Goal: Task Accomplishment & Management: Complete application form

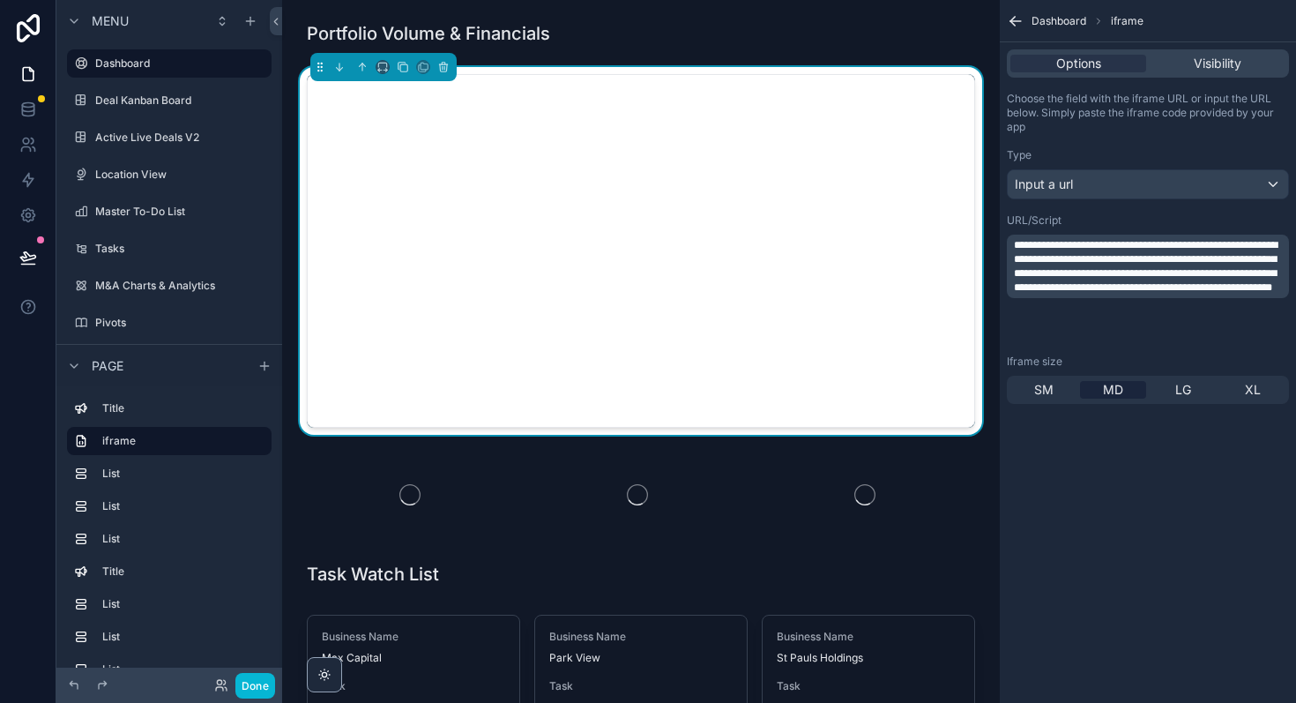
click at [1030, 253] on span "**********" at bounding box center [1146, 266] width 264 height 53
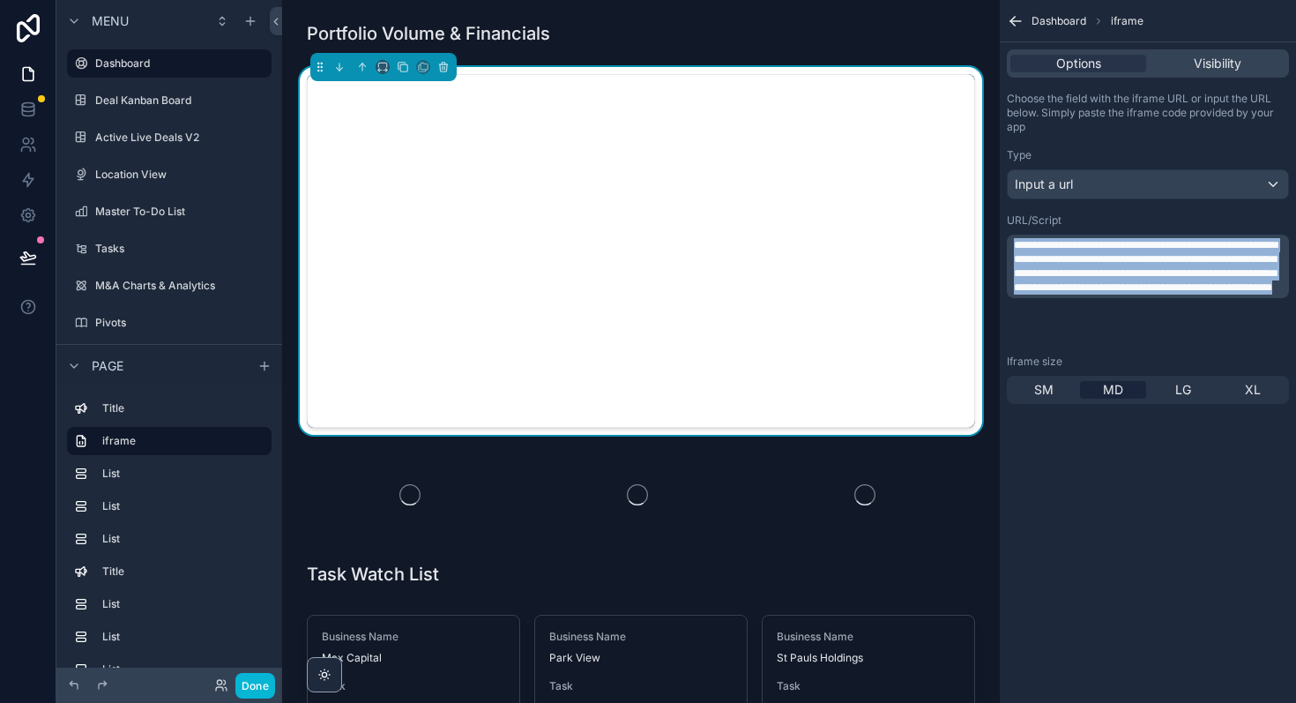
click at [1030, 253] on span "**********" at bounding box center [1146, 266] width 264 height 53
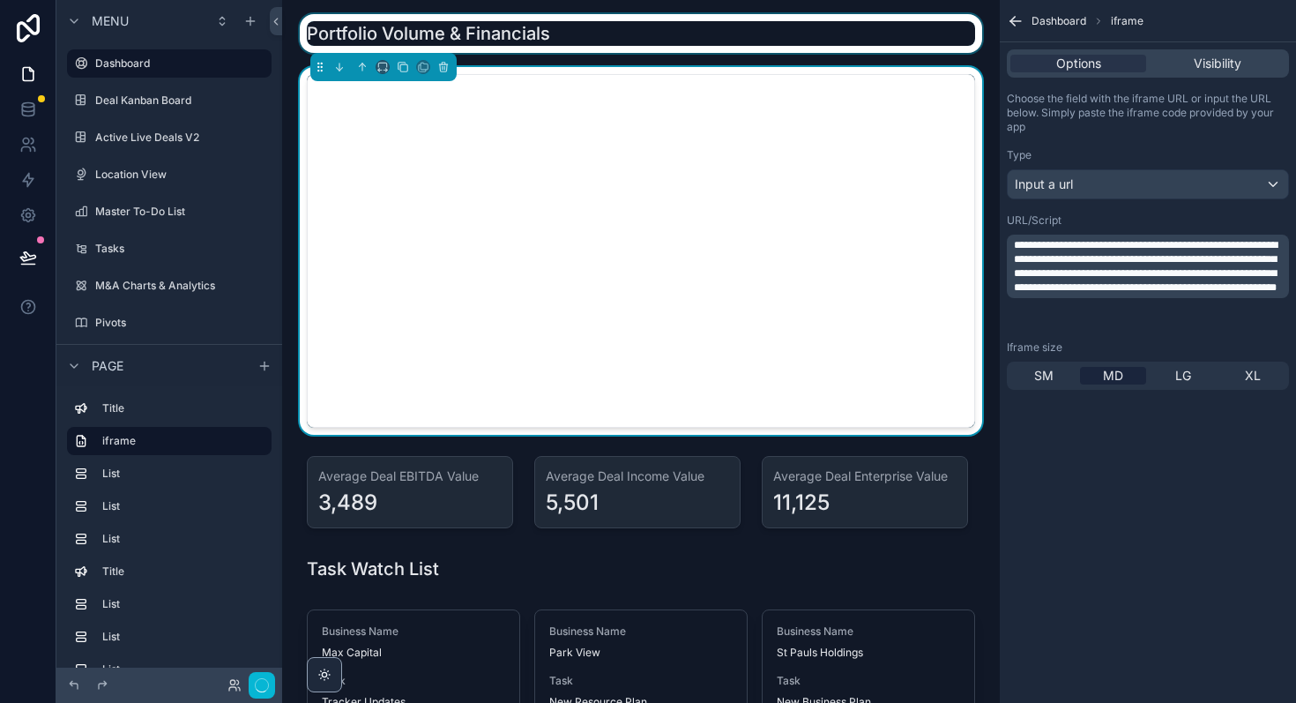
click at [940, 49] on div "scrollable content" at bounding box center [640, 33] width 689 height 39
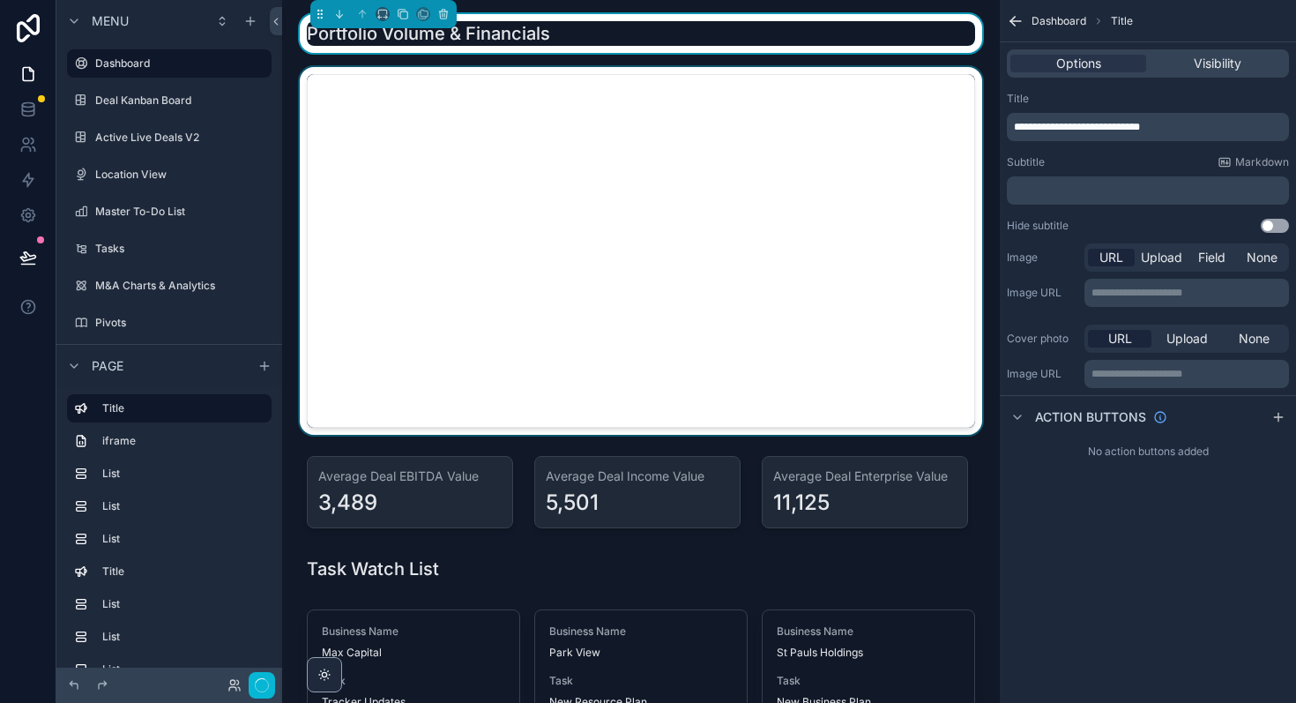
click at [676, 150] on div "scrollable content" at bounding box center [640, 251] width 689 height 368
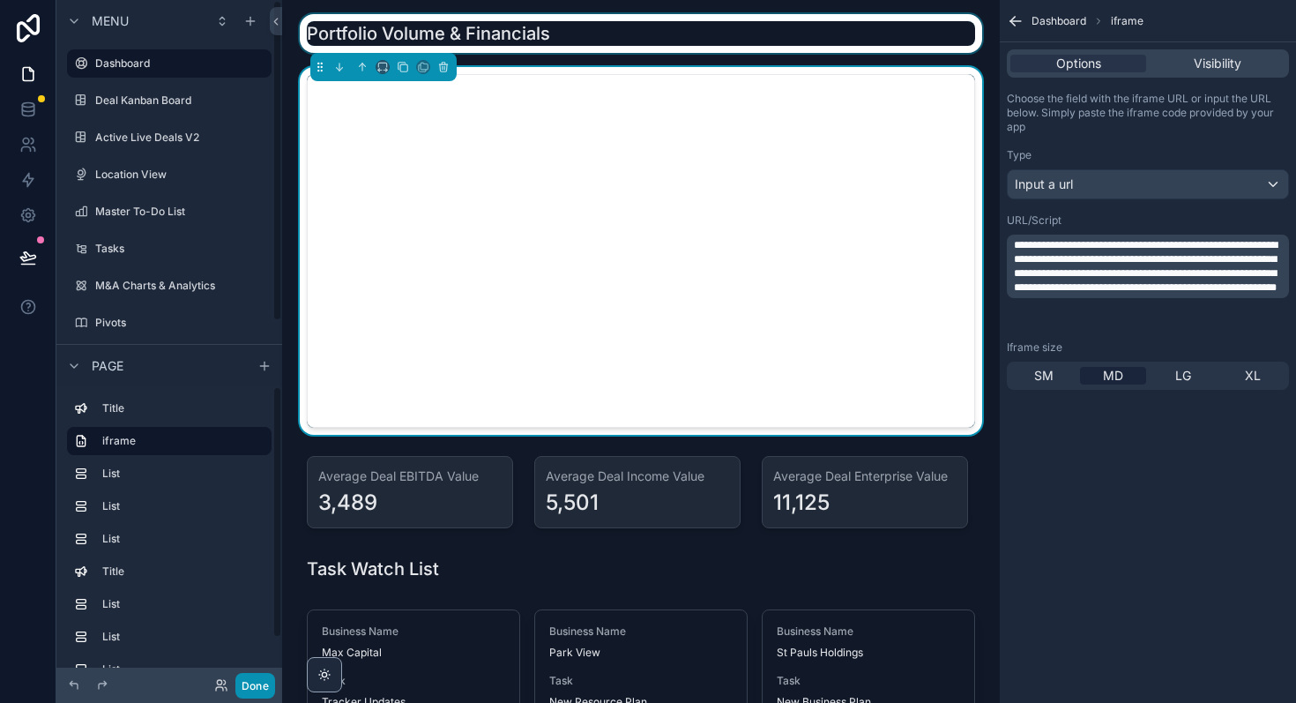
click at [255, 690] on button "Done" at bounding box center [255, 686] width 40 height 26
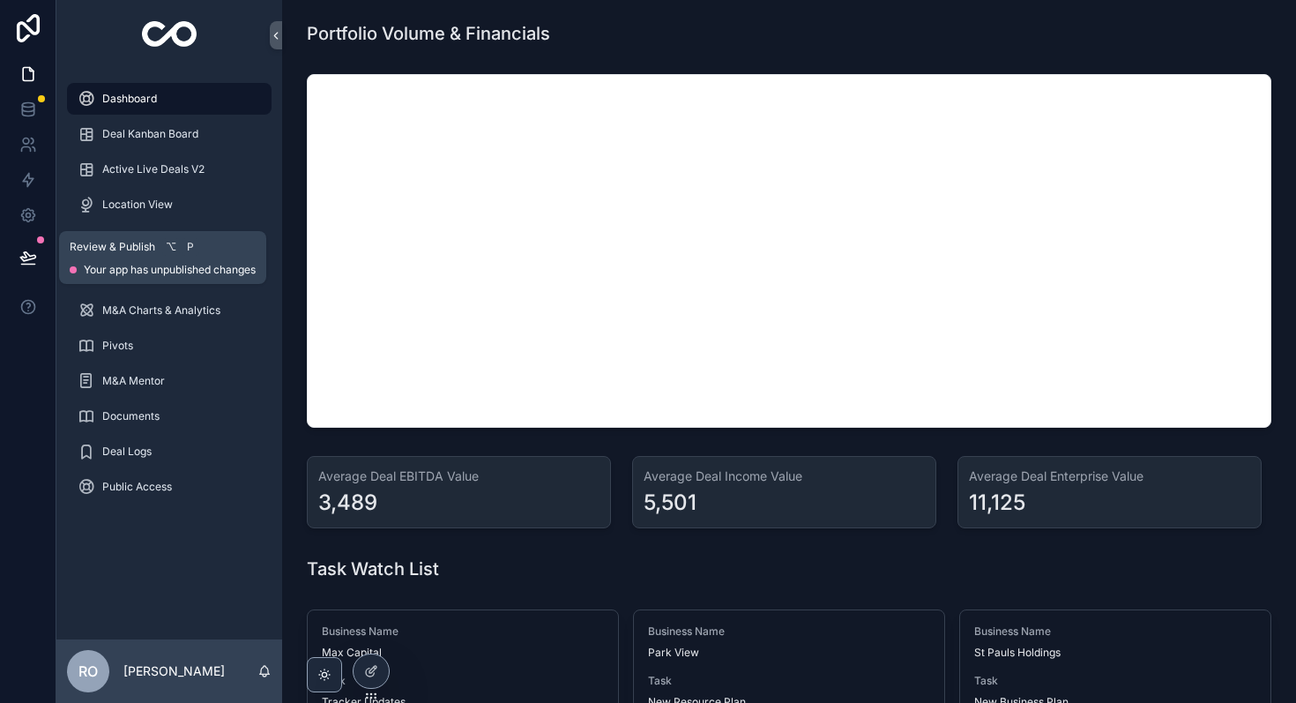
click at [27, 257] on icon at bounding box center [28, 258] width 18 height 18
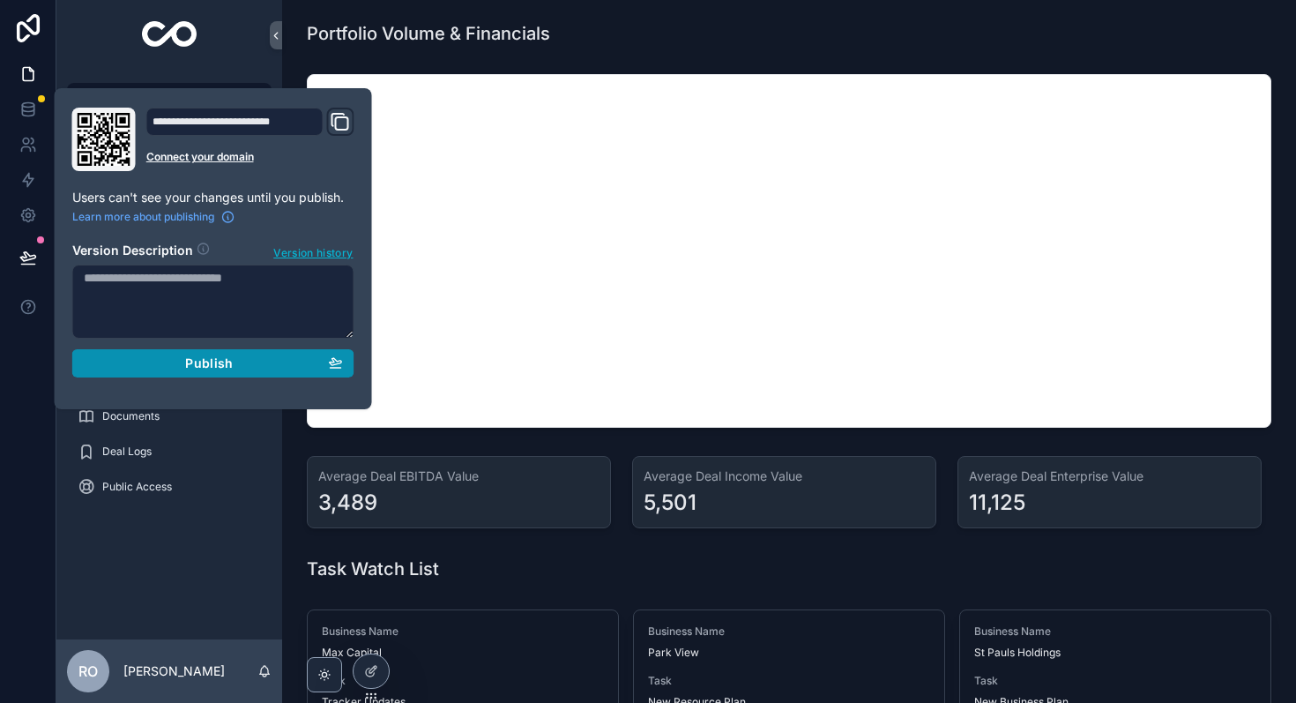
click at [206, 361] on span "Publish" at bounding box center [209, 363] width 48 height 16
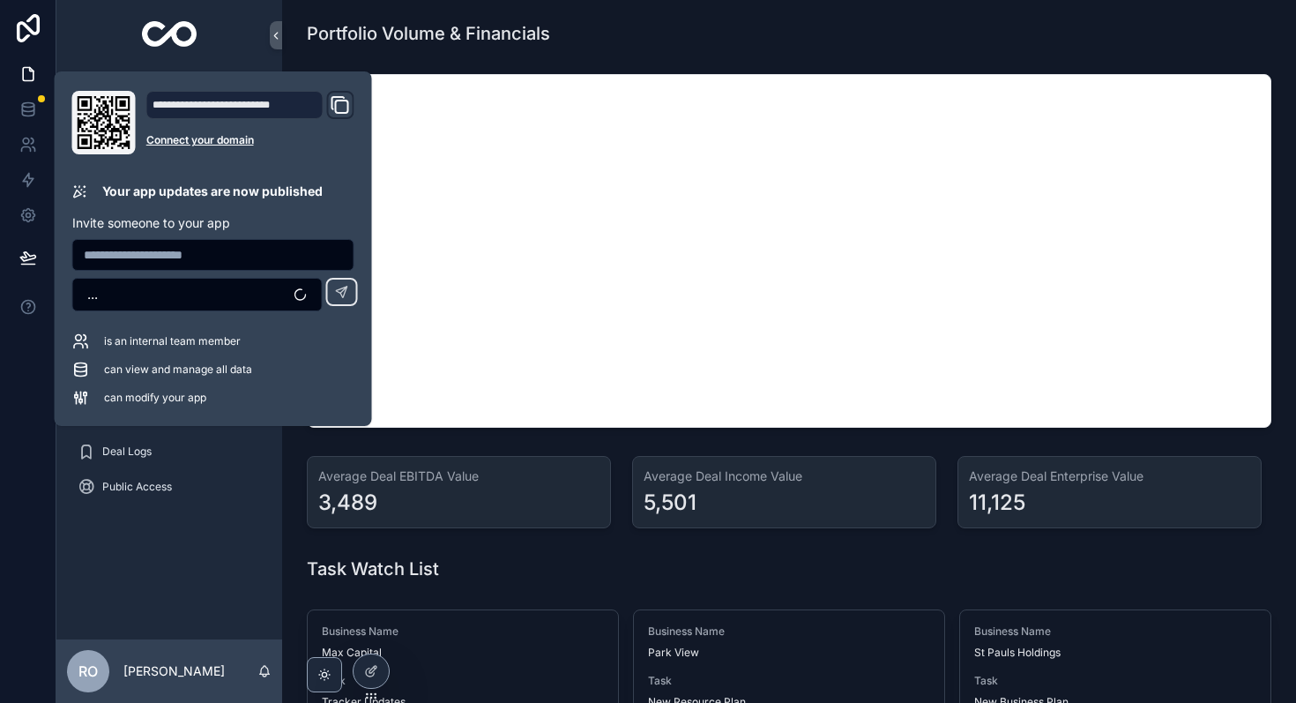
click at [734, 41] on div "Portfolio Volume & Financials" at bounding box center [789, 33] width 965 height 25
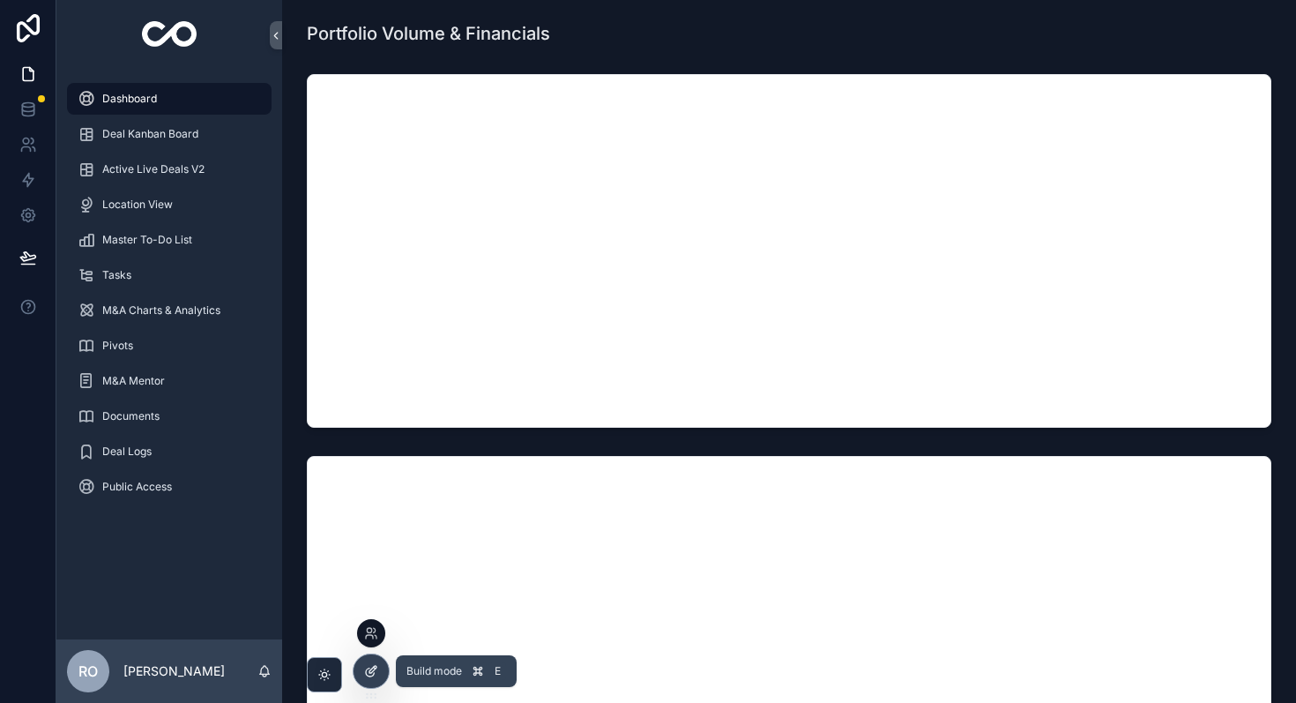
click at [376, 673] on icon at bounding box center [371, 671] width 14 height 14
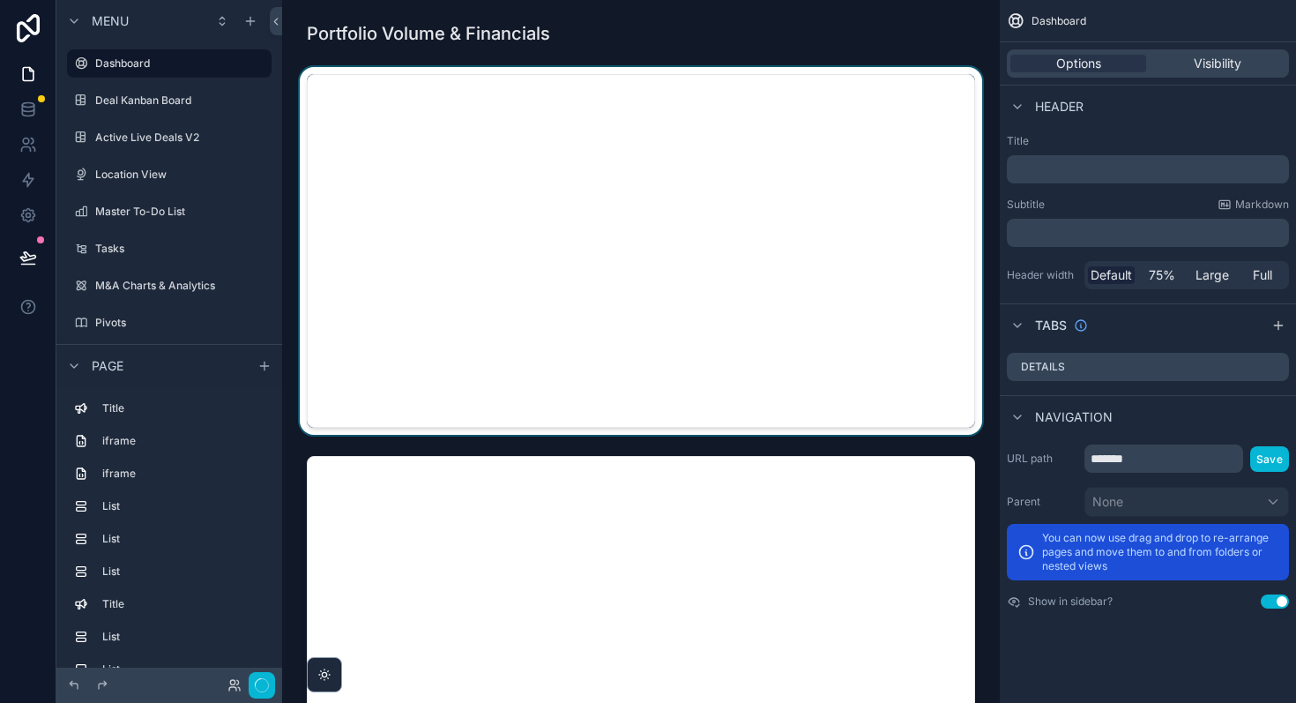
click at [549, 141] on div "scrollable content" at bounding box center [640, 251] width 689 height 368
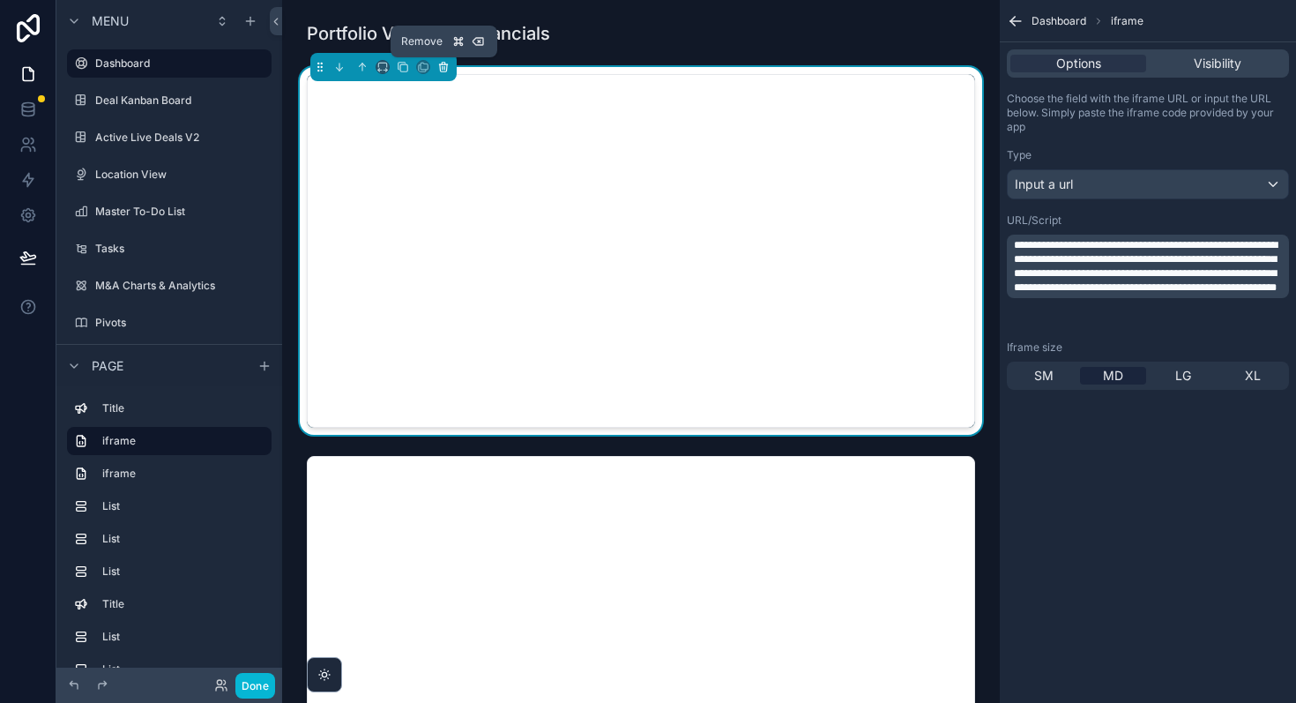
click at [444, 71] on icon "scrollable content" at bounding box center [443, 67] width 7 height 7
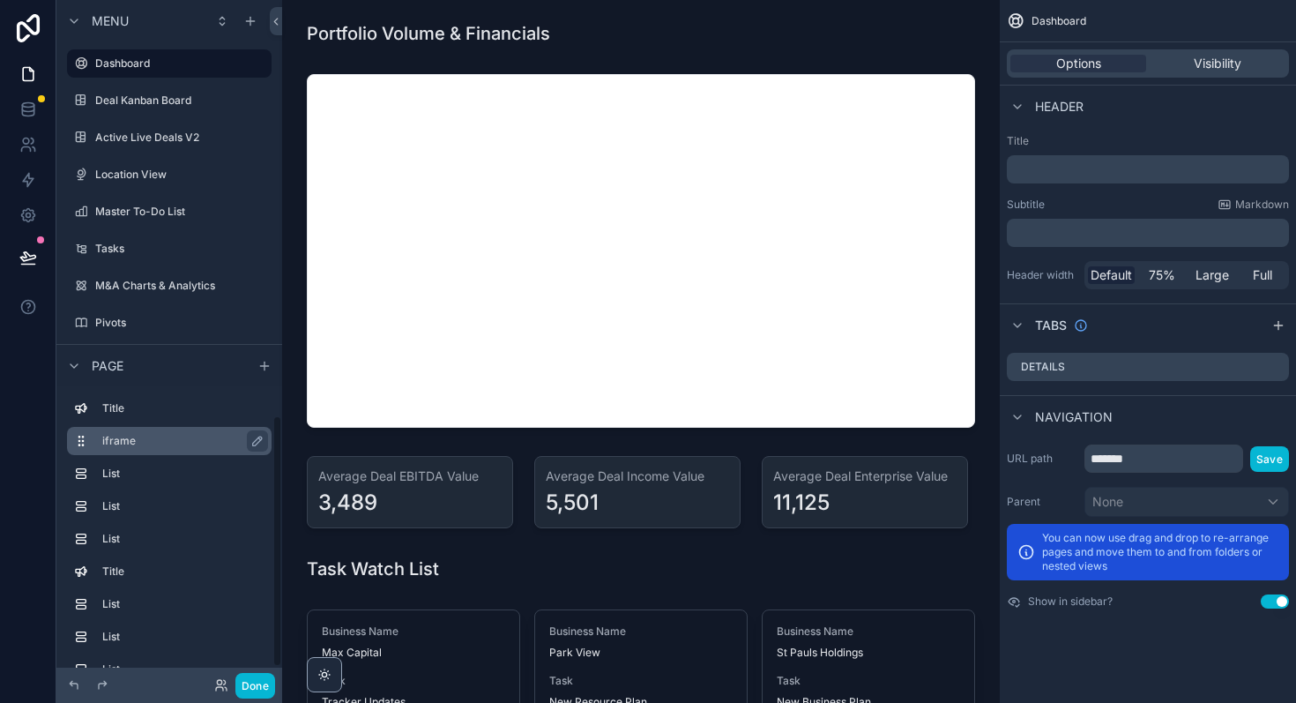
scroll to position [34, 0]
click at [165, 404] on label "iframe" at bounding box center [179, 407] width 155 height 14
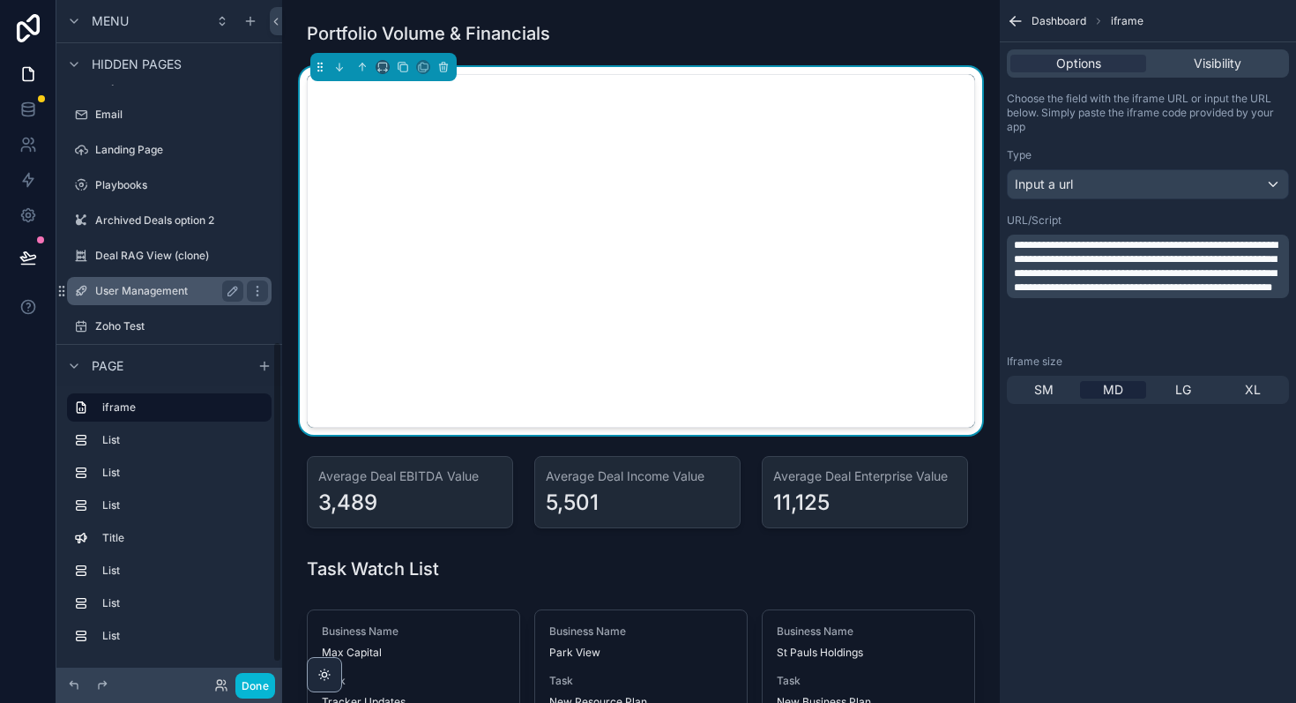
scroll to position [763, 0]
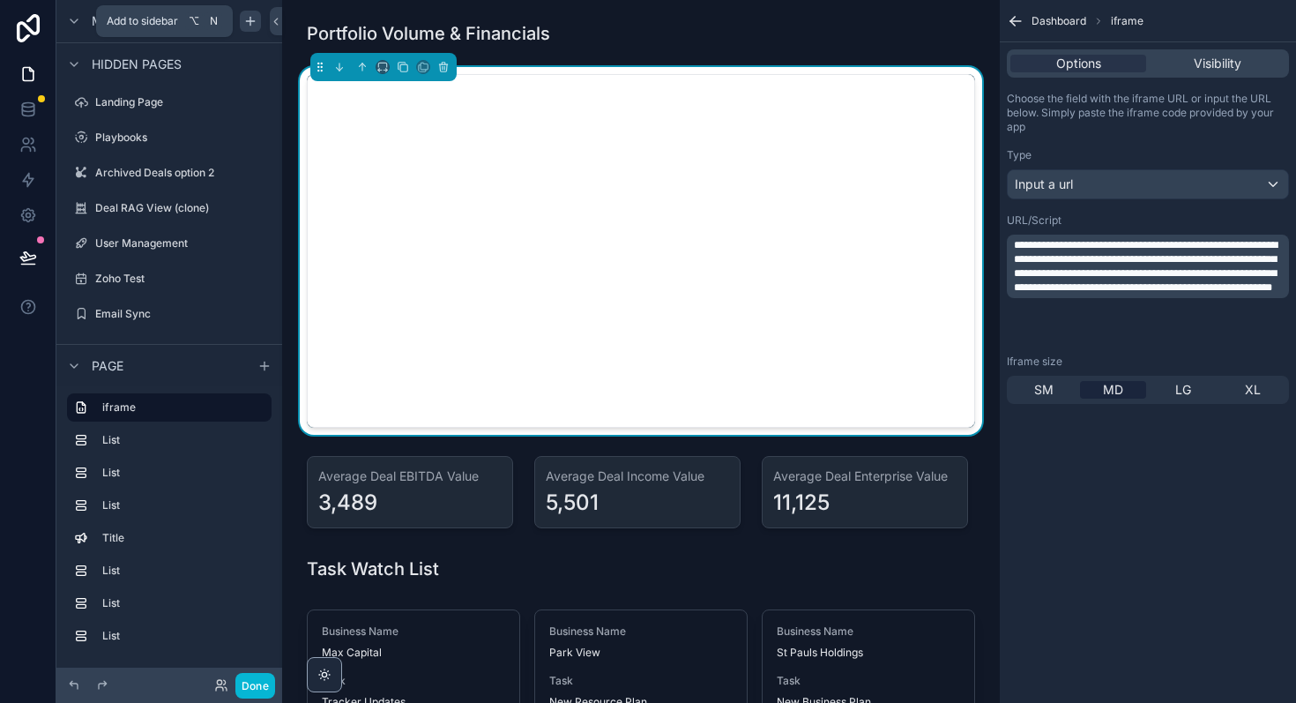
click at [251, 25] on icon "scrollable content" at bounding box center [250, 21] width 14 height 14
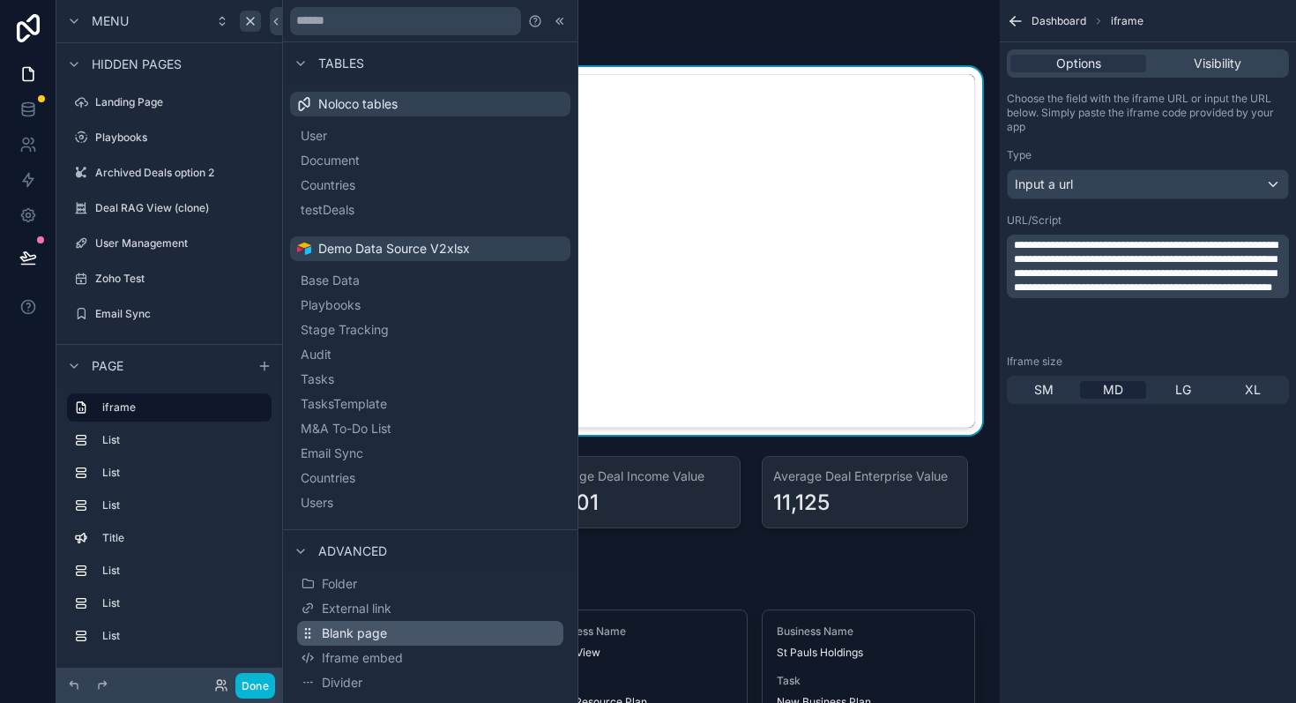
click at [392, 627] on button "Blank page" at bounding box center [430, 633] width 266 height 25
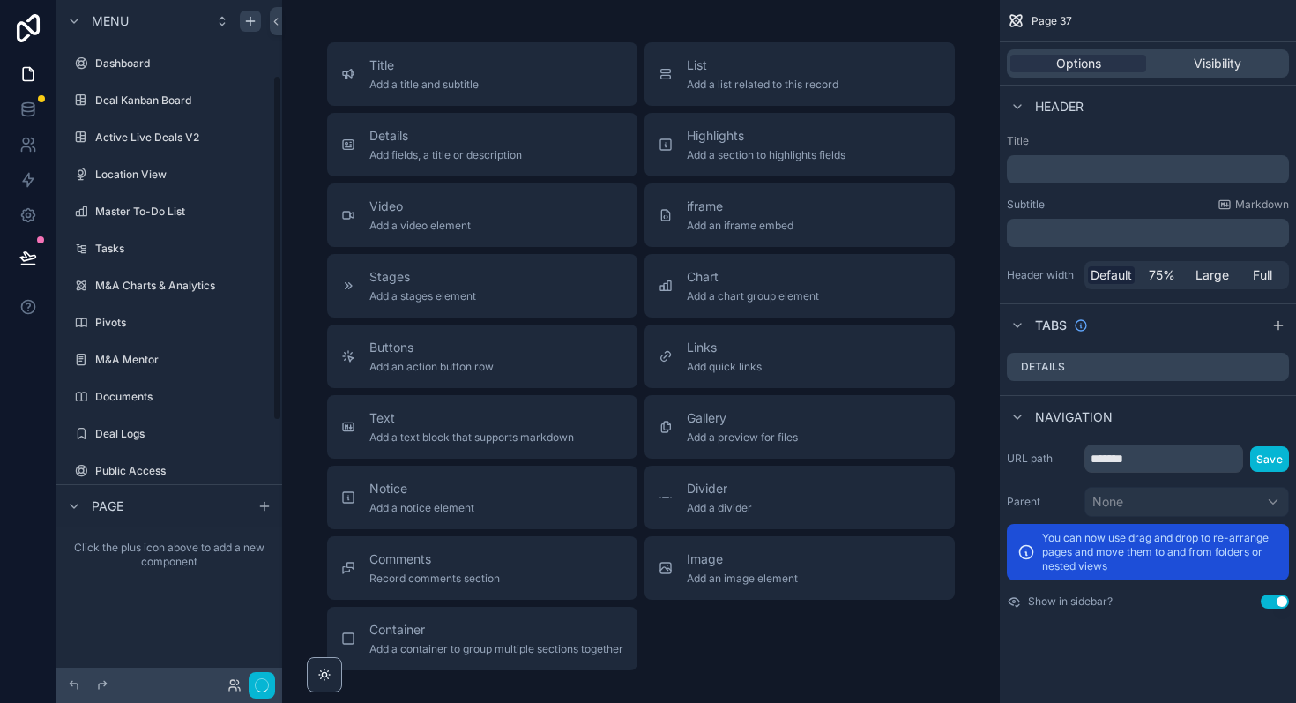
scroll to position [147, 0]
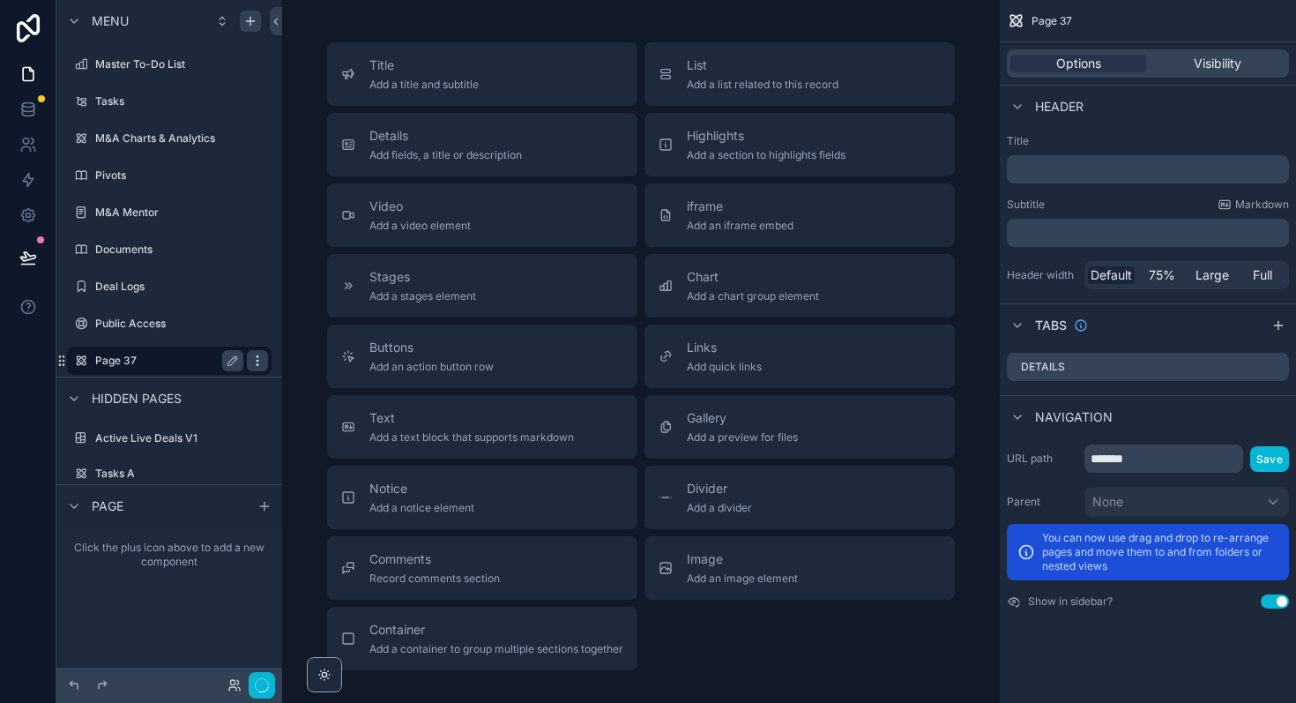
click at [255, 360] on icon "scrollable content" at bounding box center [257, 361] width 14 height 14
click at [314, 401] on span "Remove" at bounding box center [337, 405] width 47 height 18
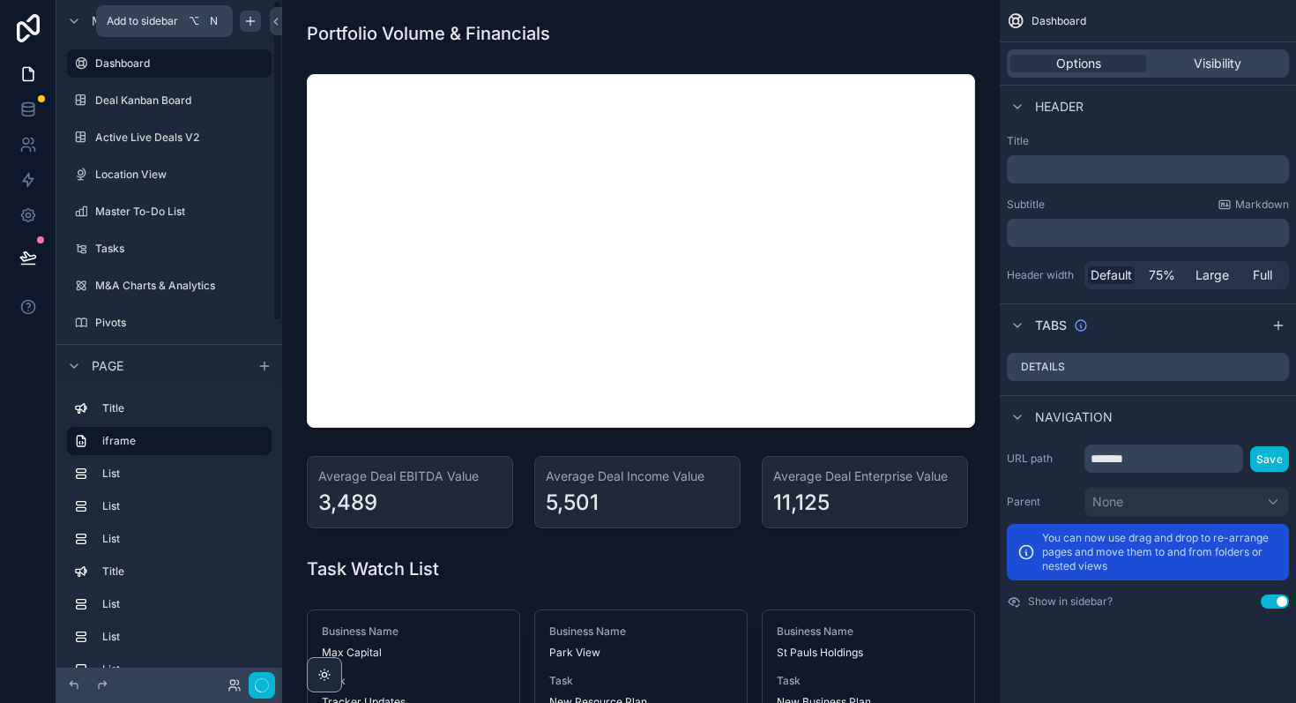
click at [251, 23] on icon "scrollable content" at bounding box center [250, 21] width 14 height 14
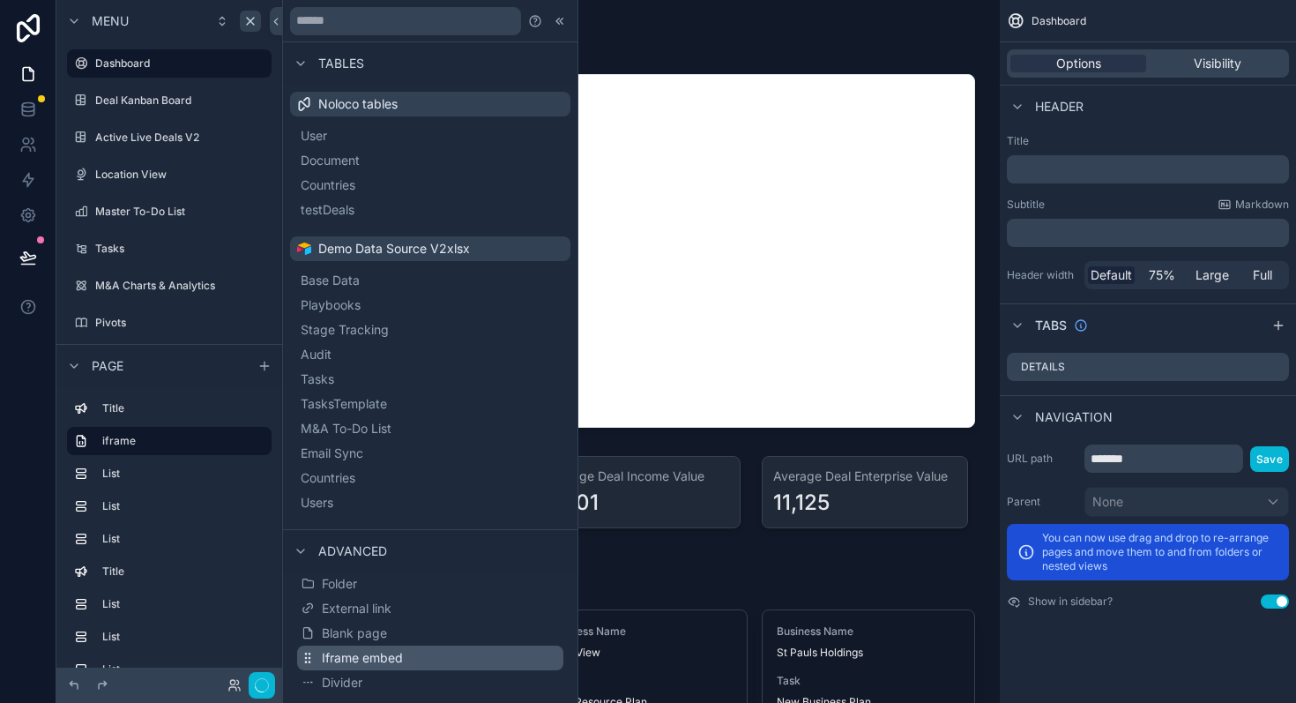
click at [398, 649] on span "Iframe embed" at bounding box center [362, 658] width 81 height 18
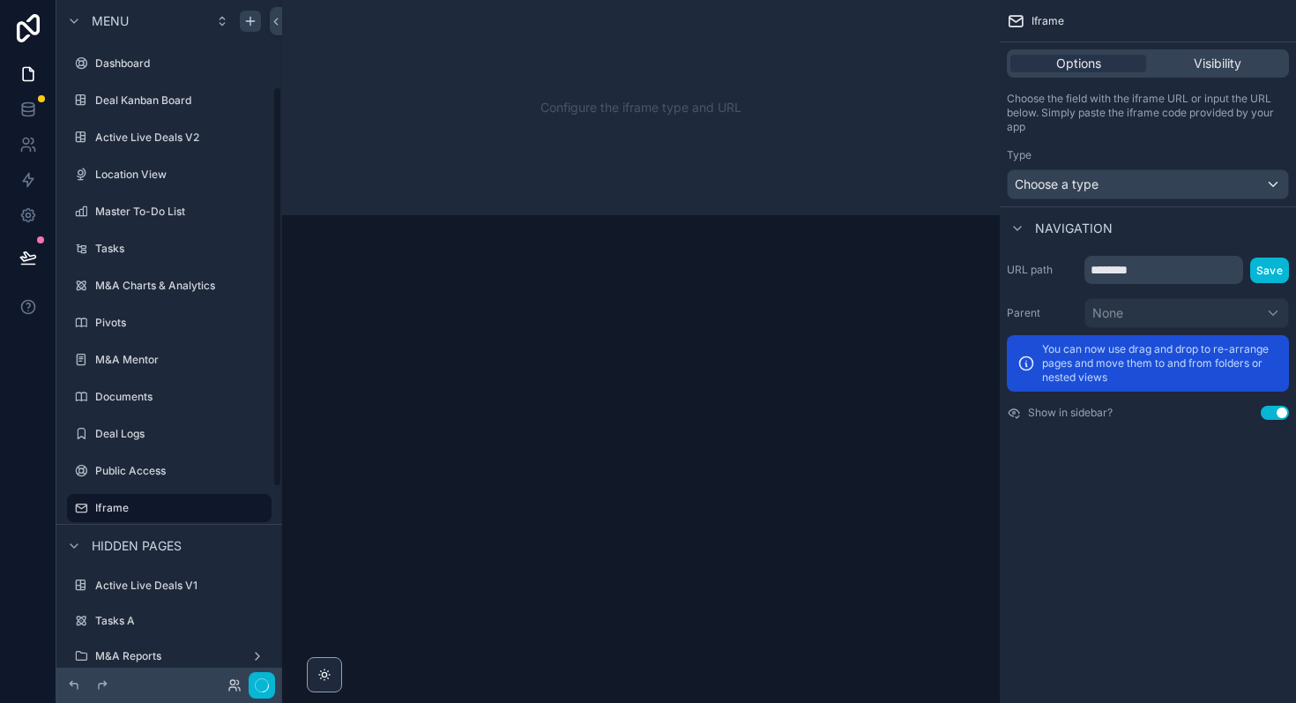
scroll to position [147, 0]
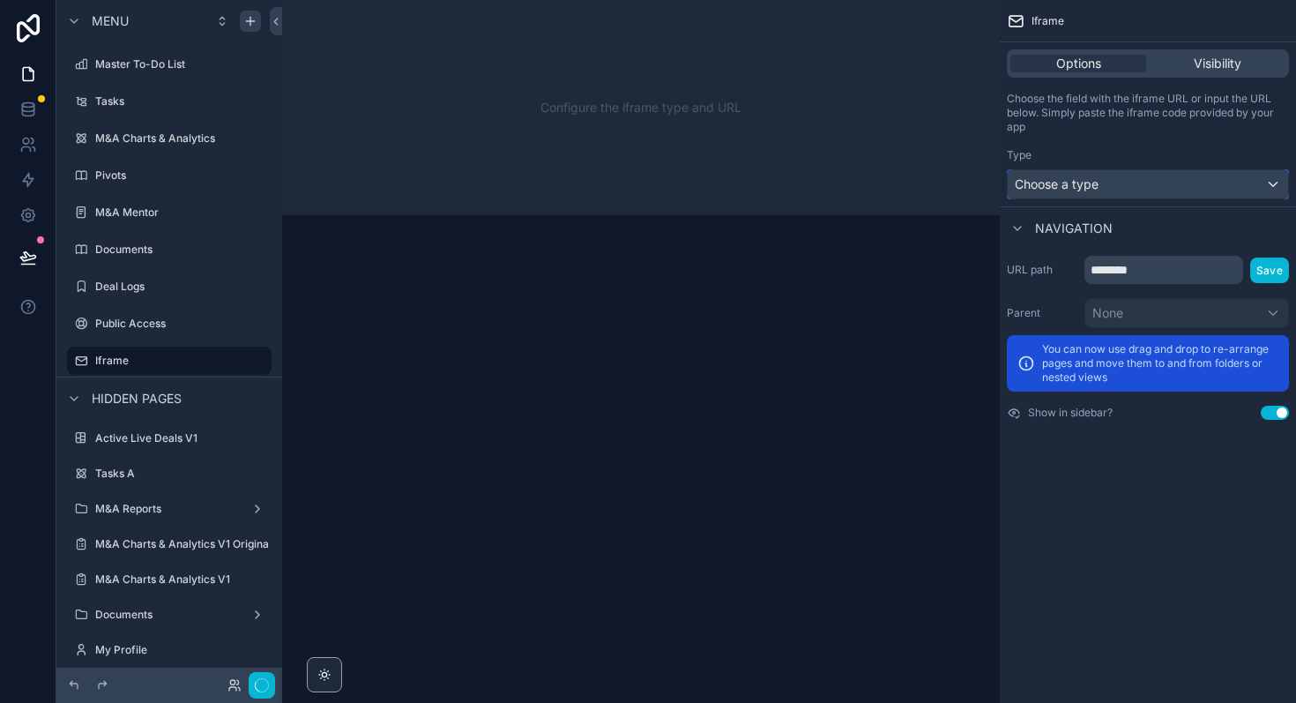
click at [1152, 182] on div "Choose a type" at bounding box center [1148, 184] width 280 height 28
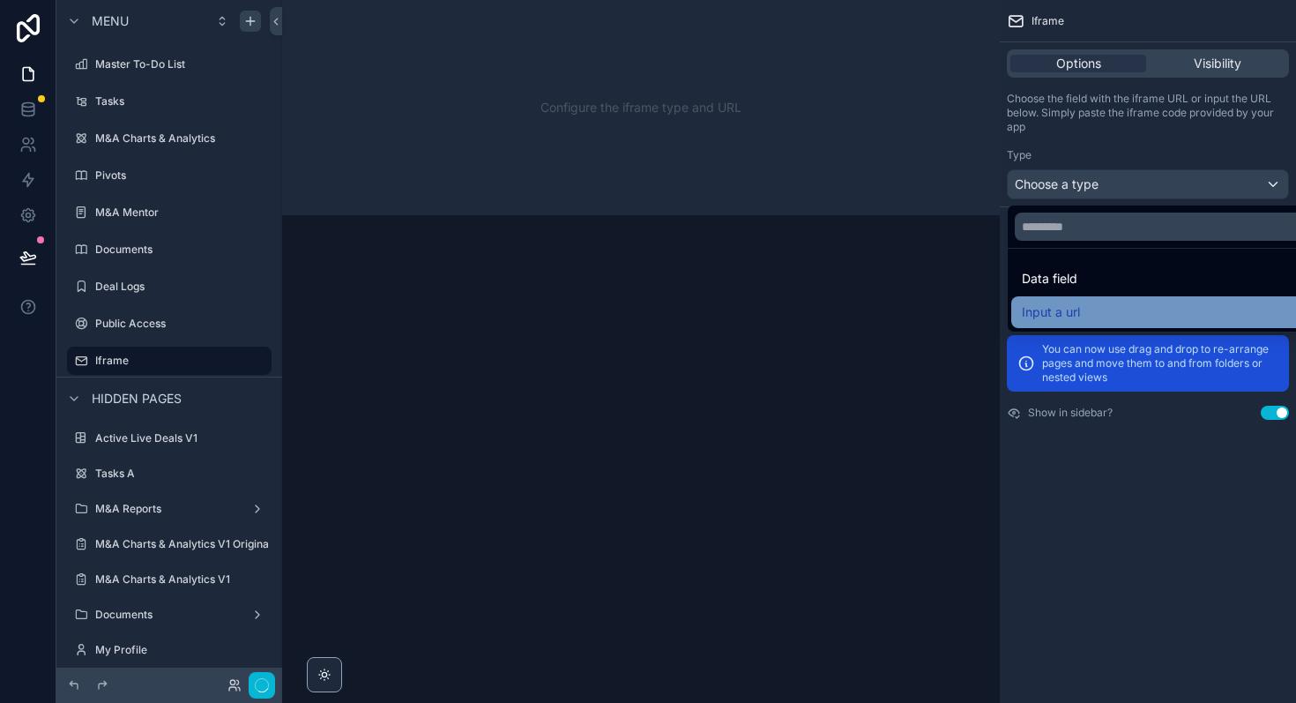
click at [1087, 305] on div "Input a url" at bounding box center [1168, 312] width 293 height 21
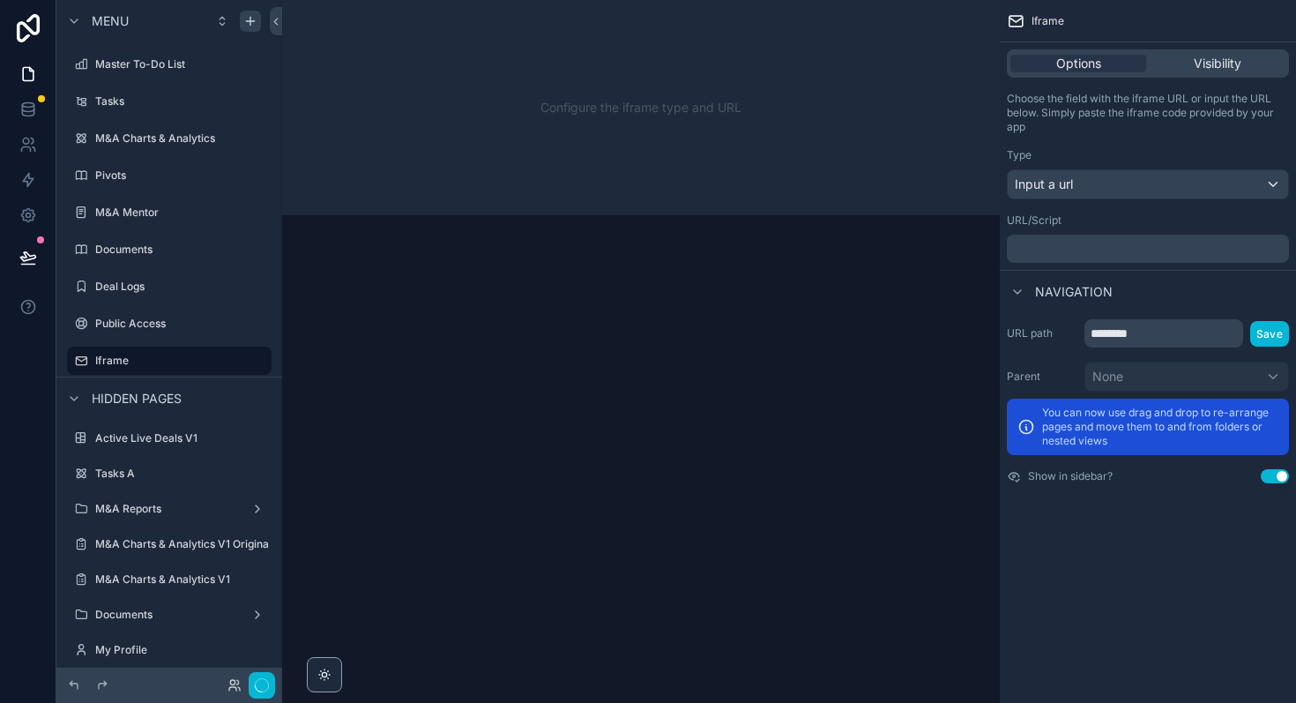
click at [1042, 250] on p "﻿" at bounding box center [1150, 249] width 272 height 14
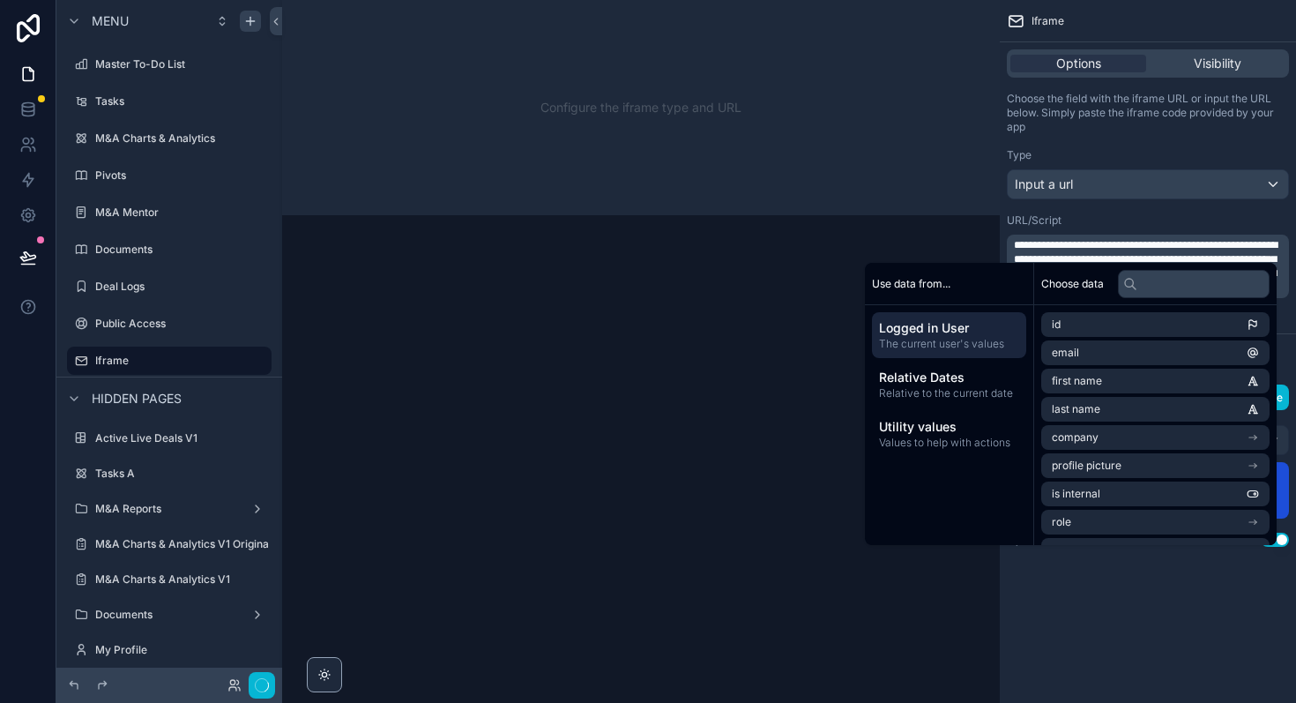
scroll to position [0, 0]
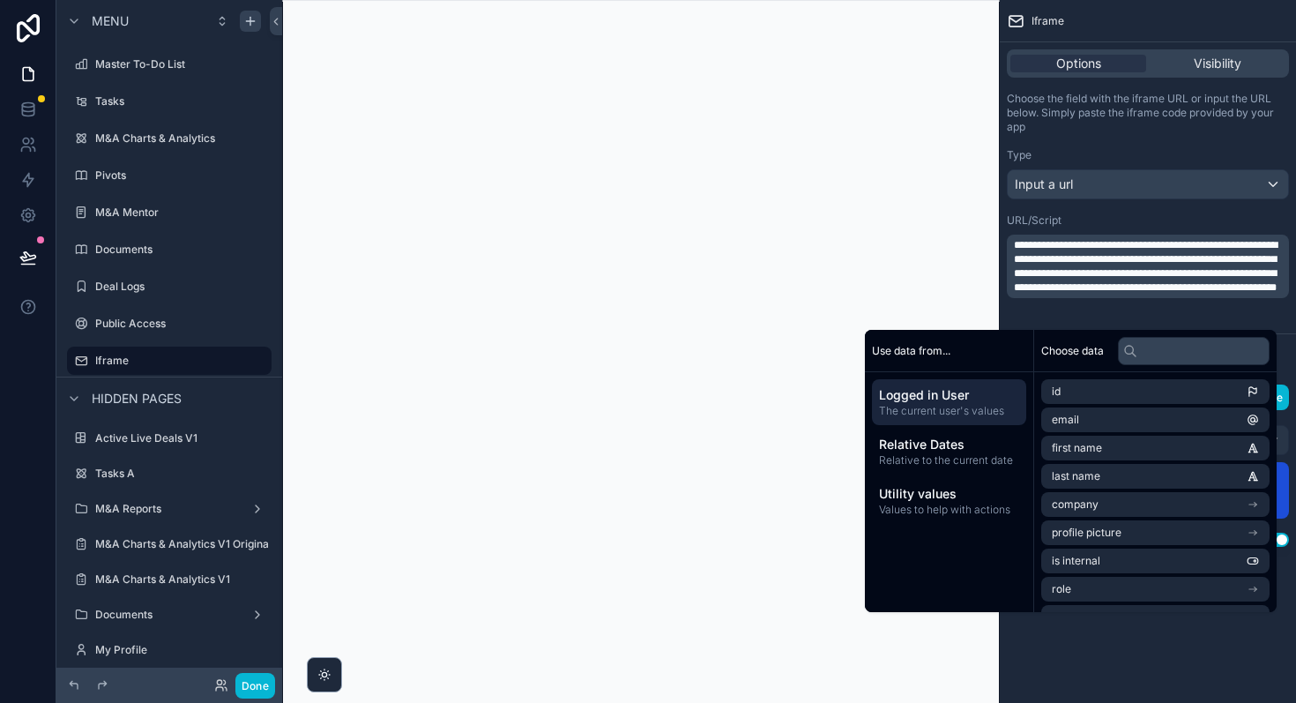
click at [1208, 22] on div "Iframe" at bounding box center [1148, 21] width 296 height 42
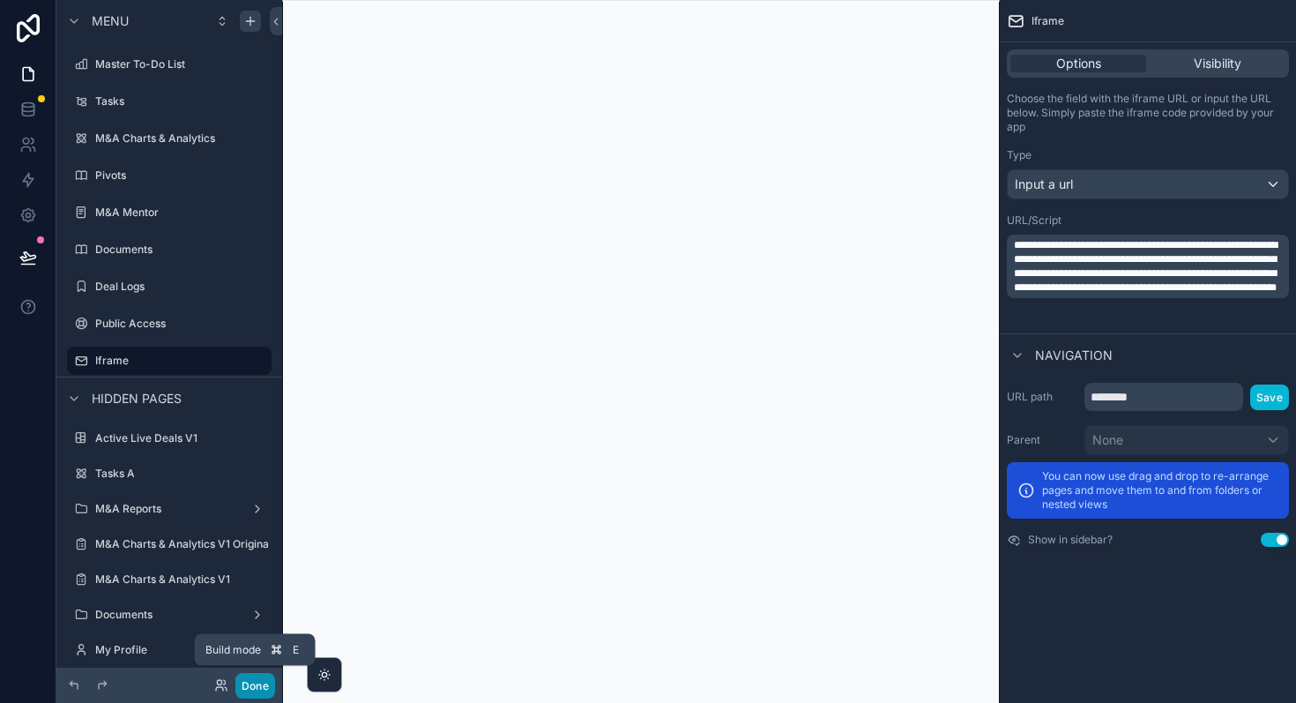
click at [261, 685] on button "Done" at bounding box center [255, 686] width 40 height 26
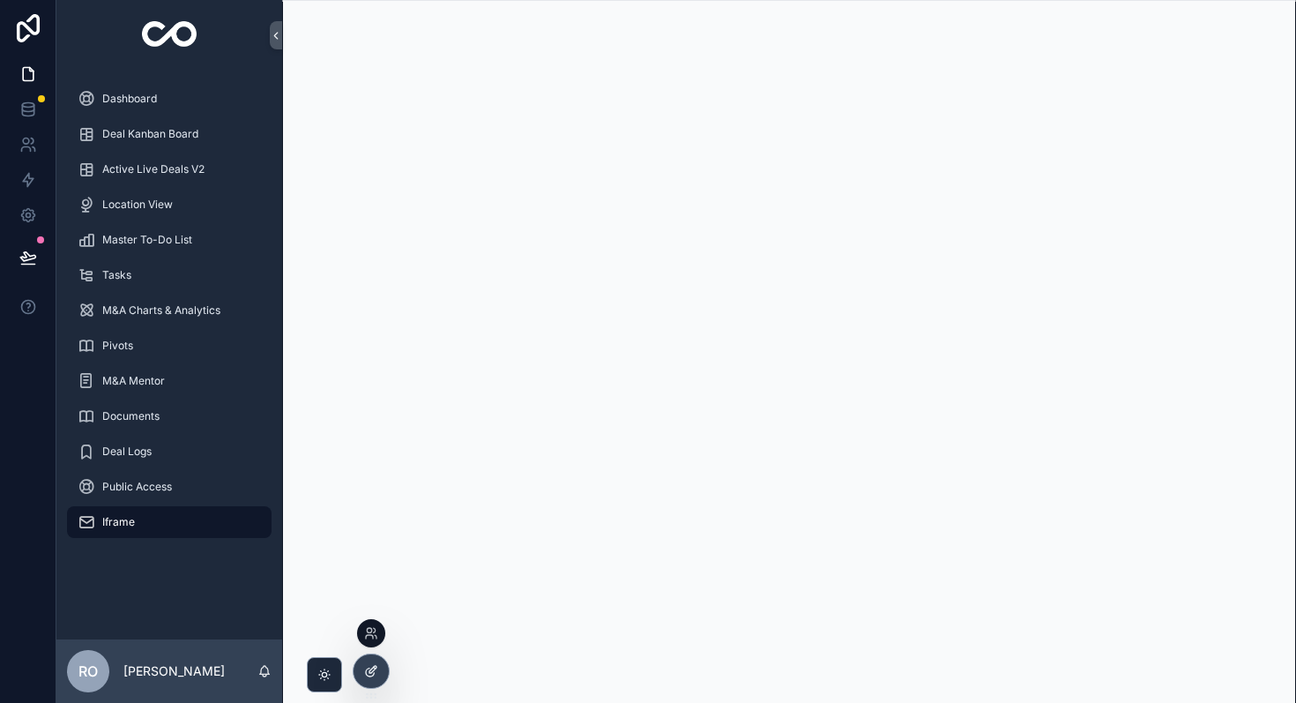
click at [369, 669] on icon at bounding box center [371, 671] width 14 height 14
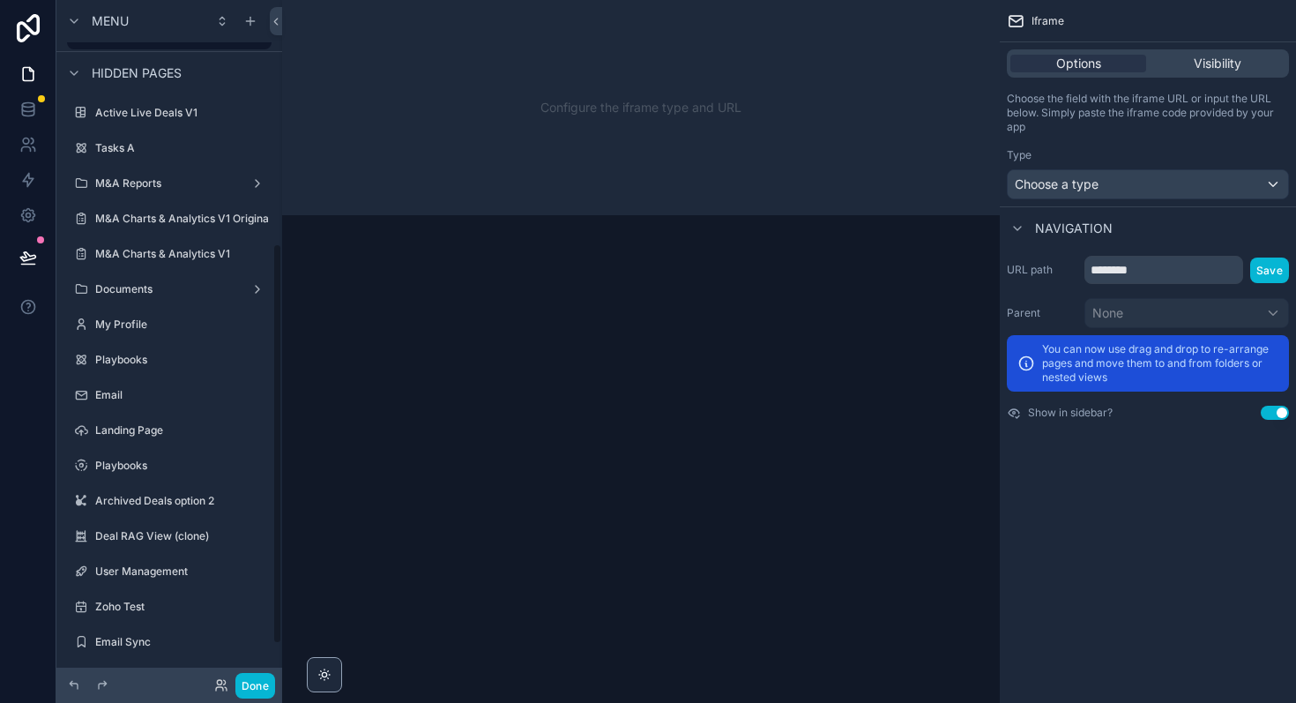
scroll to position [477, 0]
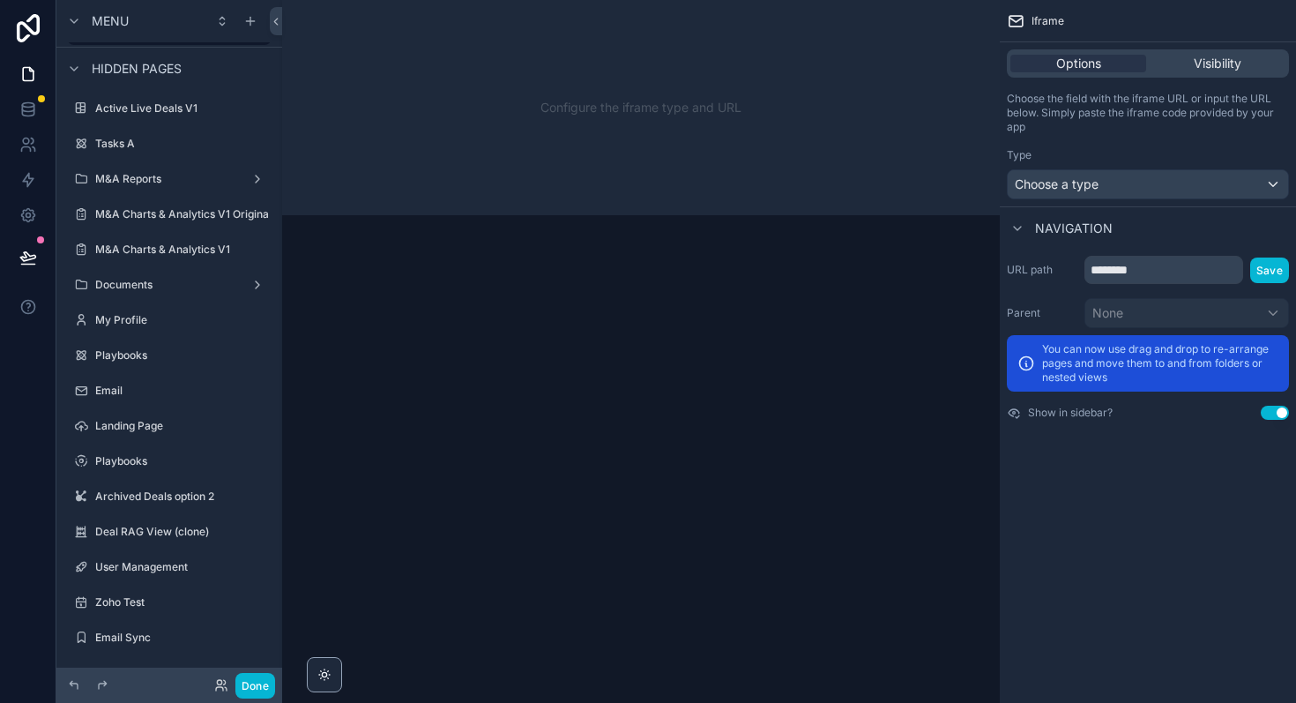
click at [661, 159] on div "scrollable content" at bounding box center [641, 351] width 718 height 703
click at [611, 105] on div "Configure the iframe type and URL" at bounding box center [640, 107] width 661 height 159
click at [1095, 184] on span "Choose a type" at bounding box center [1057, 183] width 84 height 15
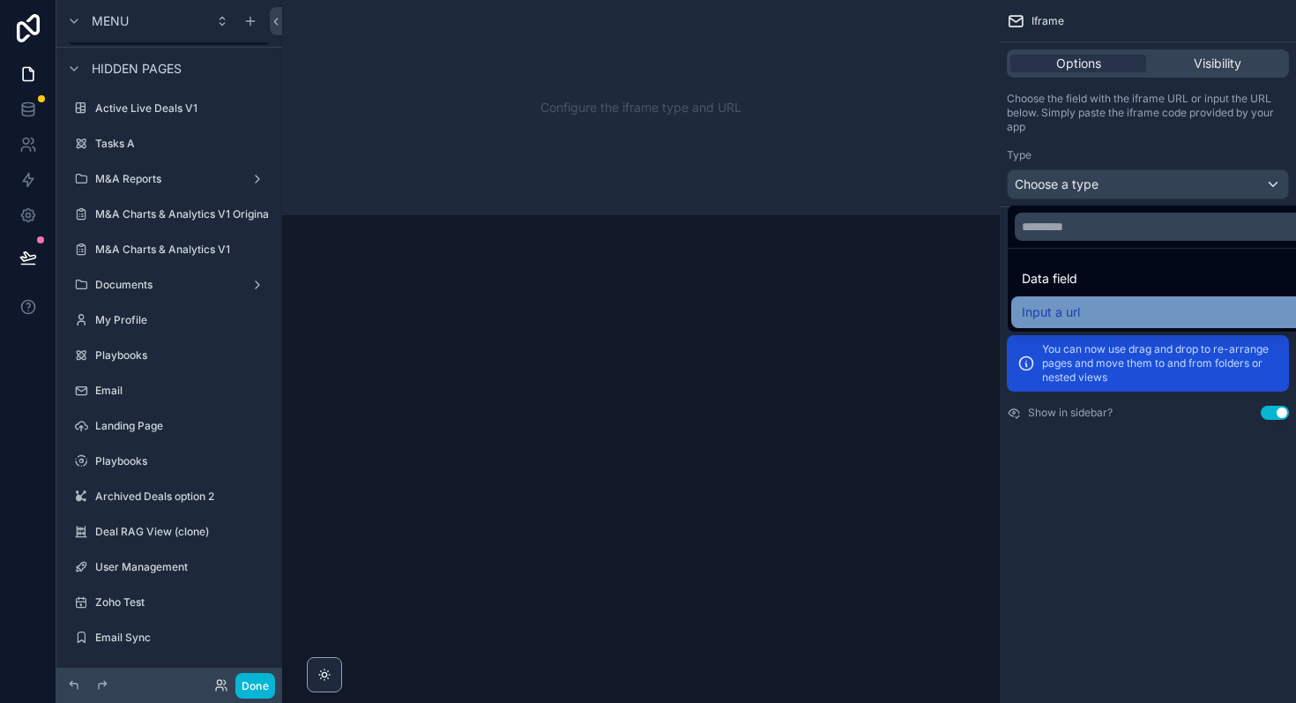
click at [1074, 313] on span "Input a url" at bounding box center [1051, 312] width 58 height 21
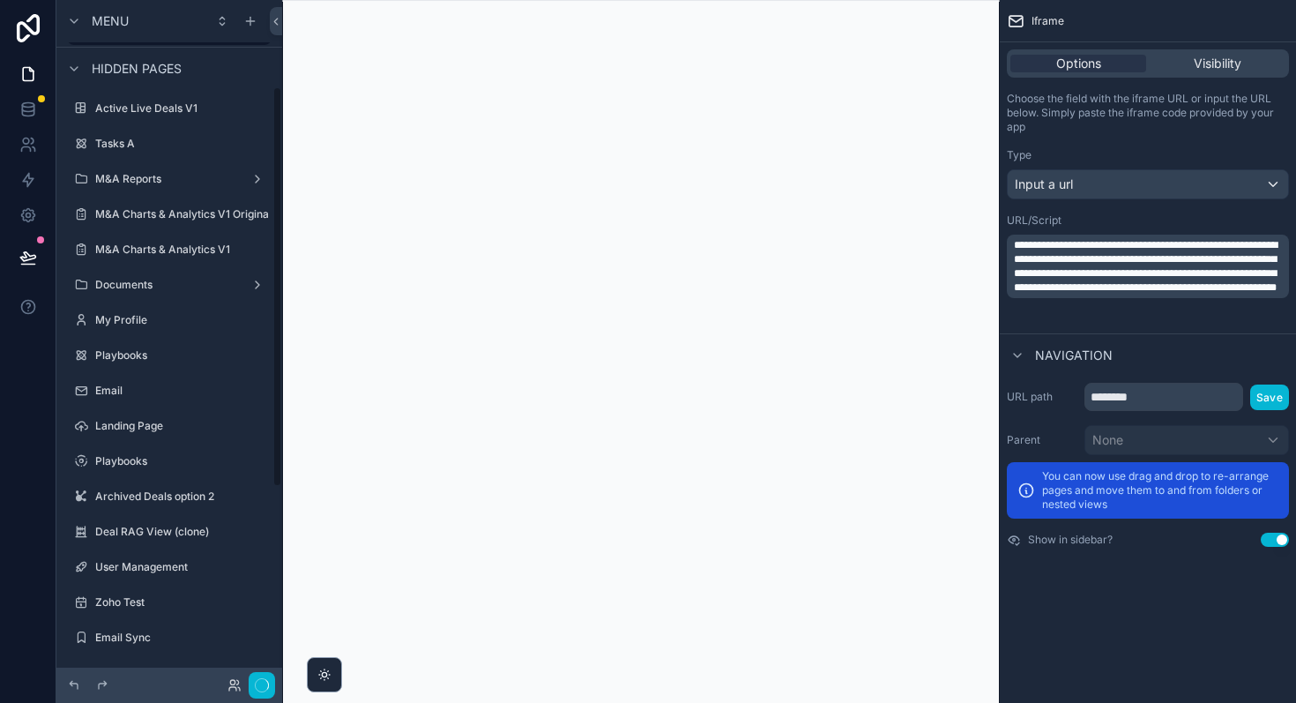
scroll to position [147, 0]
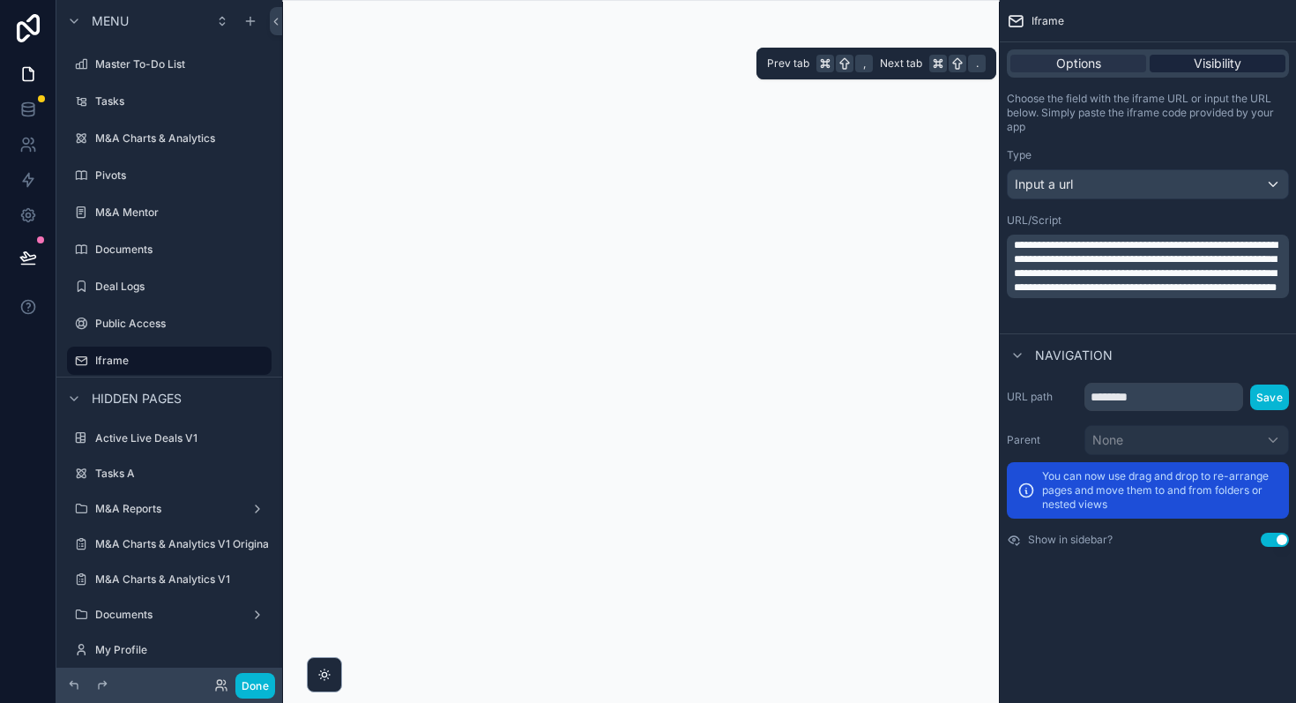
click at [1232, 64] on span "Visibility" at bounding box center [1218, 64] width 48 height 18
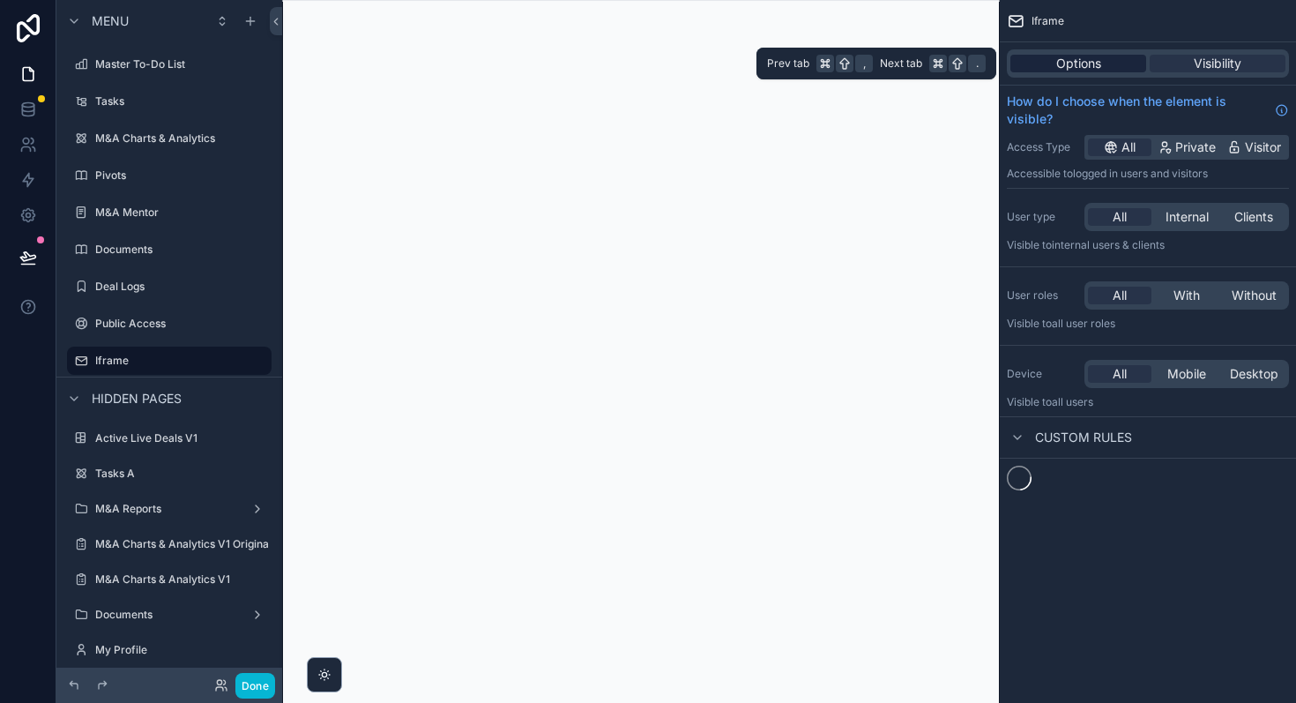
click at [1082, 66] on span "Options" at bounding box center [1078, 64] width 45 height 18
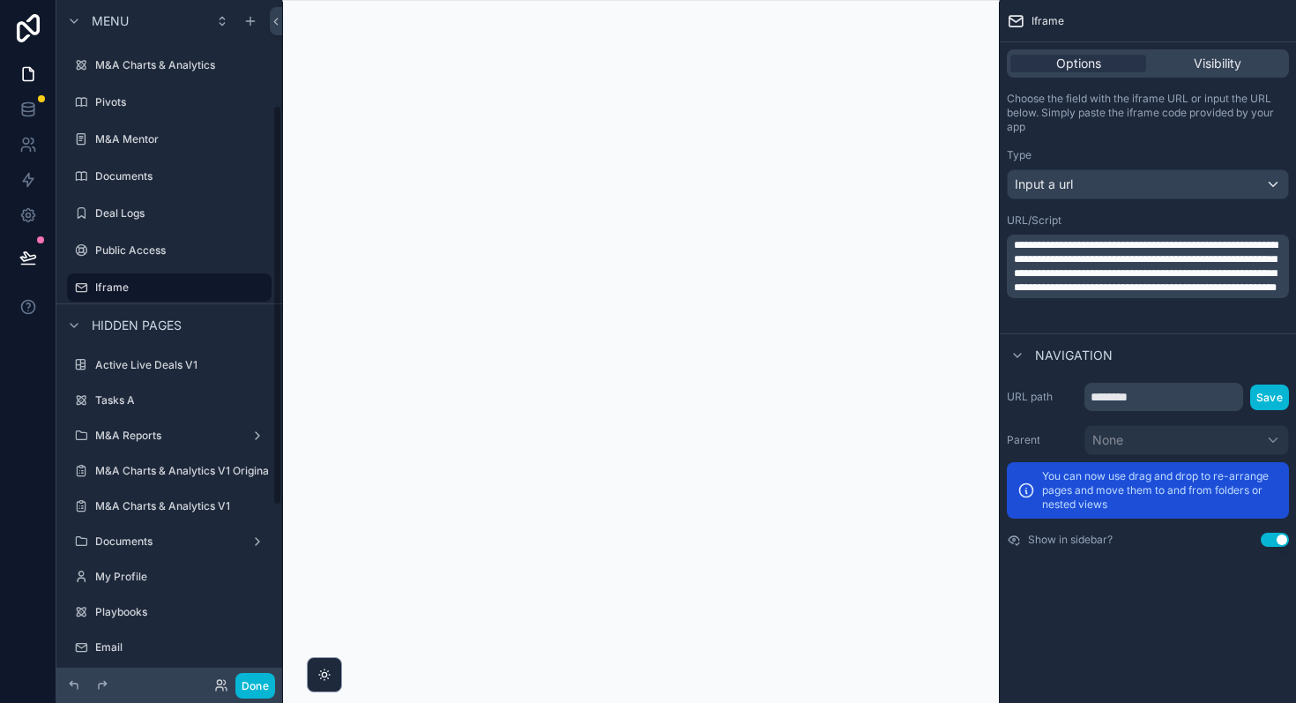
scroll to position [239, 0]
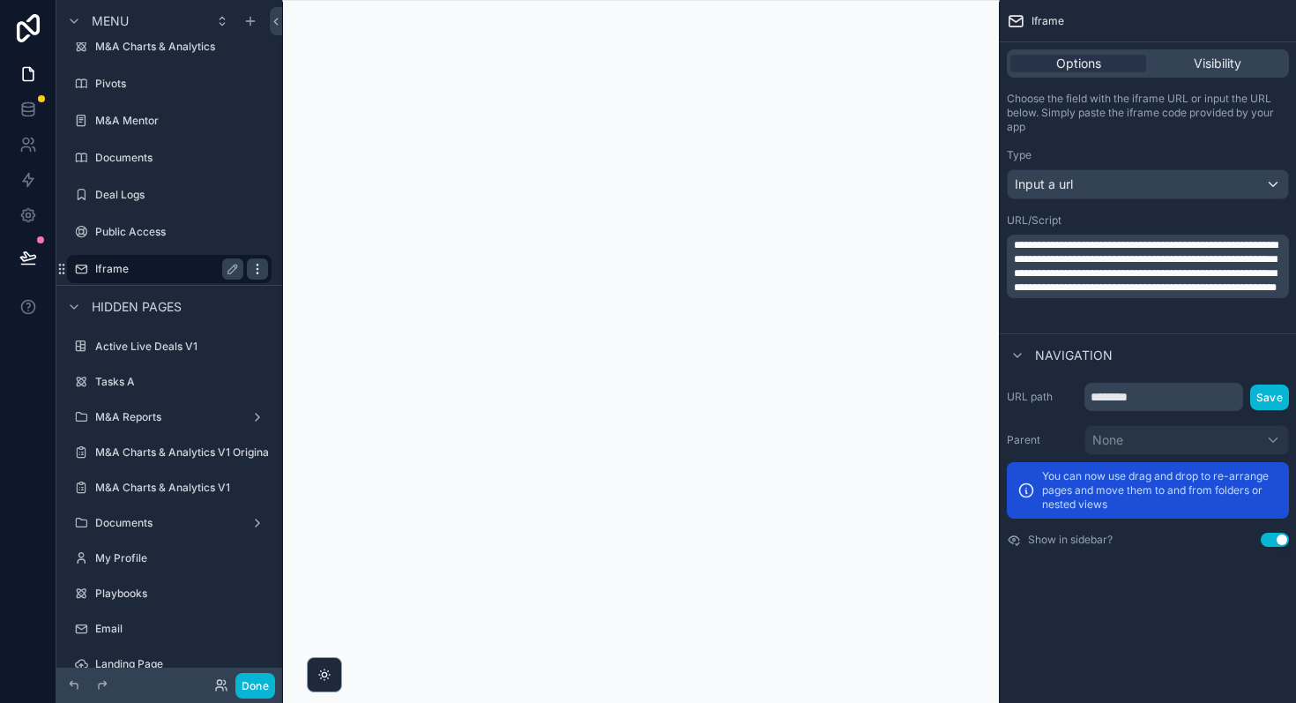
click at [255, 271] on icon "scrollable content" at bounding box center [257, 269] width 14 height 14
click at [327, 280] on span "Remove" at bounding box center [337, 281] width 47 height 18
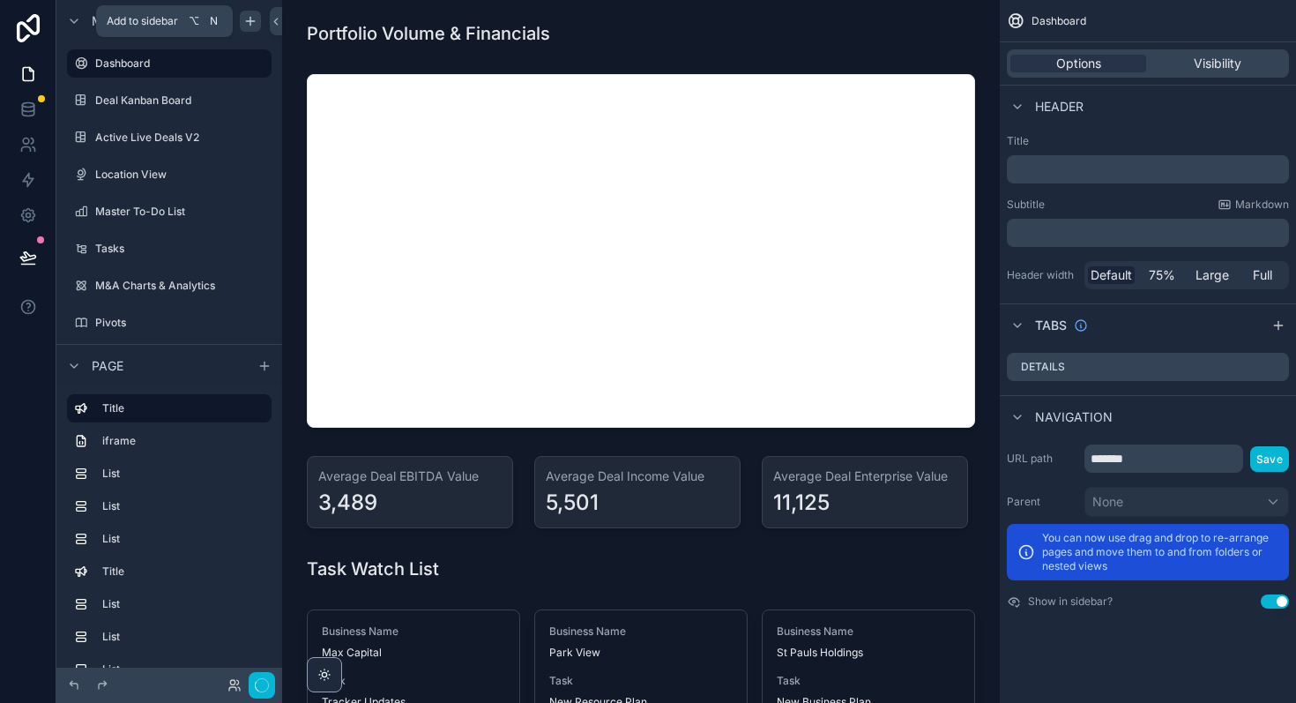
click at [250, 22] on icon "scrollable content" at bounding box center [250, 21] width 0 height 8
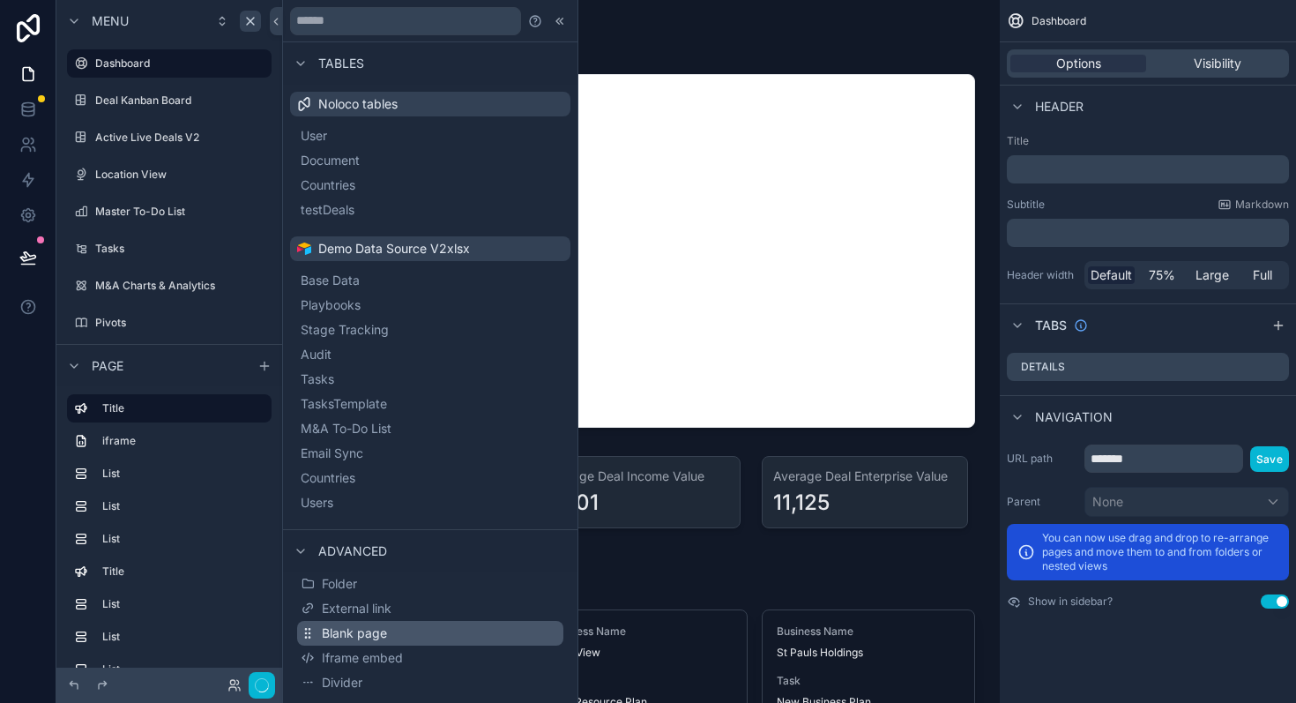
click at [399, 625] on button "Blank page" at bounding box center [430, 633] width 266 height 25
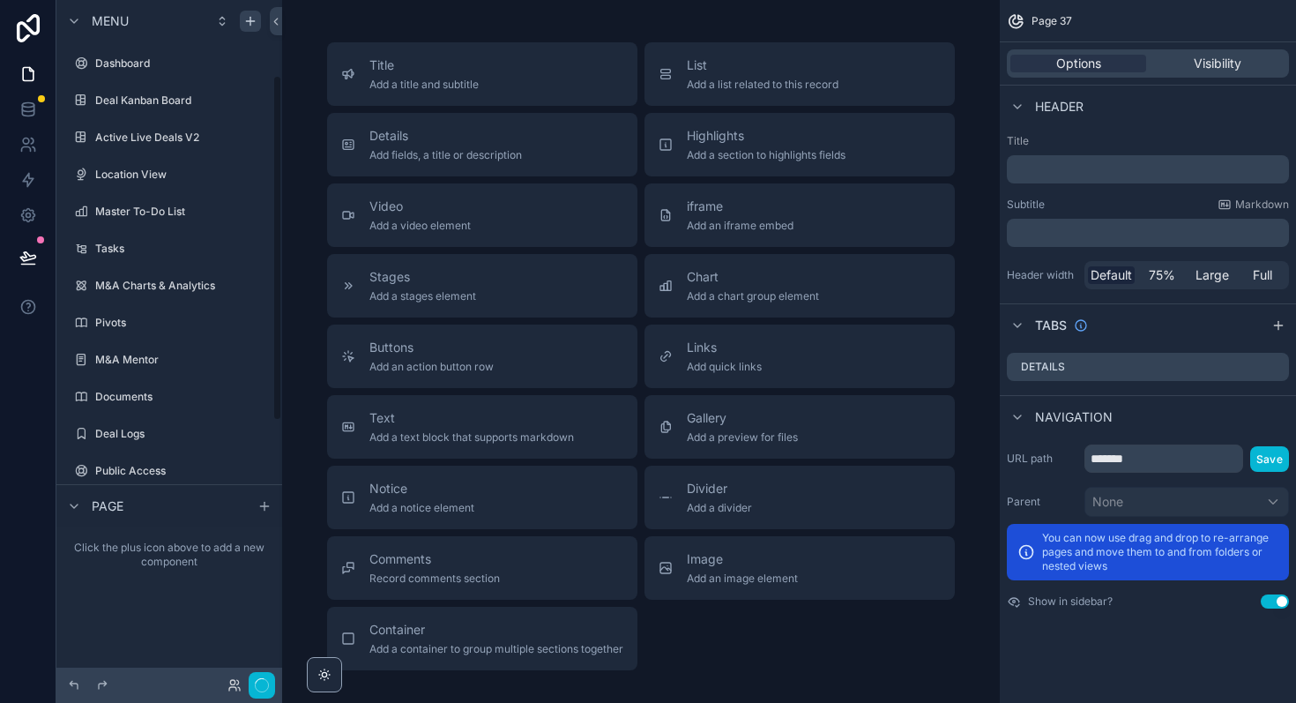
scroll to position [147, 0]
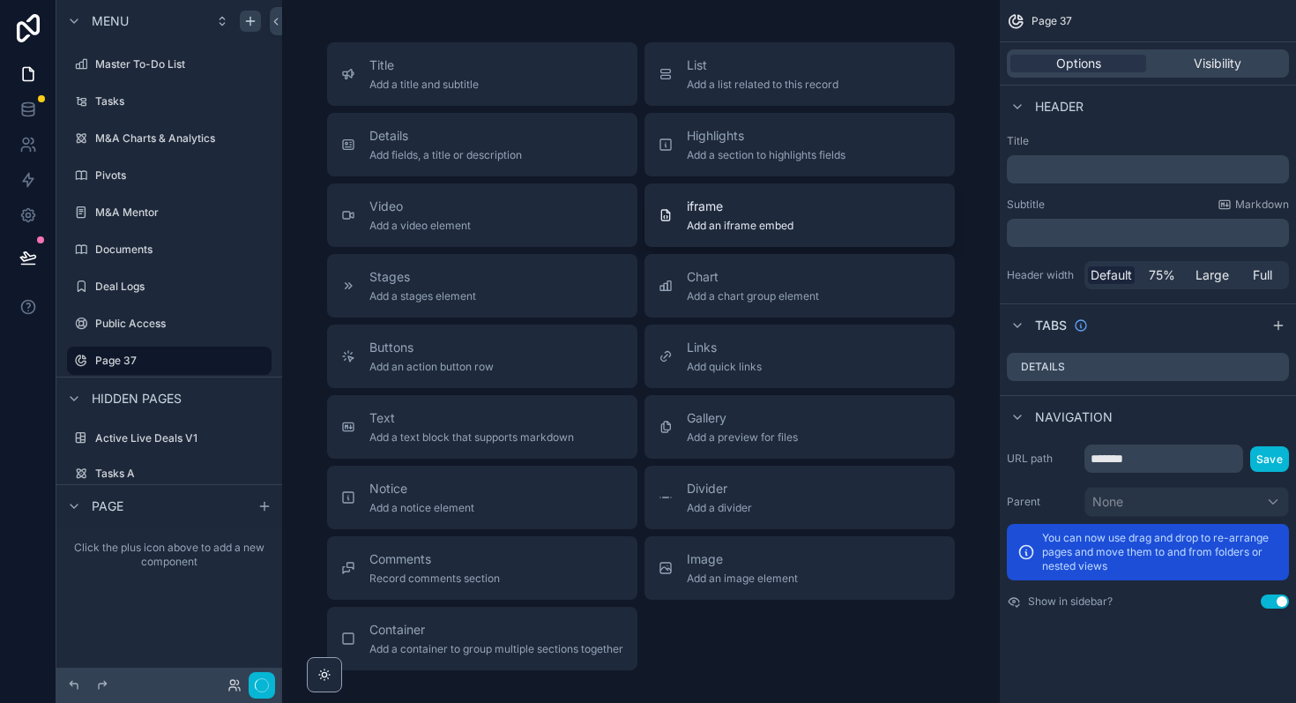
click at [733, 218] on div "iframe Add an iframe embed" at bounding box center [740, 214] width 107 height 35
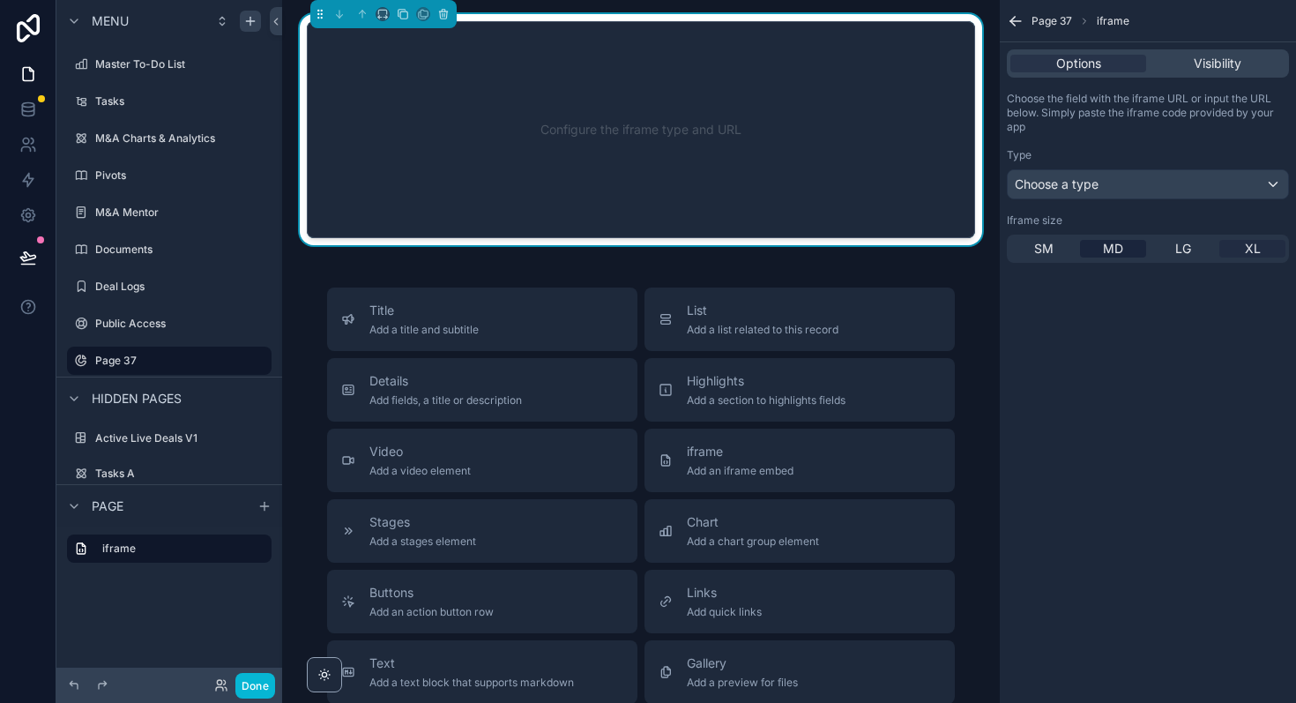
click at [1246, 250] on span "XL" at bounding box center [1253, 249] width 16 height 18
click at [1162, 186] on div "Choose a type" at bounding box center [1148, 184] width 280 height 28
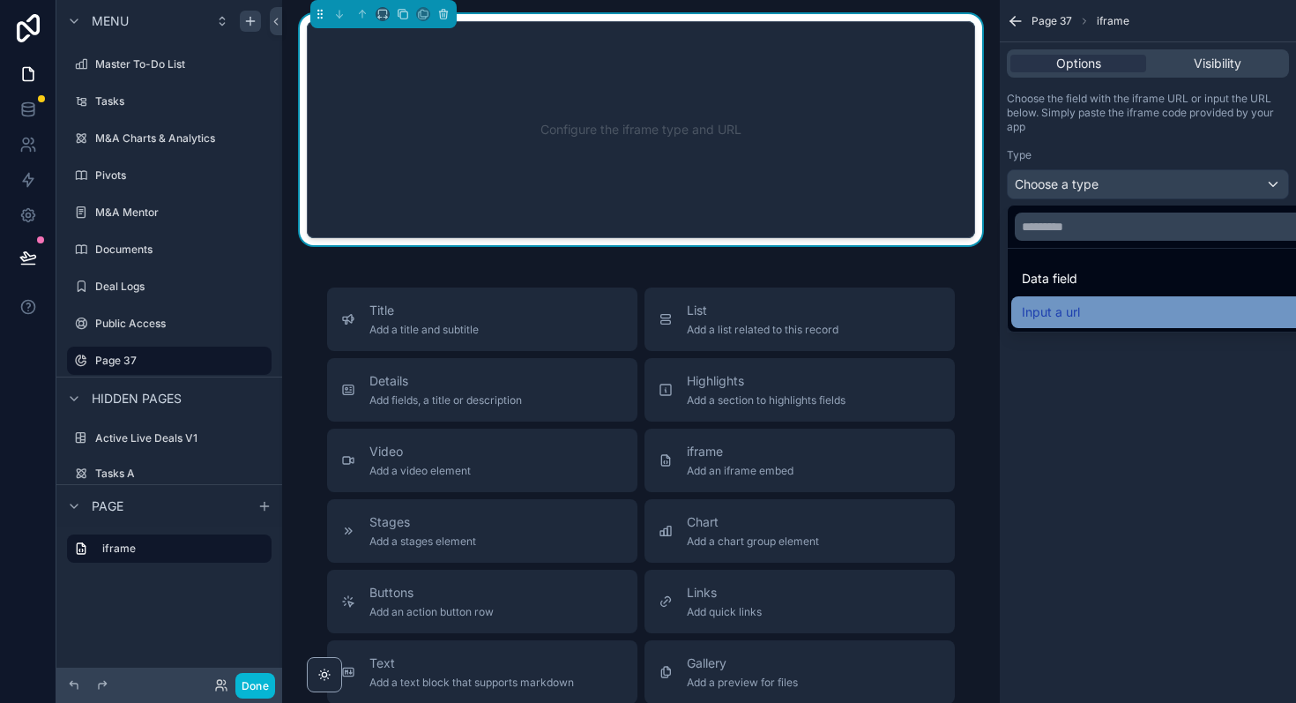
click at [1083, 300] on div "Input a url" at bounding box center [1168, 312] width 314 height 32
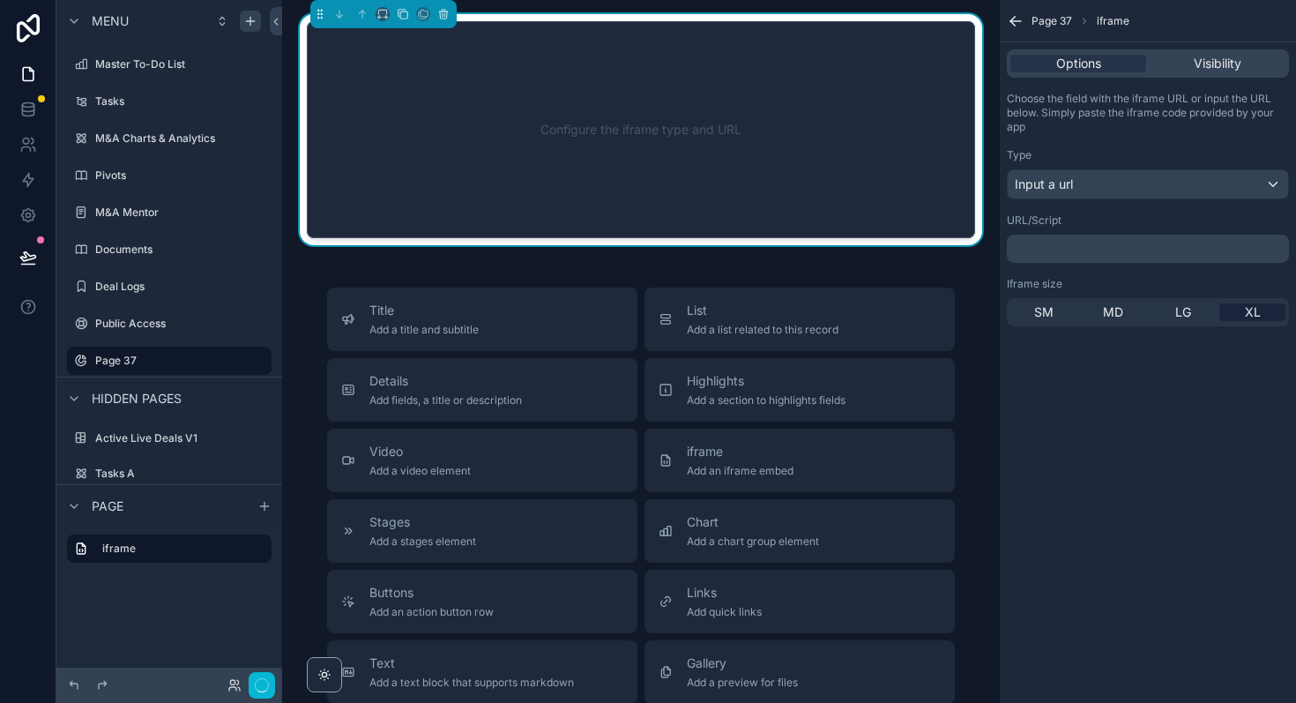
click at [1060, 232] on div "URL/Script ﻿" at bounding box center [1148, 237] width 282 height 49
click at [1053, 244] on p "﻿" at bounding box center [1150, 249] width 272 height 14
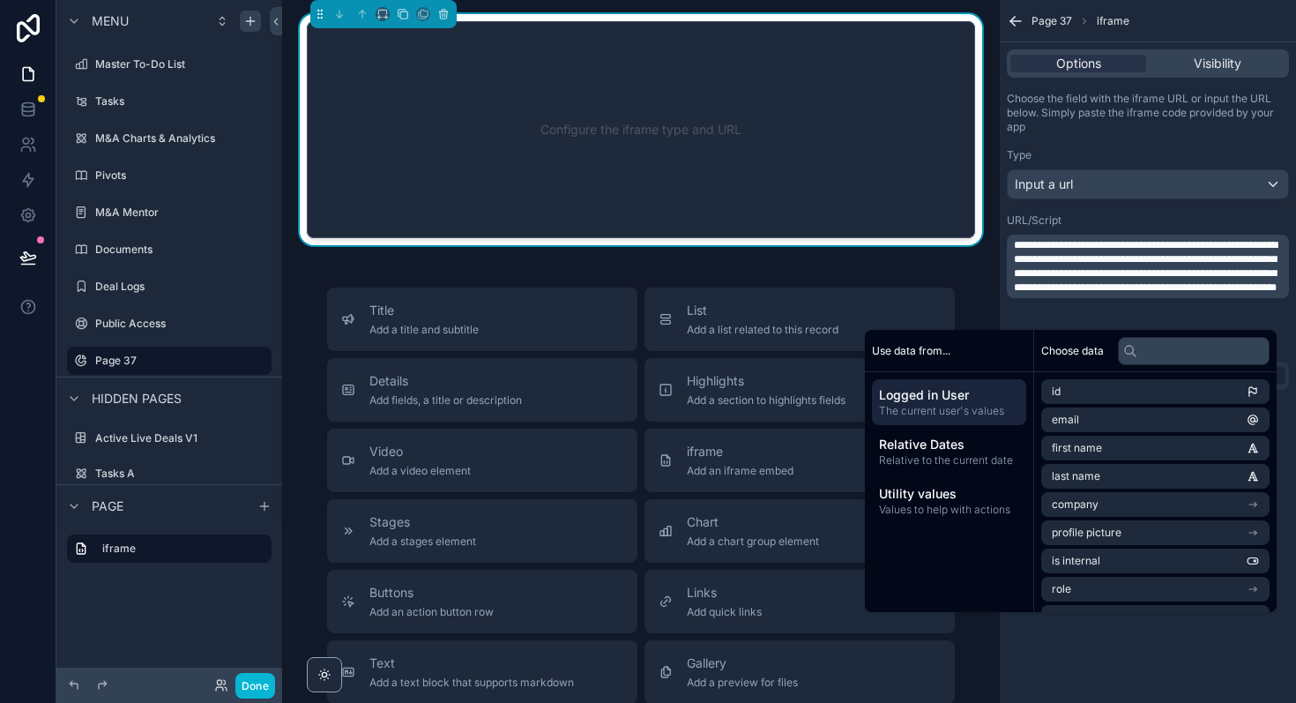
scroll to position [0, 0]
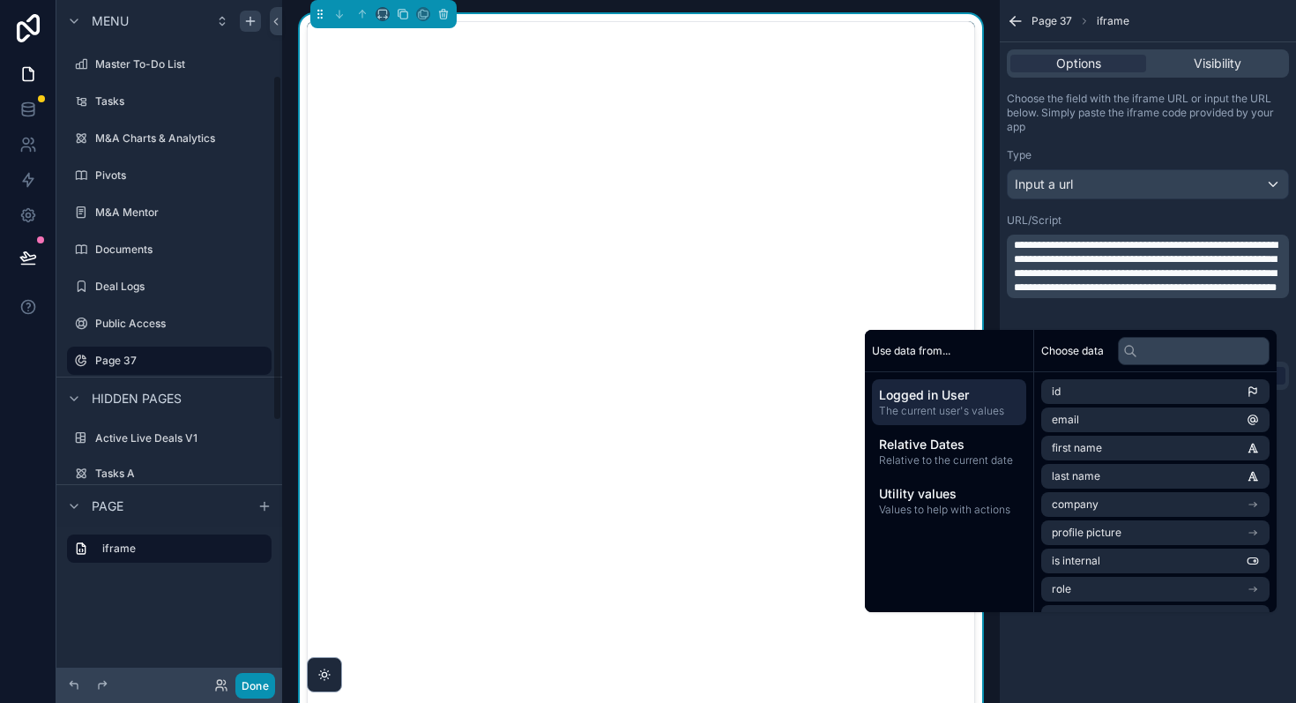
click at [248, 687] on button "Done" at bounding box center [255, 686] width 40 height 26
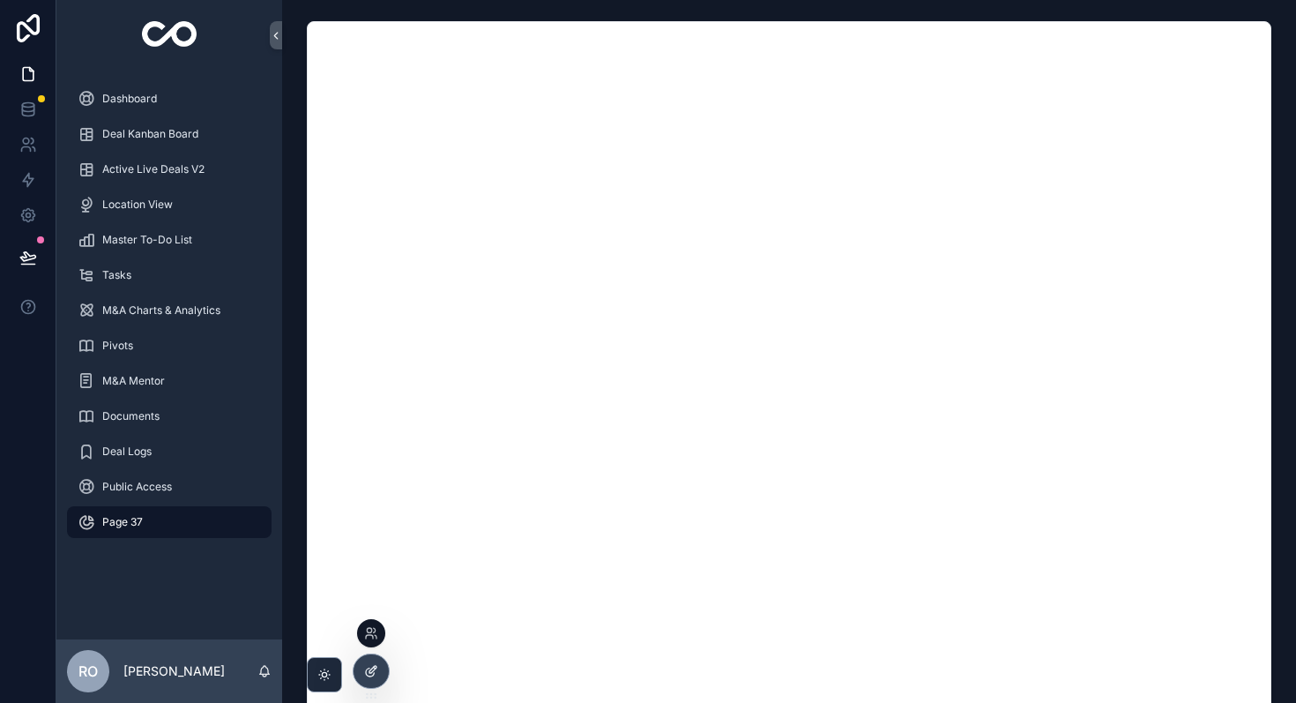
click at [374, 668] on icon at bounding box center [372, 669] width 7 height 7
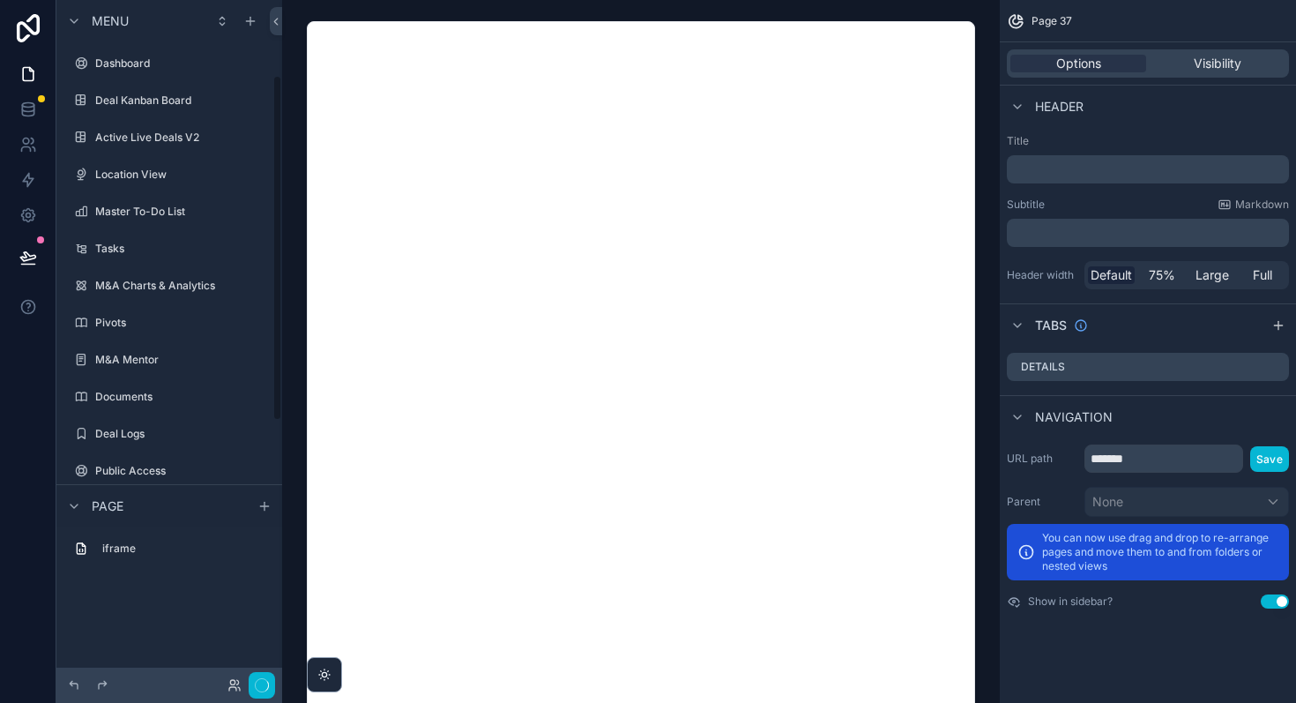
scroll to position [147, 0]
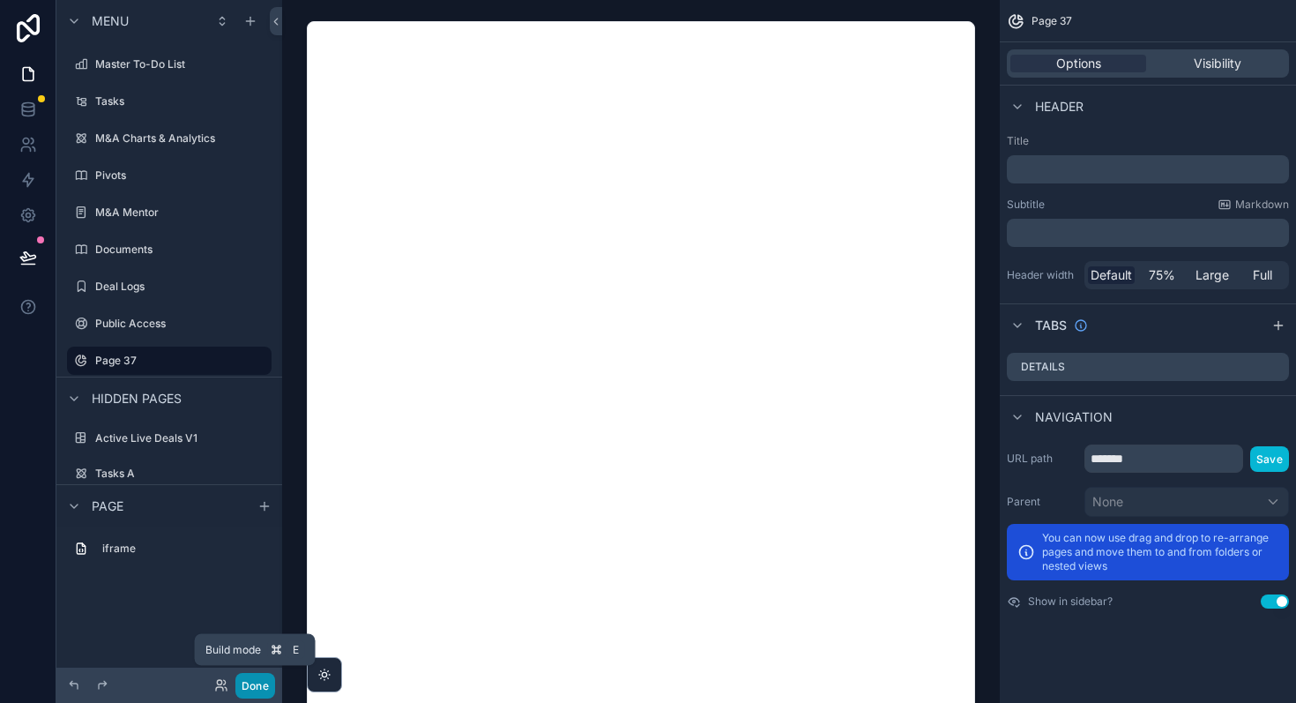
click at [256, 691] on button "Done" at bounding box center [255, 686] width 40 height 26
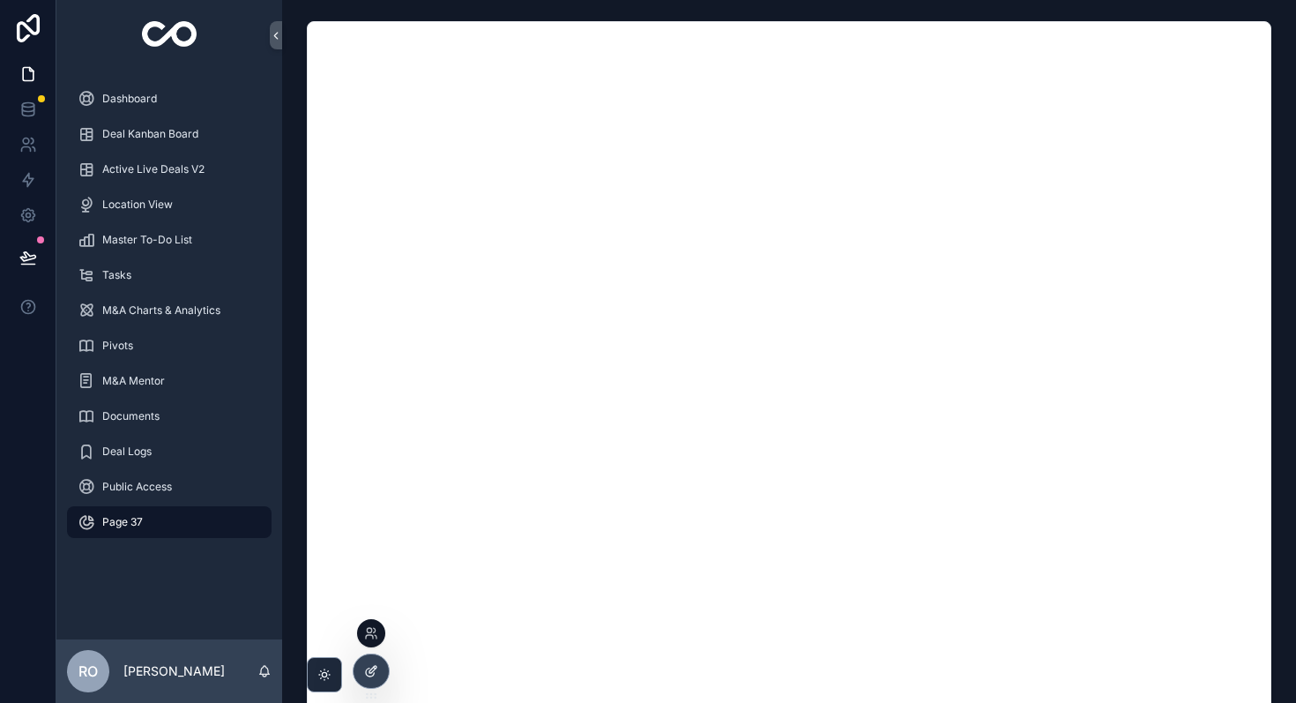
click at [370, 674] on icon at bounding box center [371, 671] width 14 height 14
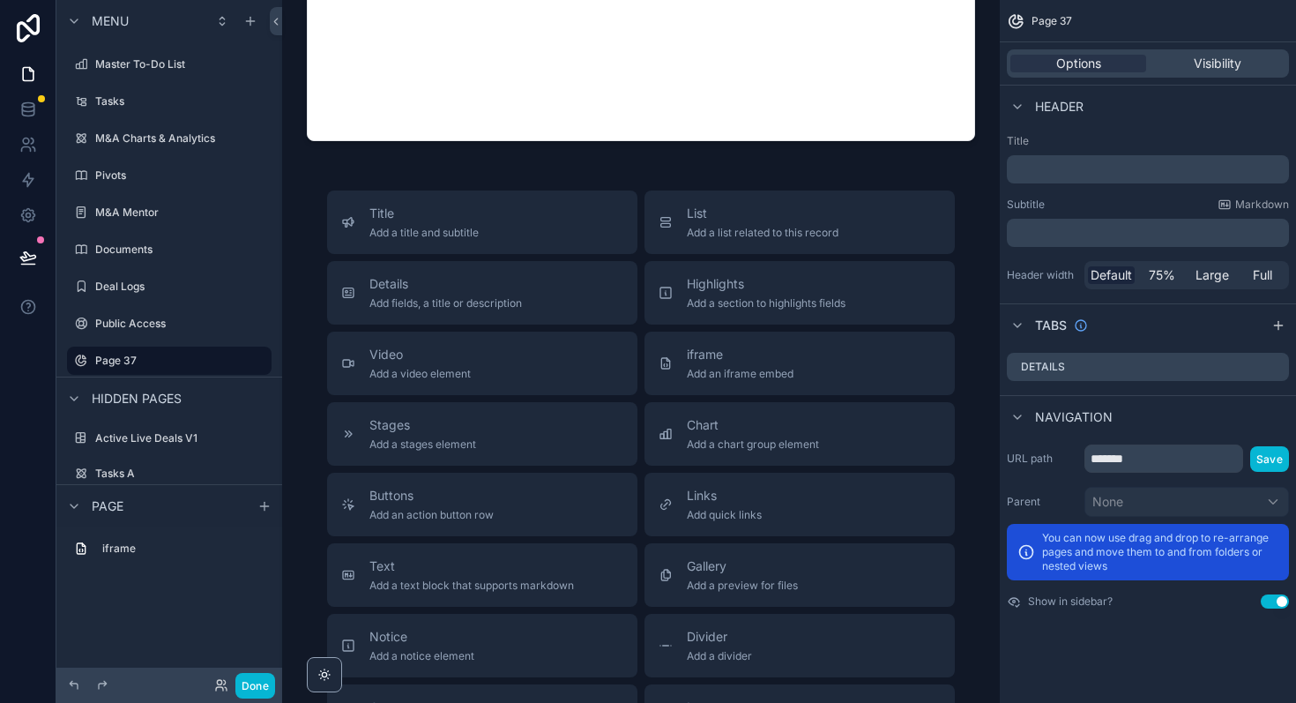
scroll to position [532, 0]
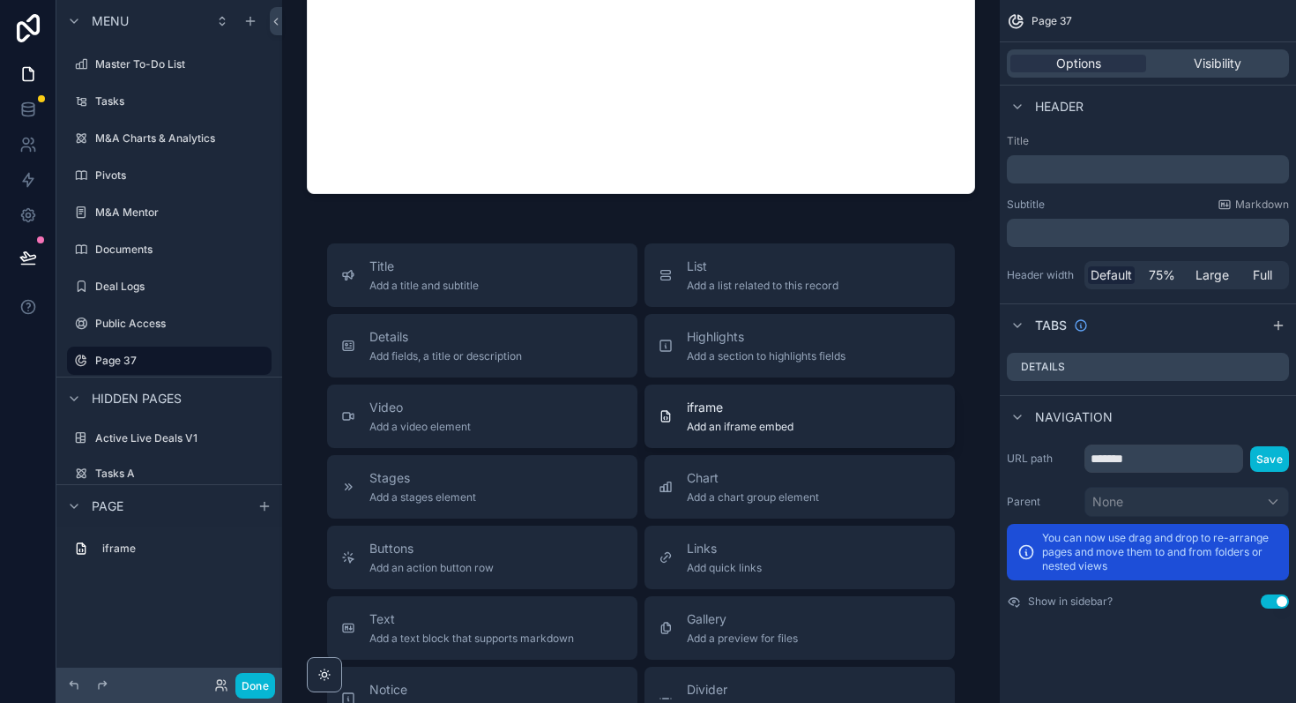
click at [744, 415] on span "iframe" at bounding box center [740, 407] width 107 height 18
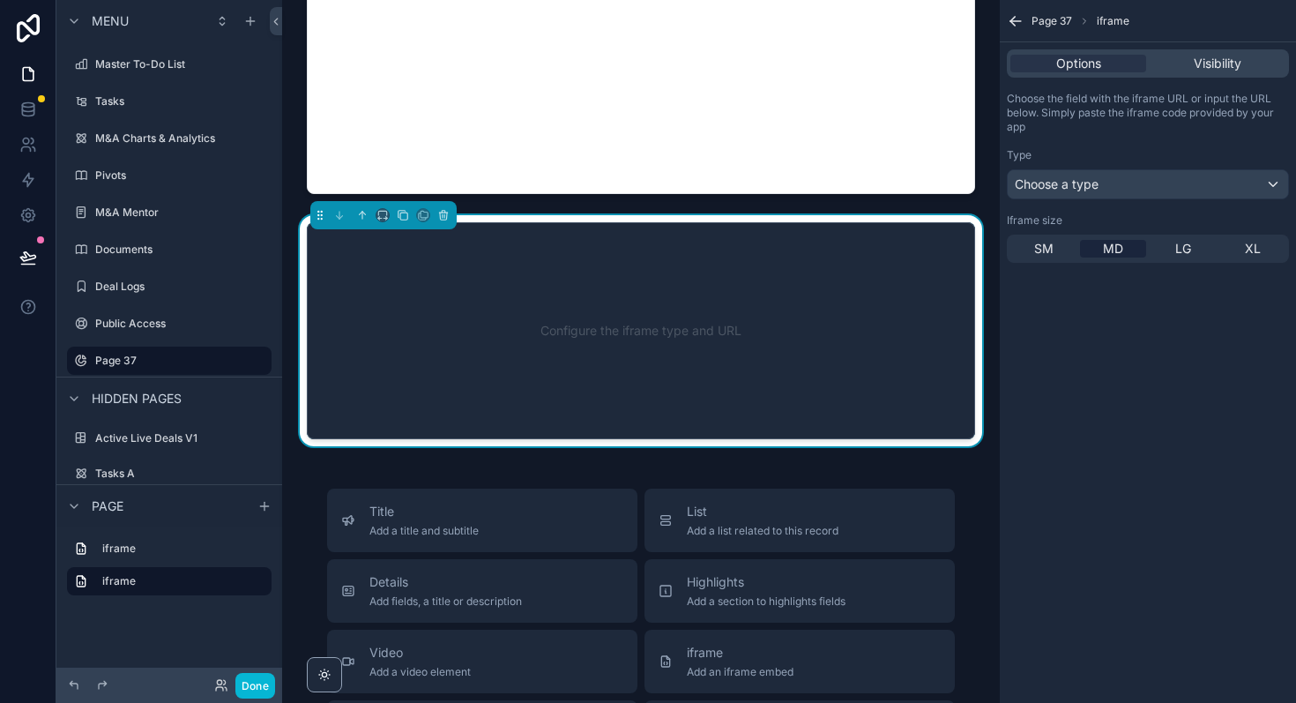
scroll to position [510, 0]
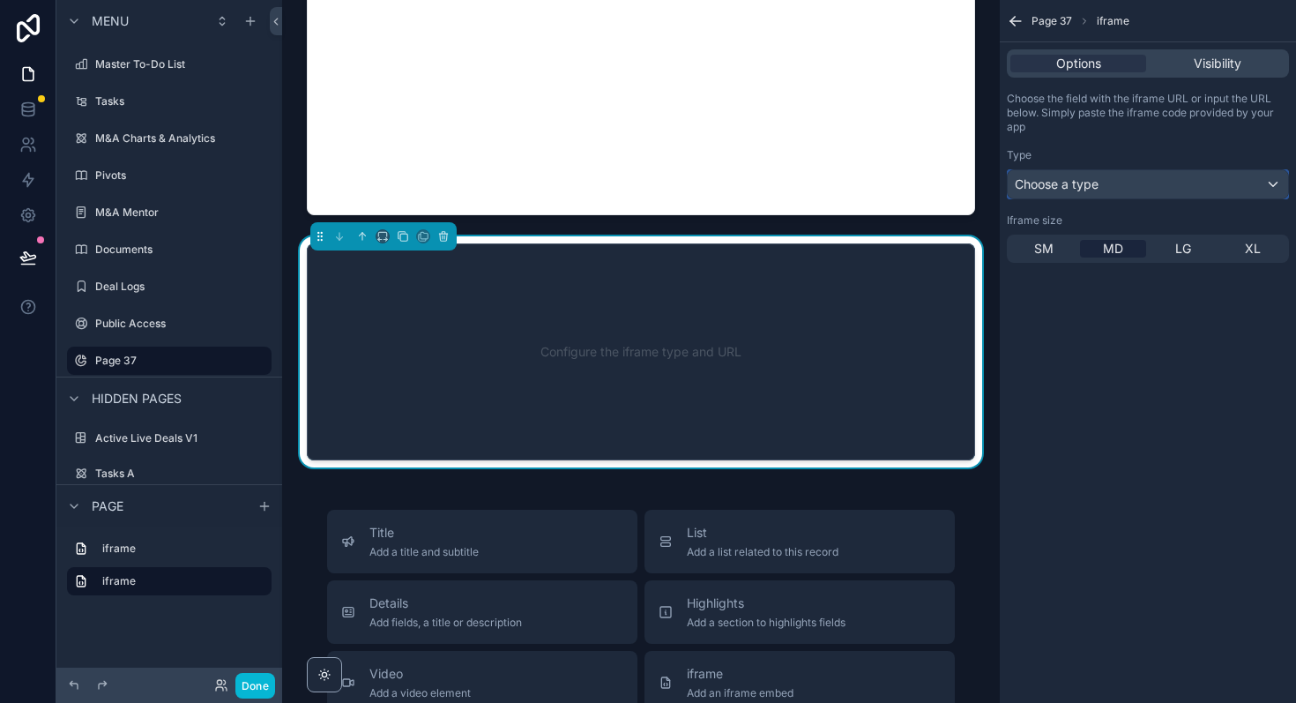
click at [1177, 185] on div "Choose a type" at bounding box center [1148, 184] width 280 height 28
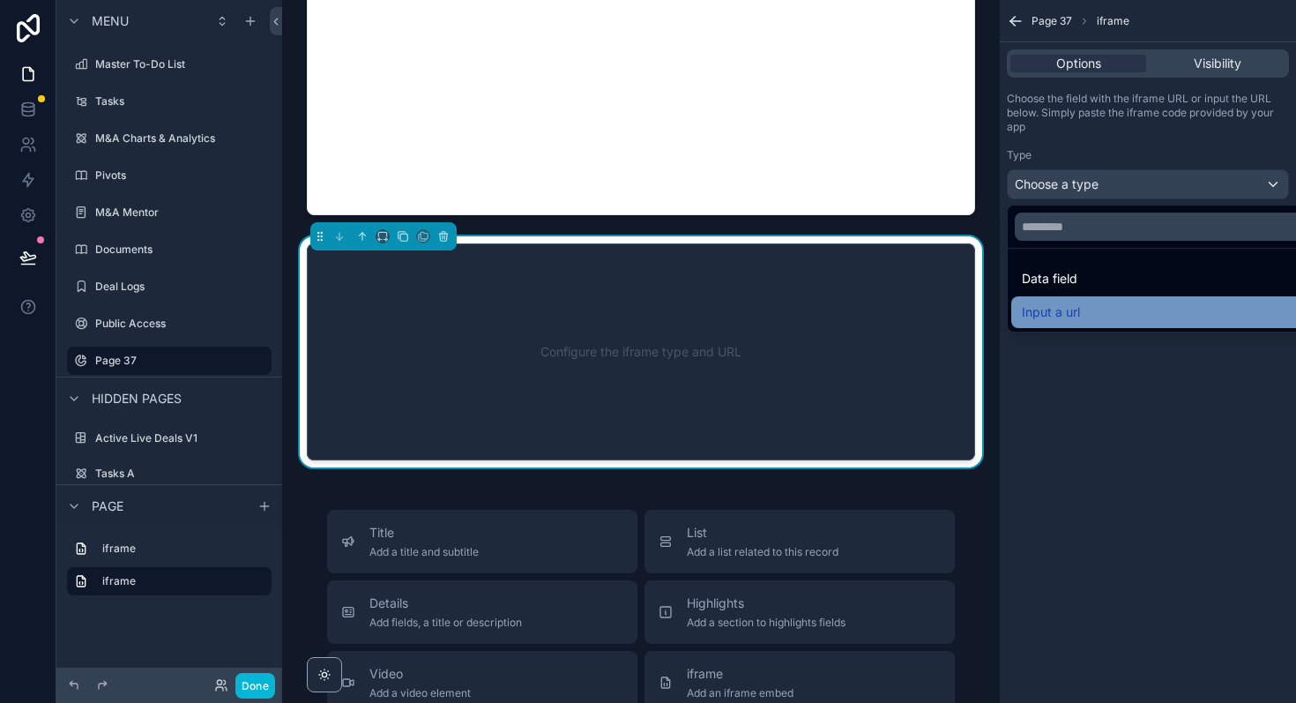
click at [1081, 300] on div "Input a url" at bounding box center [1168, 312] width 314 height 32
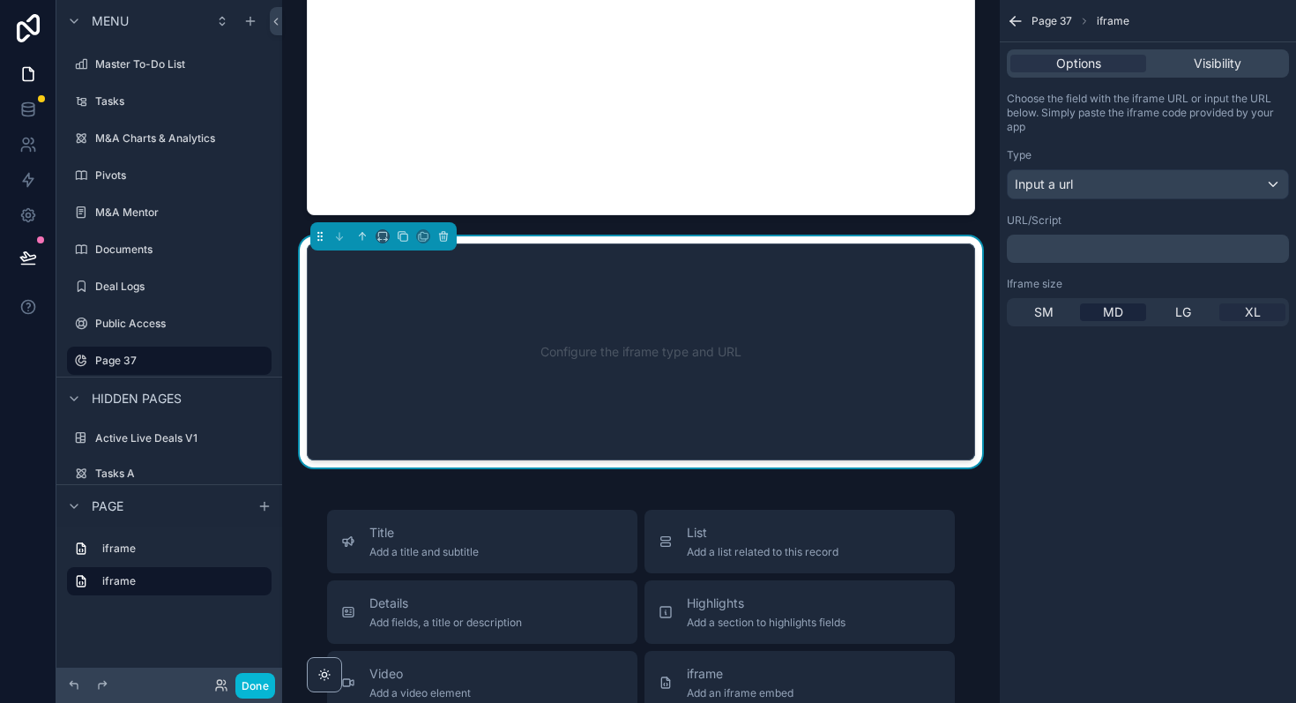
click at [1271, 319] on div "XL" at bounding box center [1252, 312] width 66 height 18
click at [1084, 255] on p "﻿" at bounding box center [1150, 249] width 272 height 14
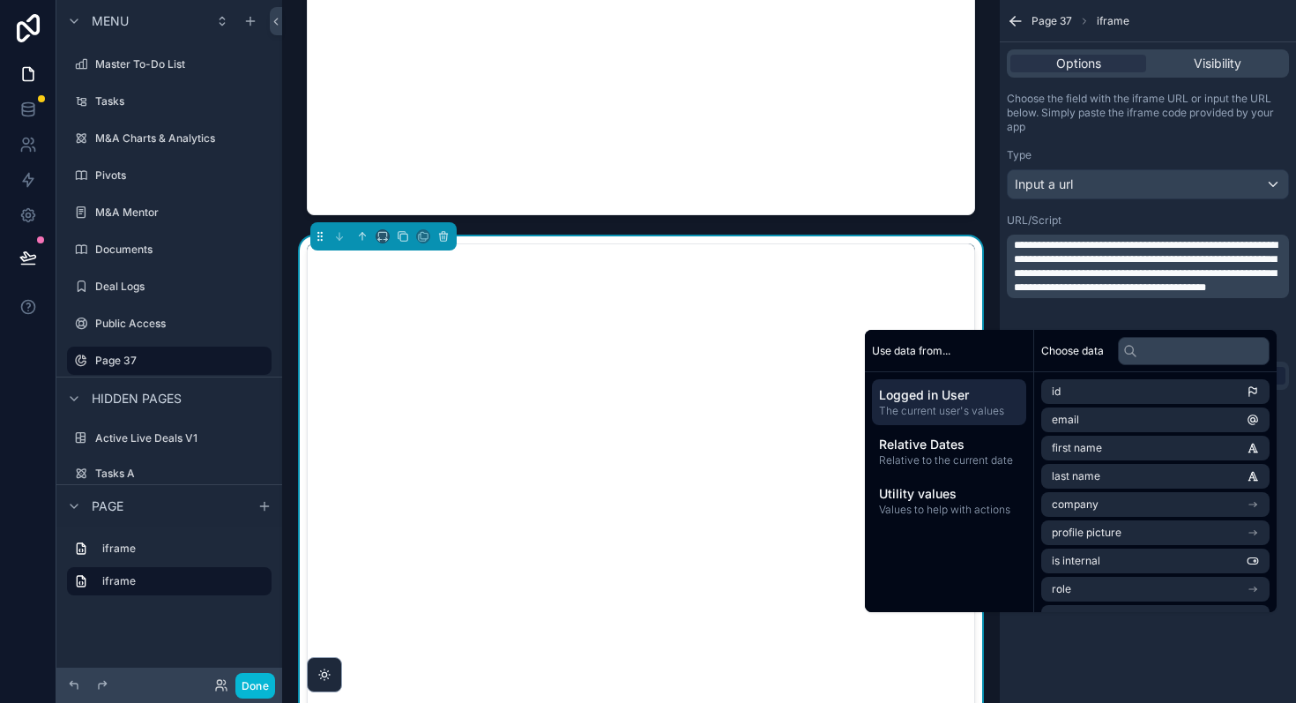
scroll to position [0, 0]
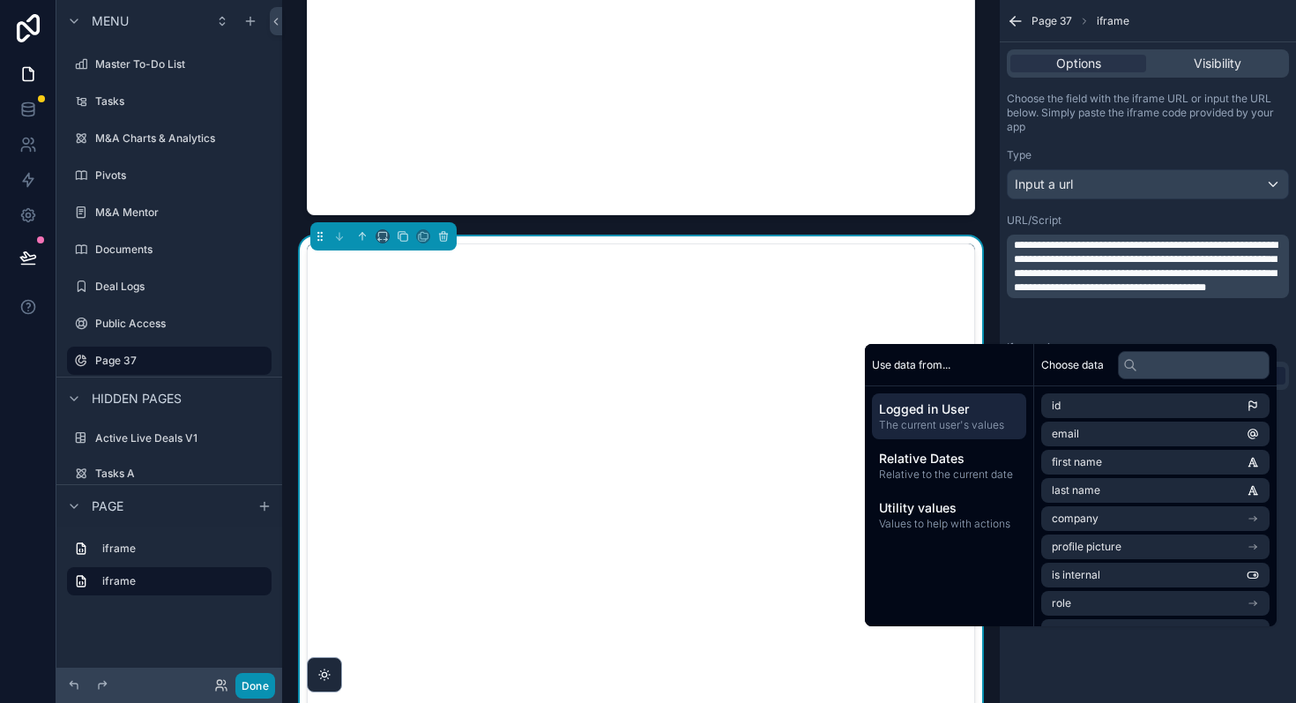
click at [249, 681] on button "Done" at bounding box center [255, 686] width 40 height 26
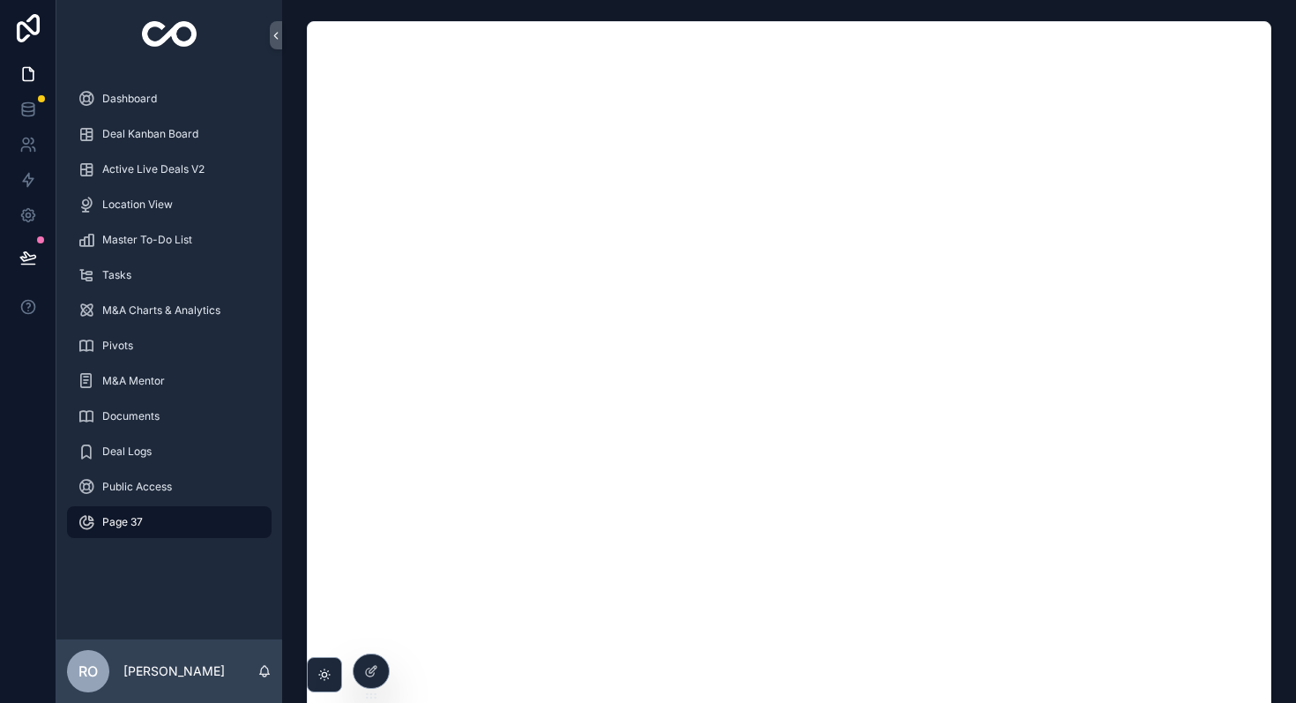
click at [228, 564] on div "Dashboard Deal Kanban Board Active Live Deals V2 Location View Master To-Do Lis…" at bounding box center [169, 355] width 226 height 569
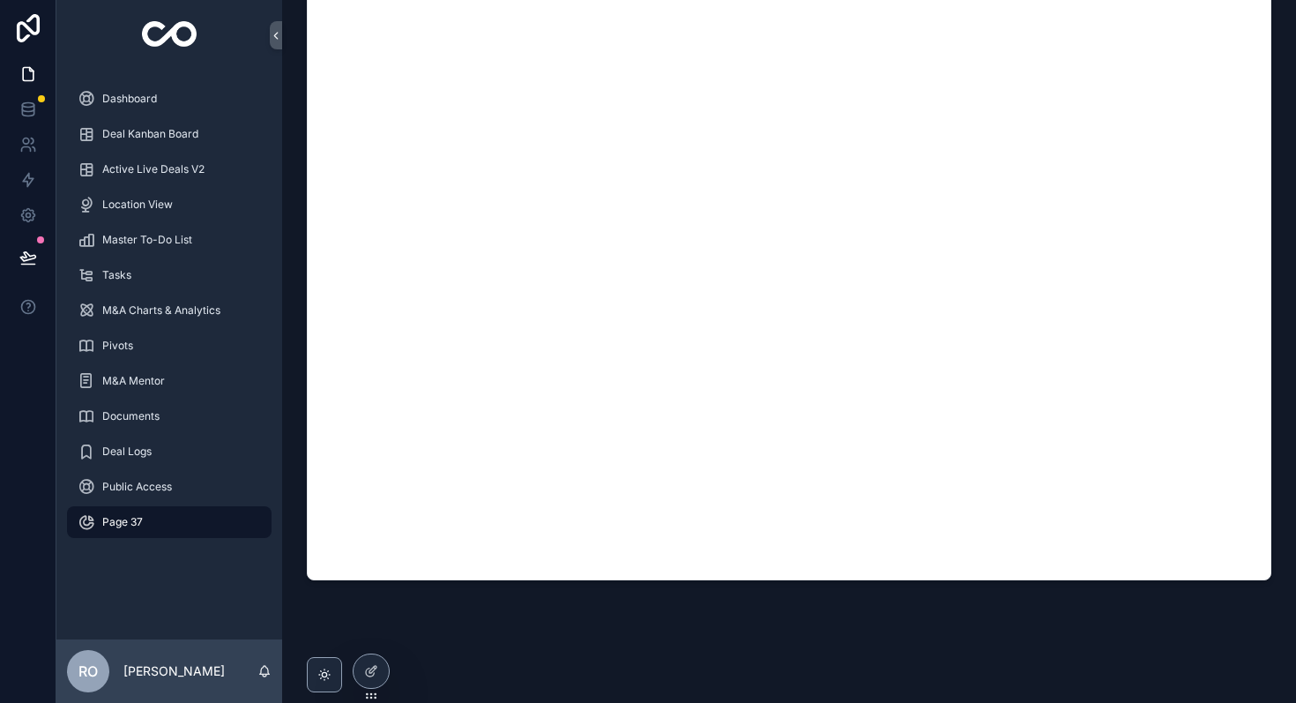
scroll to position [881, 0]
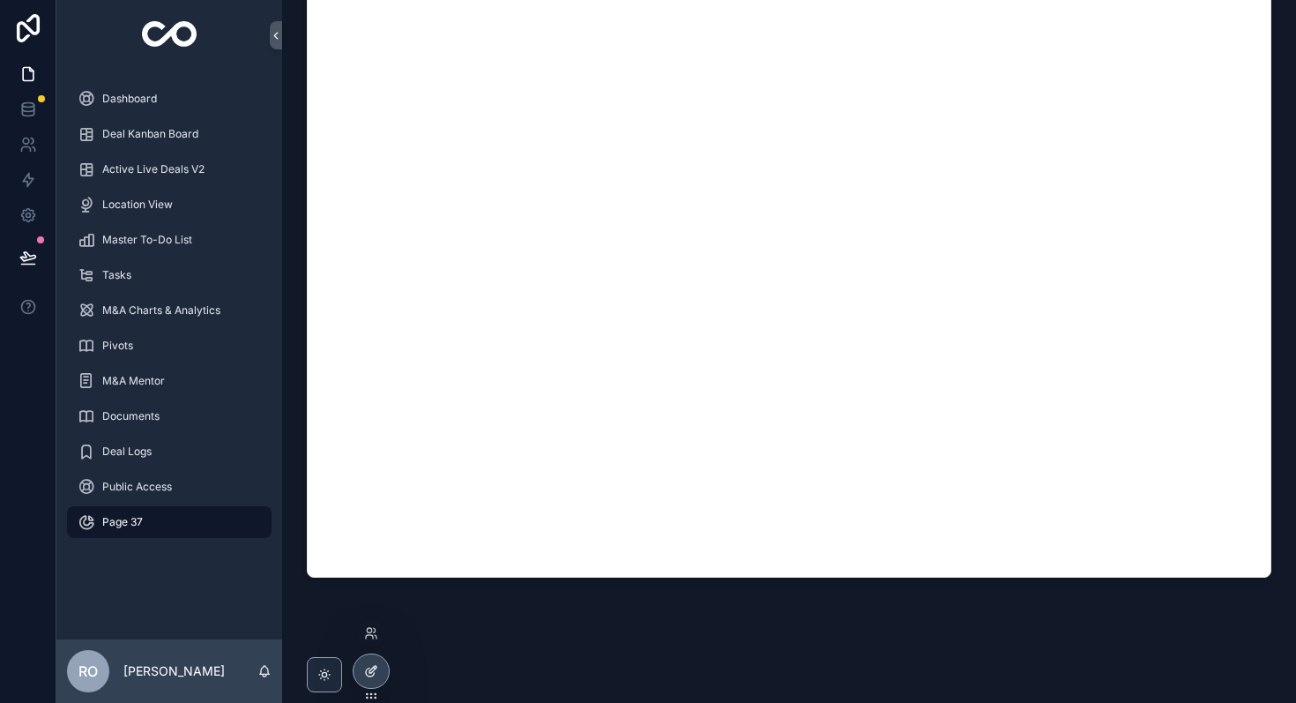
click at [374, 680] on div at bounding box center [371, 671] width 35 height 34
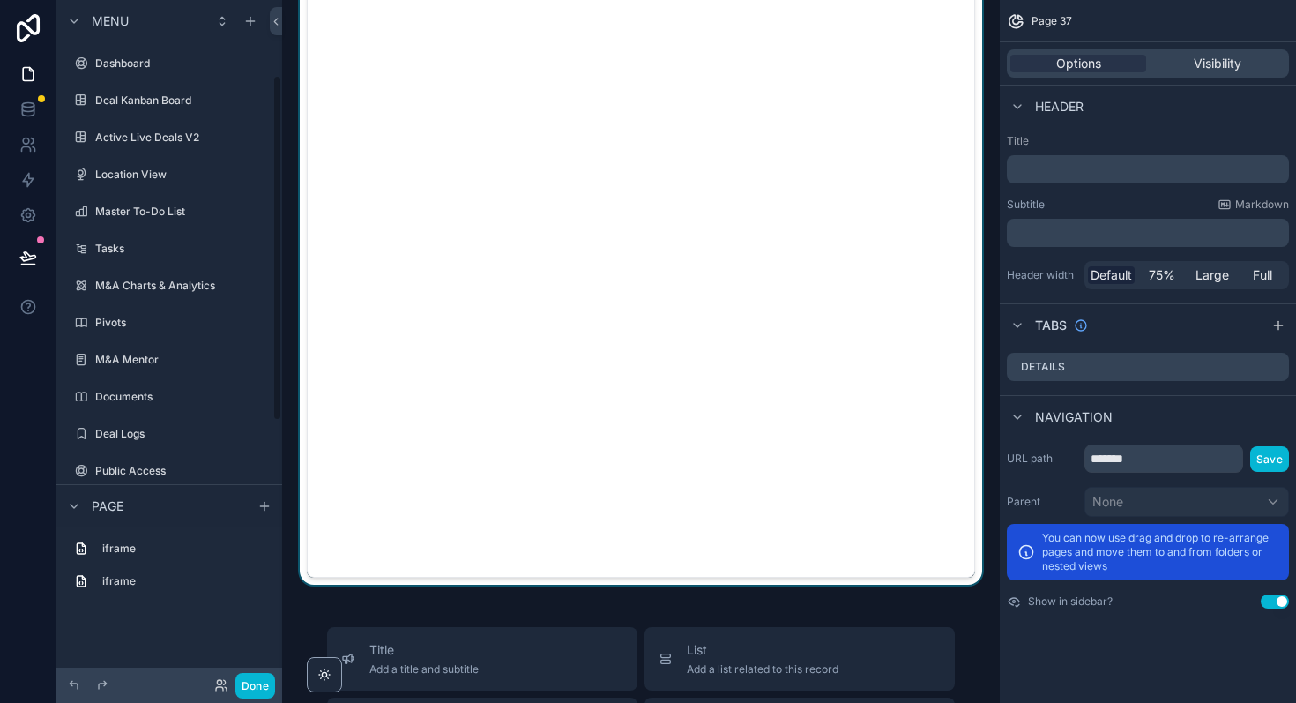
scroll to position [147, 0]
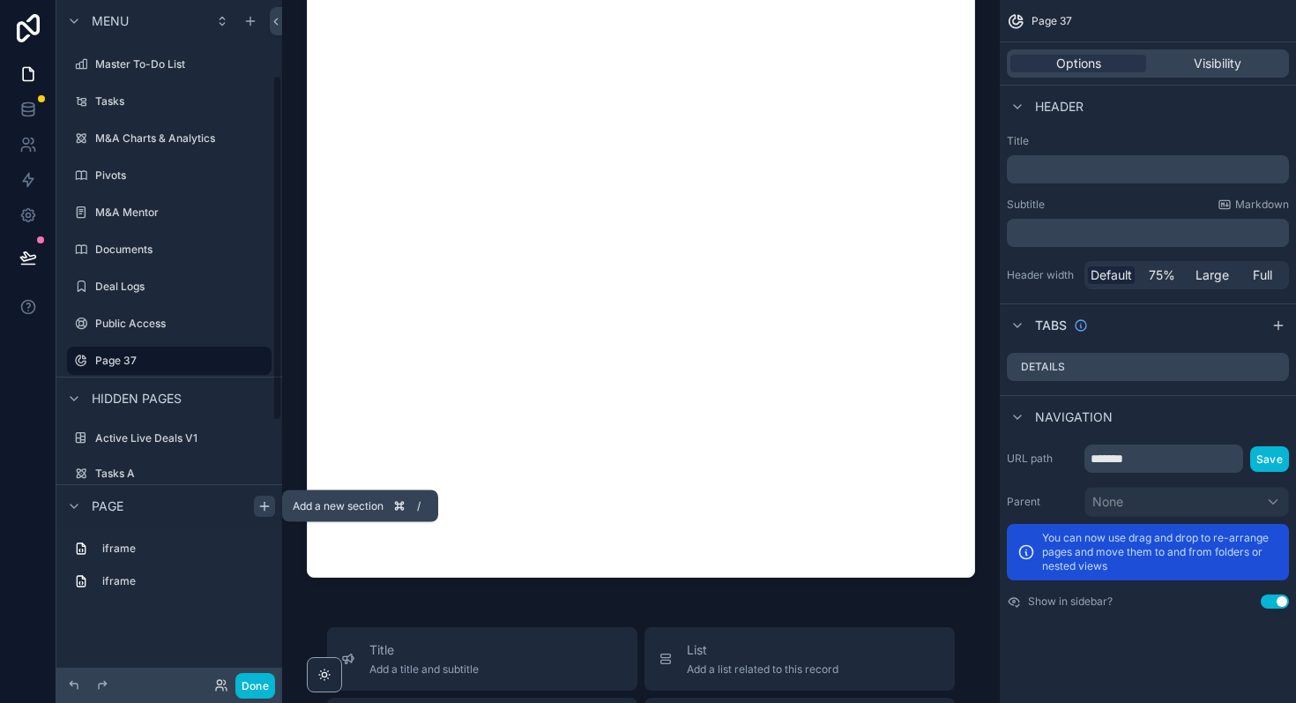
click at [263, 500] on icon "scrollable content" at bounding box center [264, 506] width 14 height 14
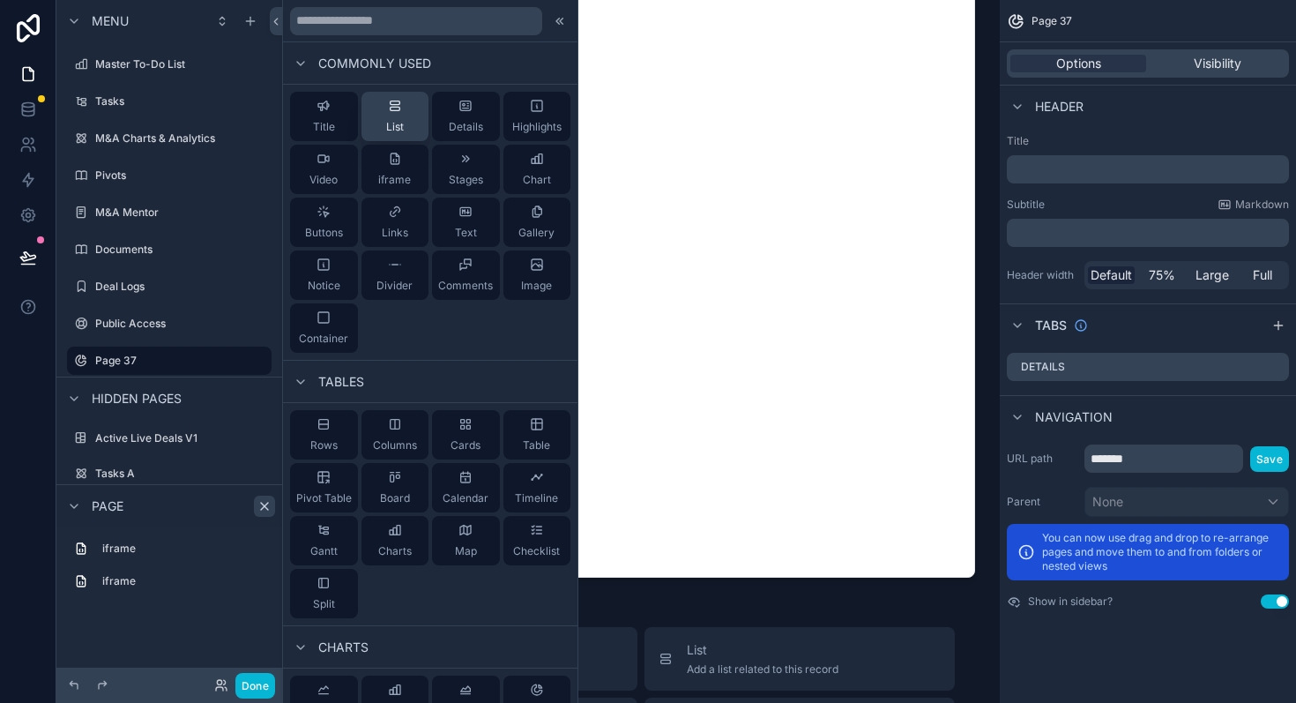
click at [387, 126] on span "List" at bounding box center [395, 127] width 18 height 14
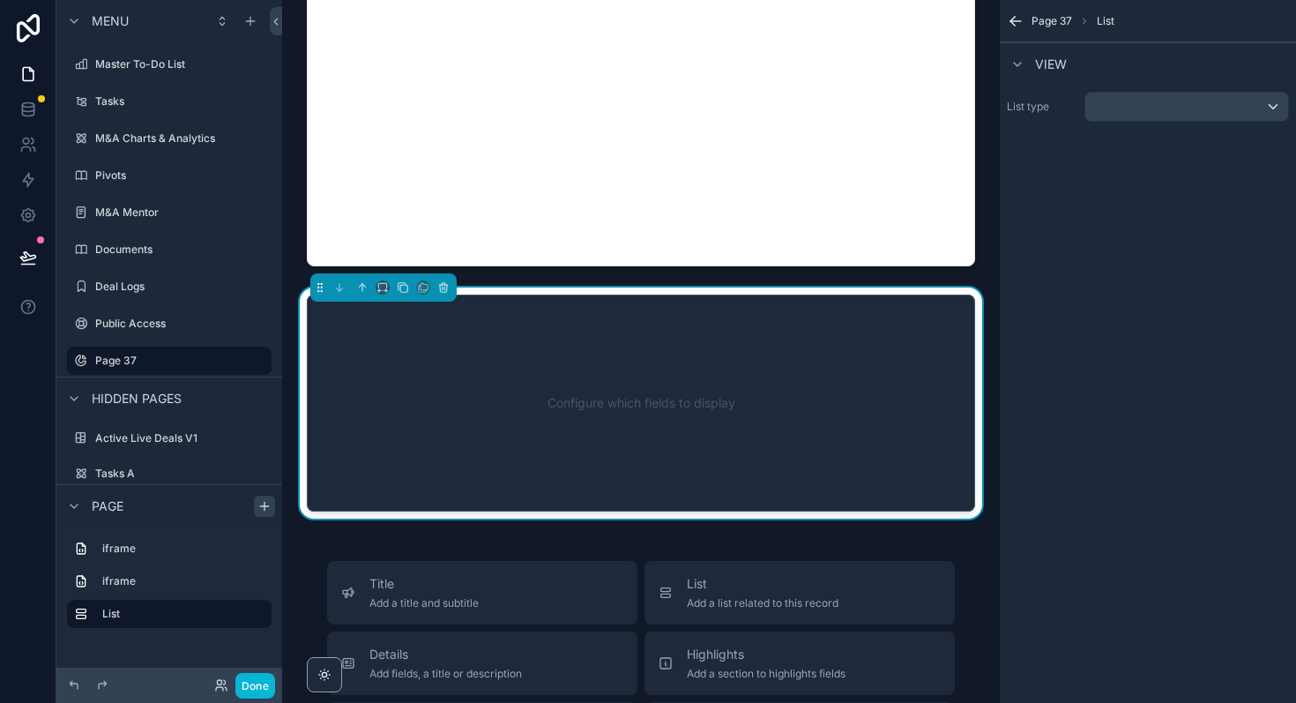
scroll to position [1190, 0]
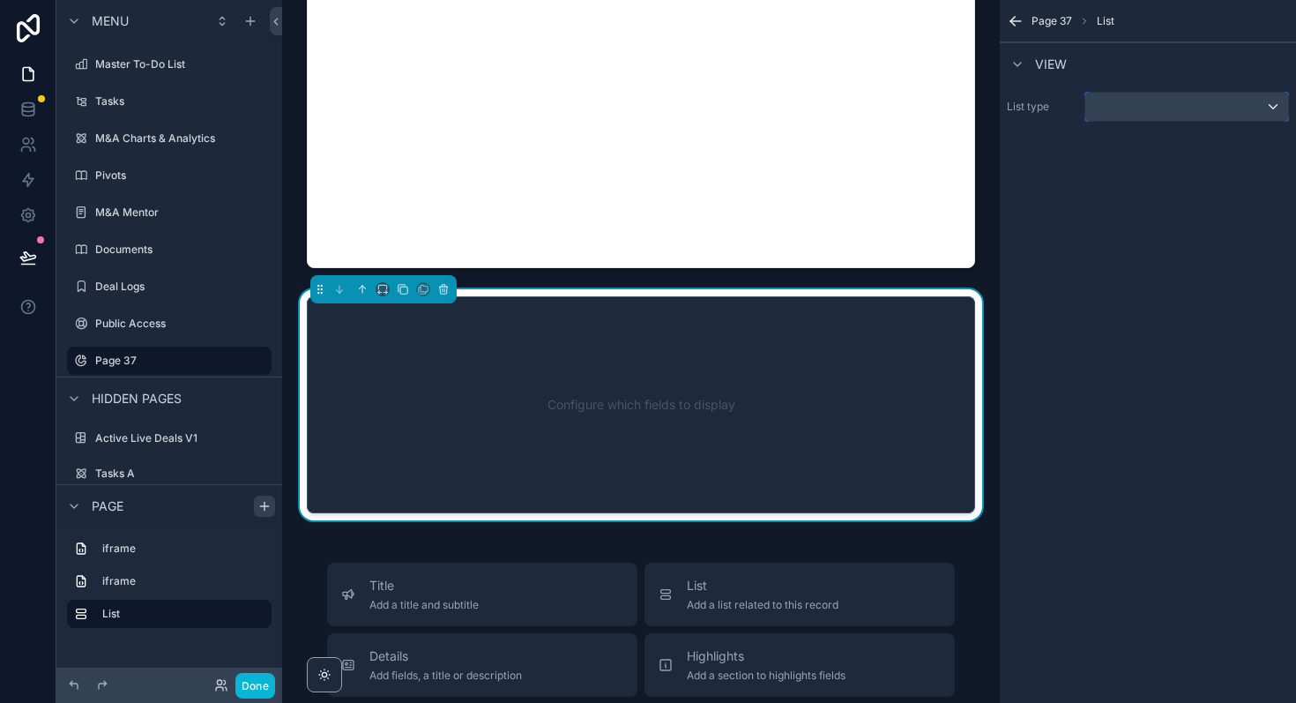
click at [1182, 116] on div "scrollable content" at bounding box center [1186, 107] width 203 height 28
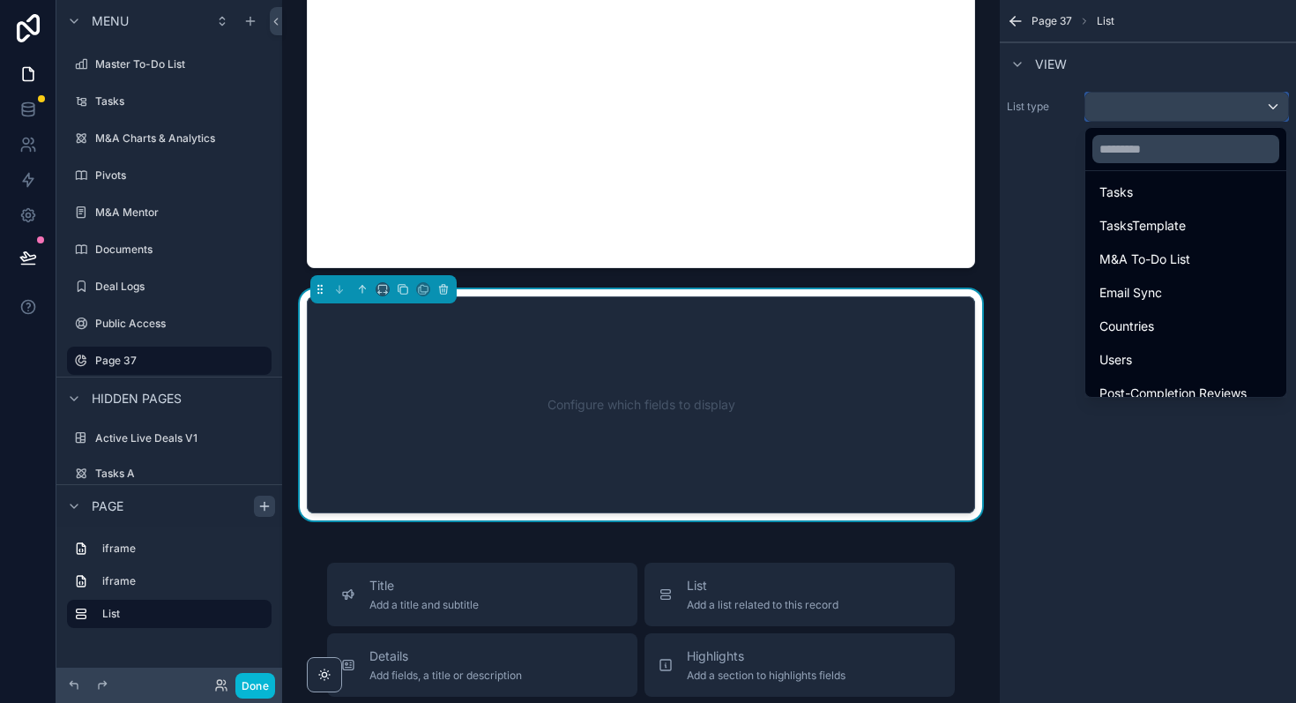
scroll to position [346, 0]
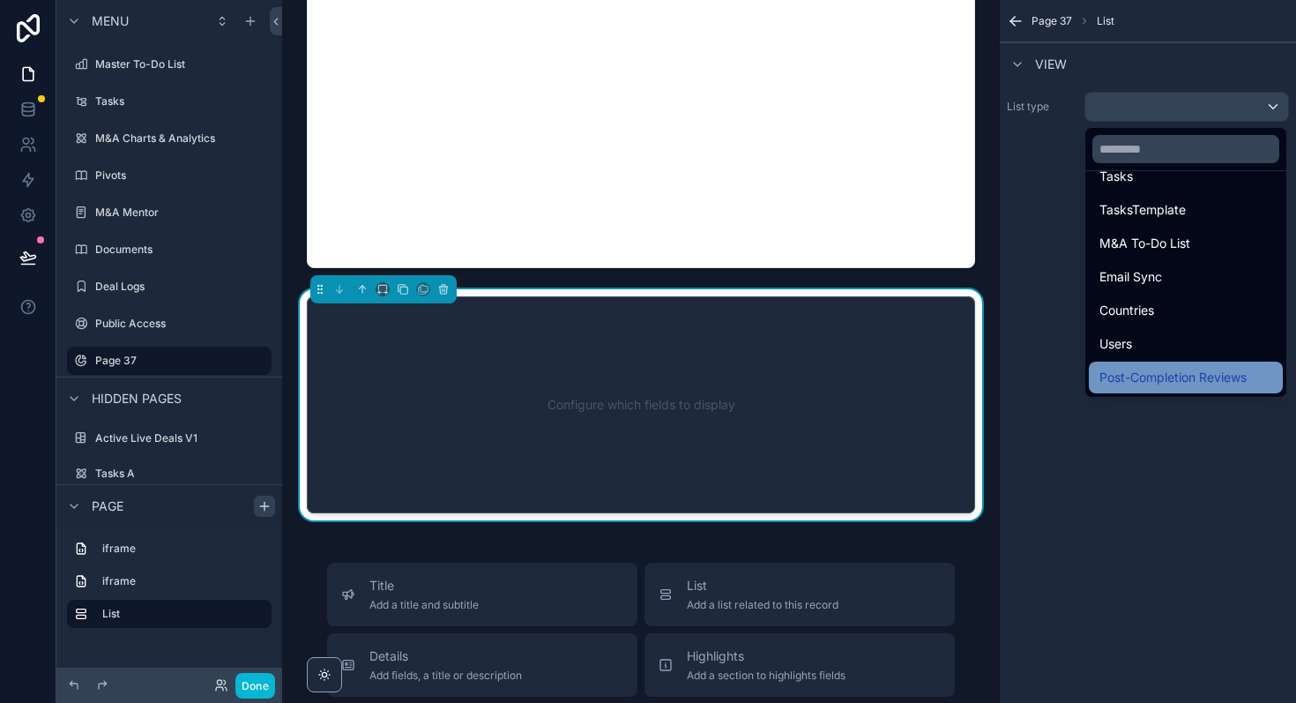
click at [1183, 371] on span "Post-Completion Reviews" at bounding box center [1172, 377] width 147 height 21
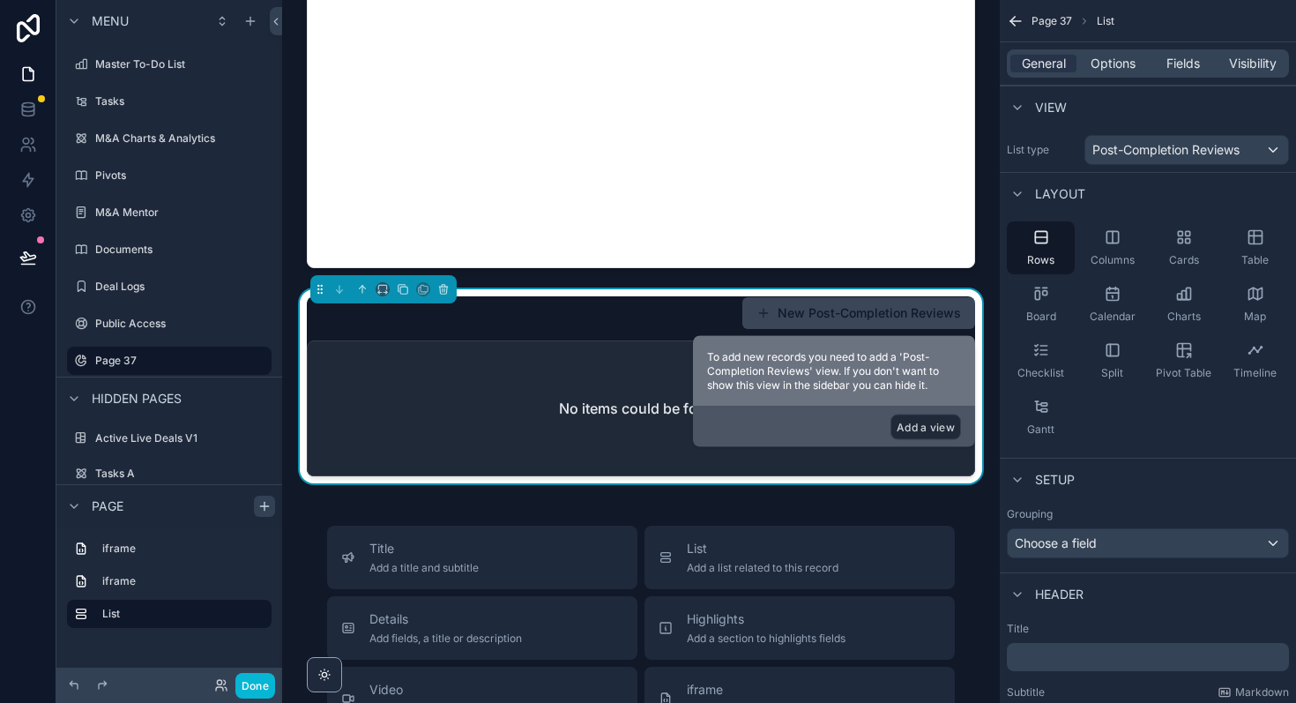
click at [929, 427] on button "Add a view" at bounding box center [925, 427] width 71 height 26
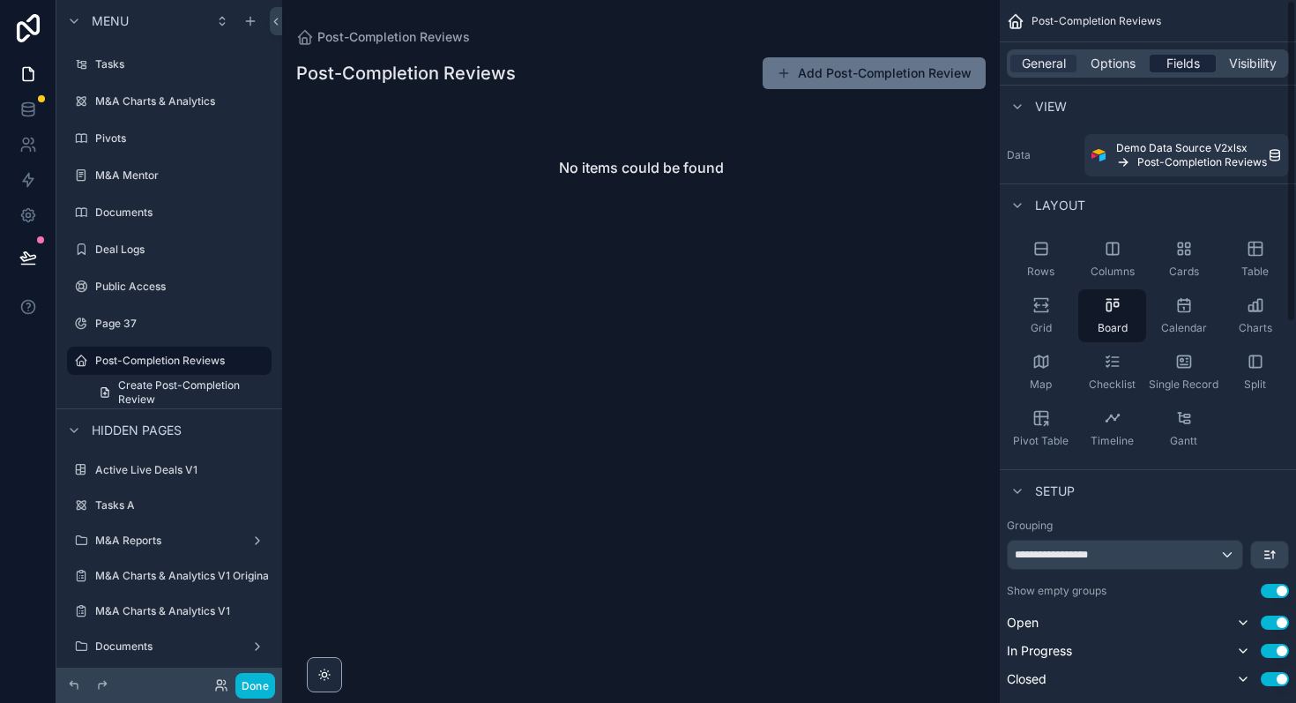
click at [1183, 65] on span "Fields" at bounding box center [1183, 64] width 34 height 18
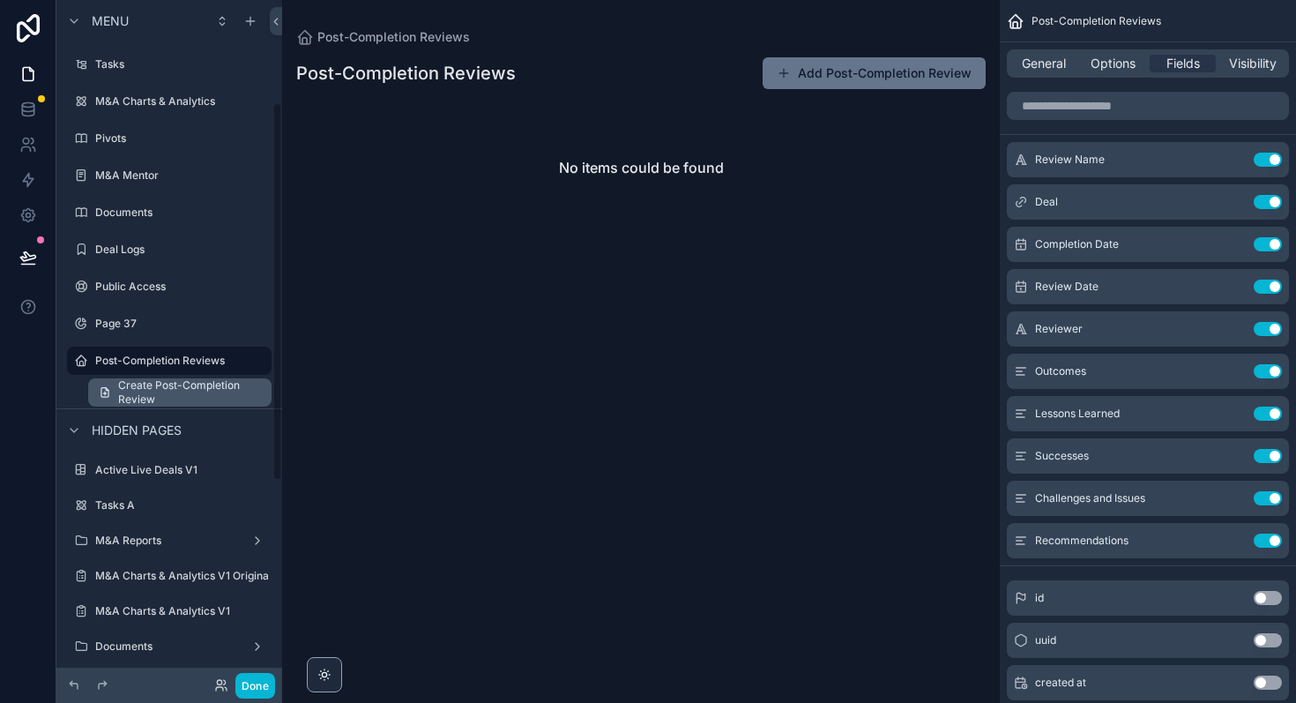
click at [140, 391] on span "Create Post-Completion Review" at bounding box center [189, 392] width 143 height 28
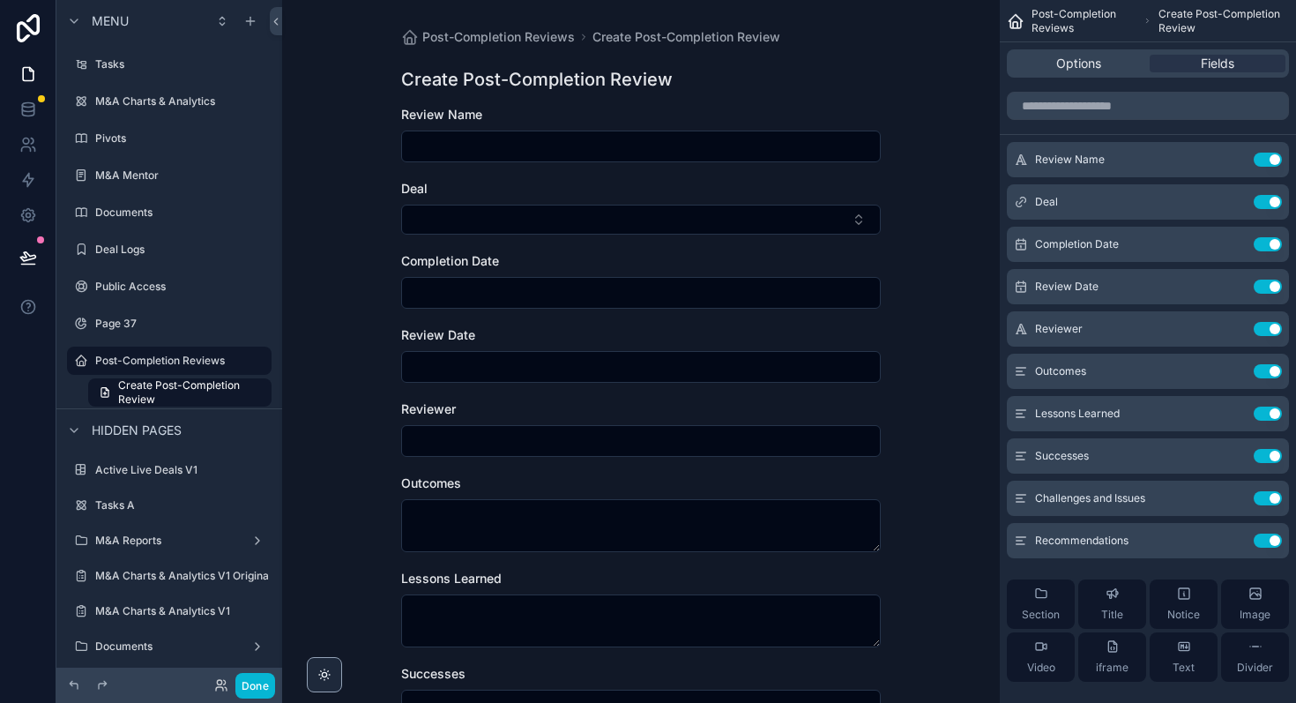
click at [478, 139] on input "scrollable content" at bounding box center [641, 146] width 478 height 25
click at [585, 142] on input "scrollable content" at bounding box center [641, 146] width 478 height 25
click at [1232, 157] on icon "scrollable content" at bounding box center [1232, 160] width 14 height 14
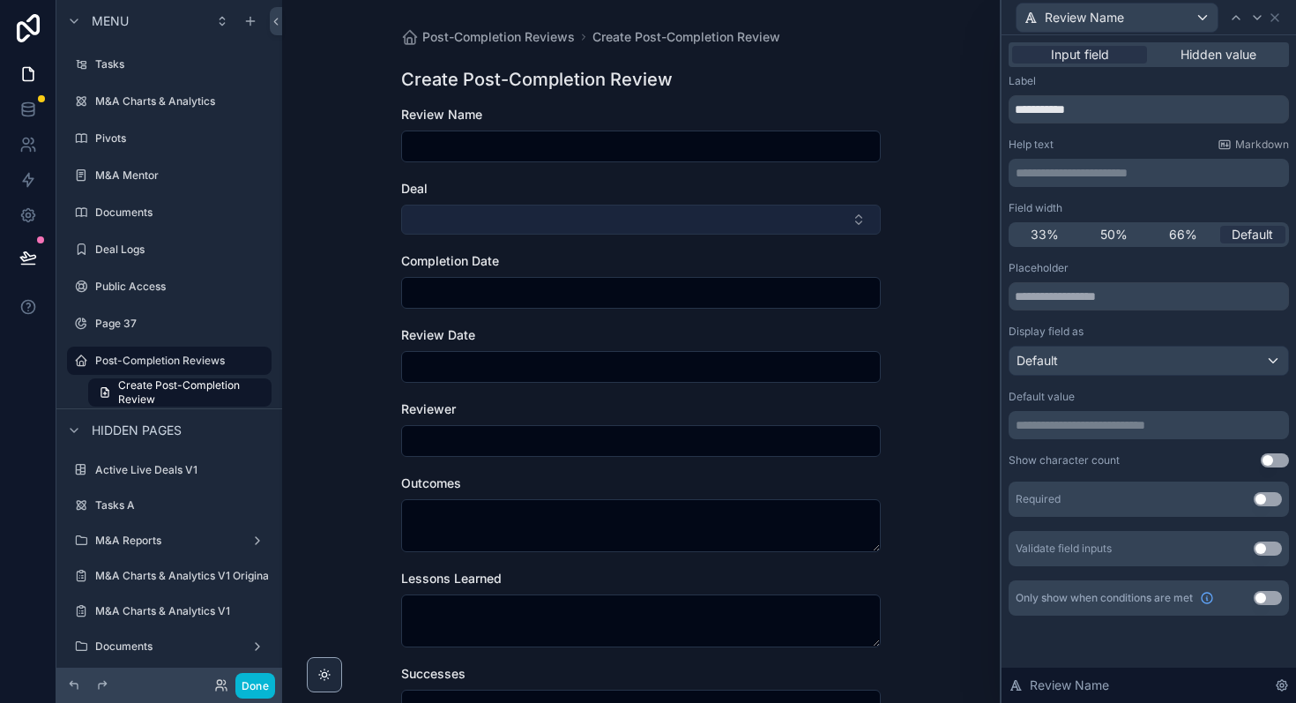
click at [857, 218] on button "Select Button" at bounding box center [641, 220] width 480 height 30
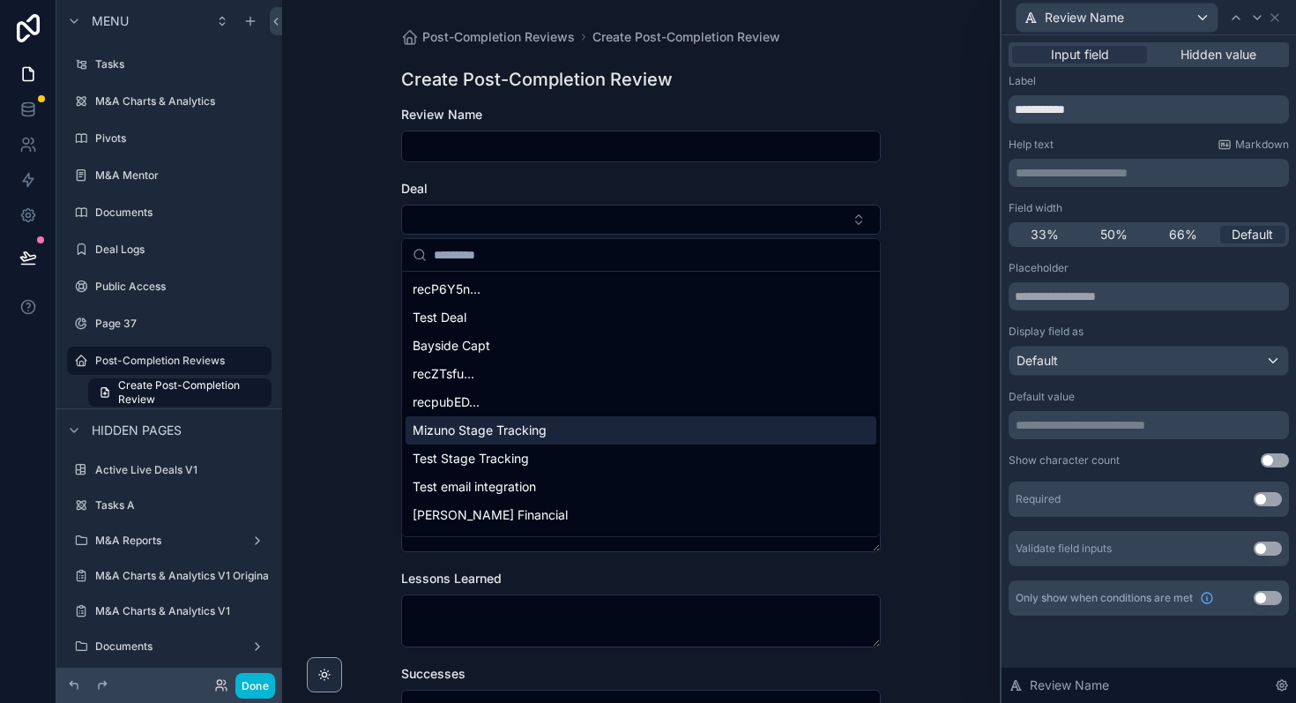
click at [478, 430] on span "Mizuno Stage Tracking" at bounding box center [480, 430] width 134 height 18
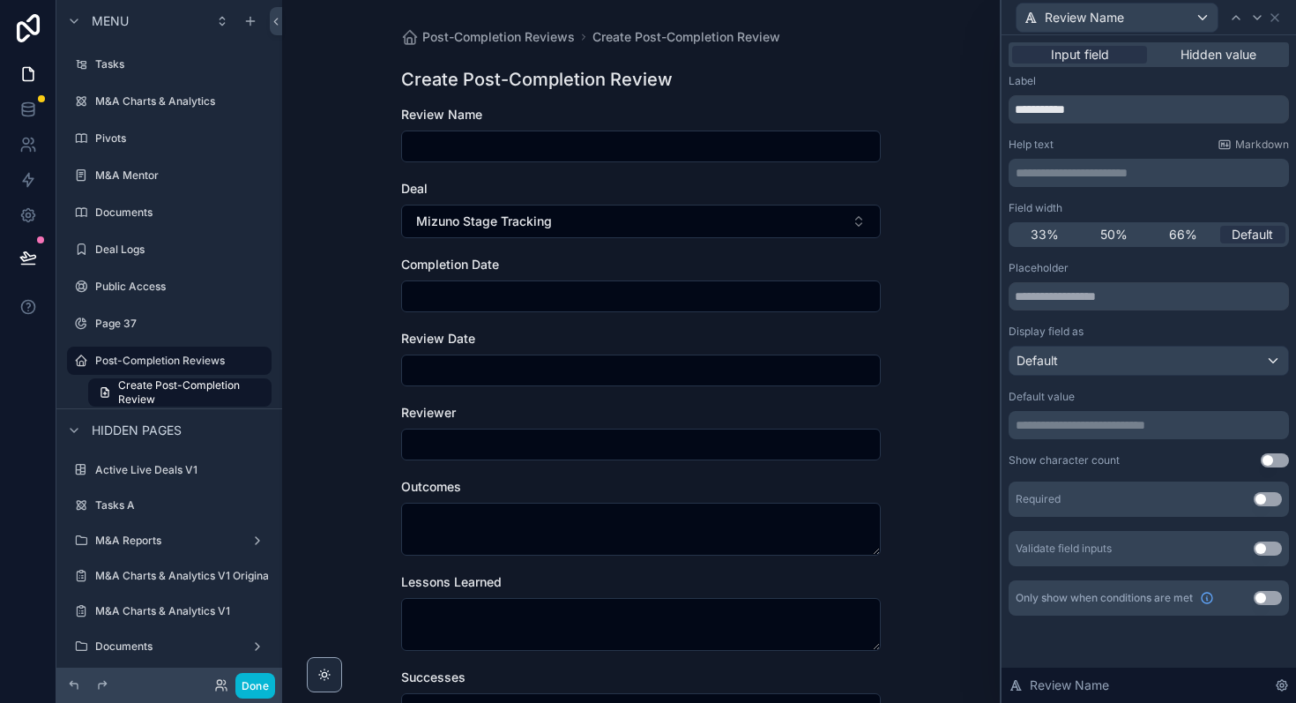
click at [513, 281] on div "scrollable content" at bounding box center [641, 296] width 480 height 32
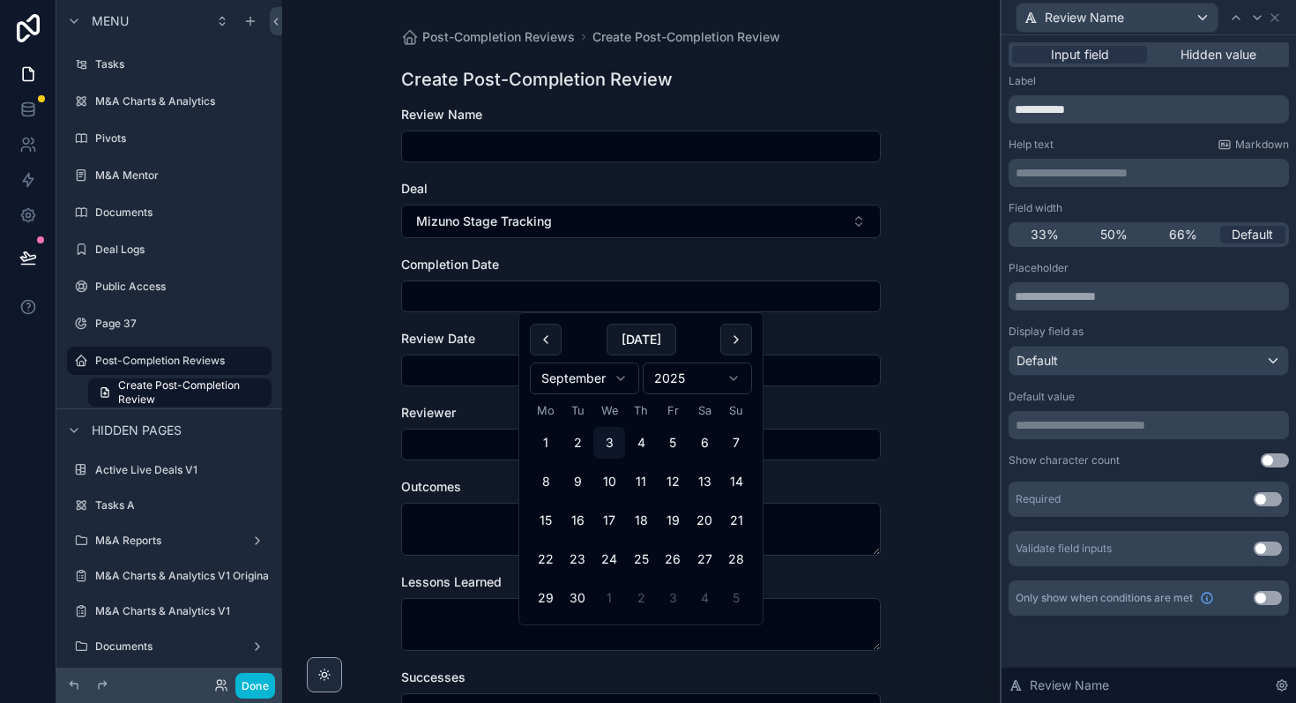
click at [514, 290] on input "scrollable content" at bounding box center [641, 296] width 478 height 25
click at [703, 509] on button "20" at bounding box center [705, 520] width 32 height 32
type input "**********"
click at [487, 368] on input "scrollable content" at bounding box center [641, 370] width 478 height 25
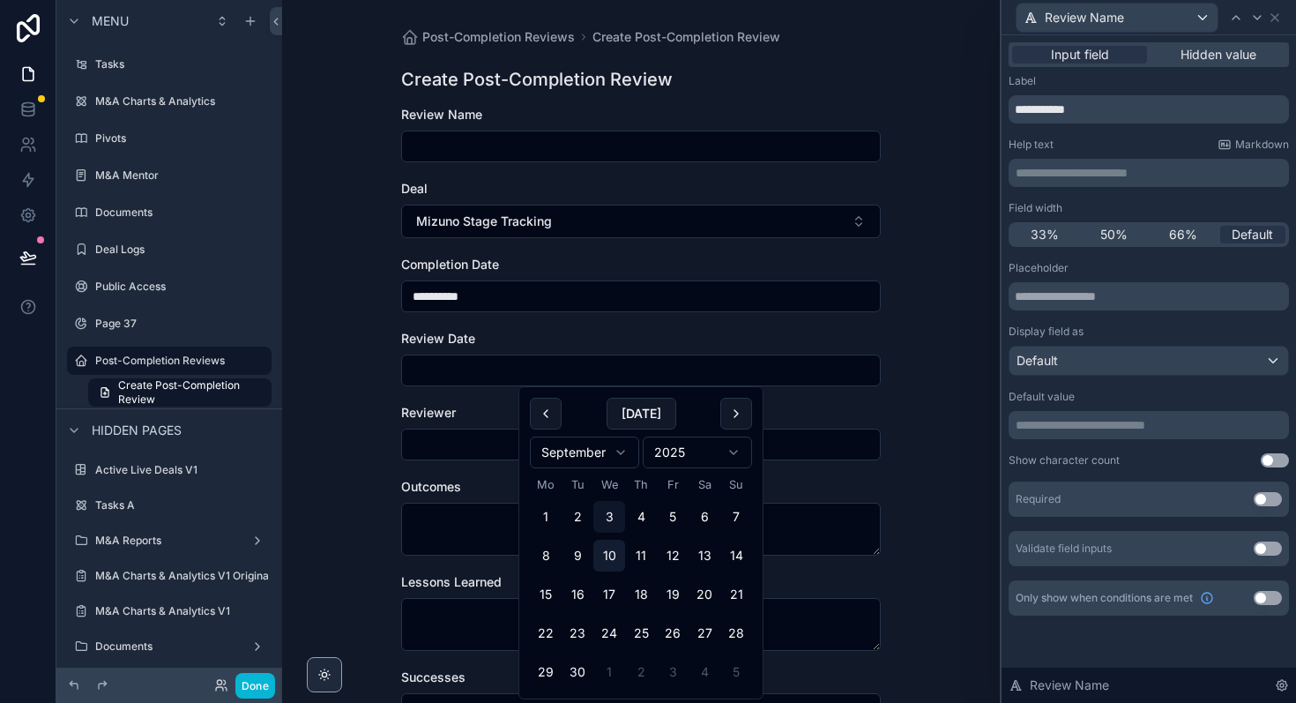
click at [611, 550] on button "10" at bounding box center [609, 556] width 32 height 32
click at [697, 630] on button "27" at bounding box center [705, 633] width 32 height 32
type input "**********"
click at [466, 449] on input "scrollable content" at bounding box center [641, 444] width 478 height 25
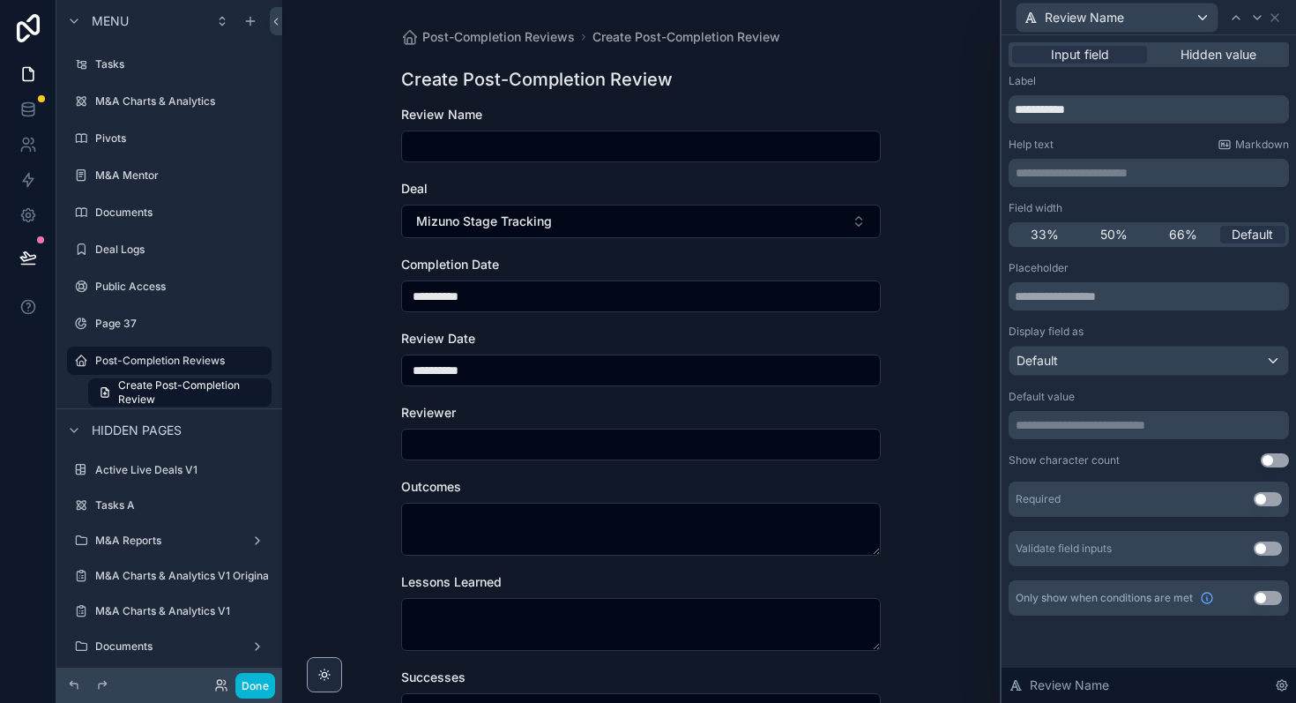
type input "*"
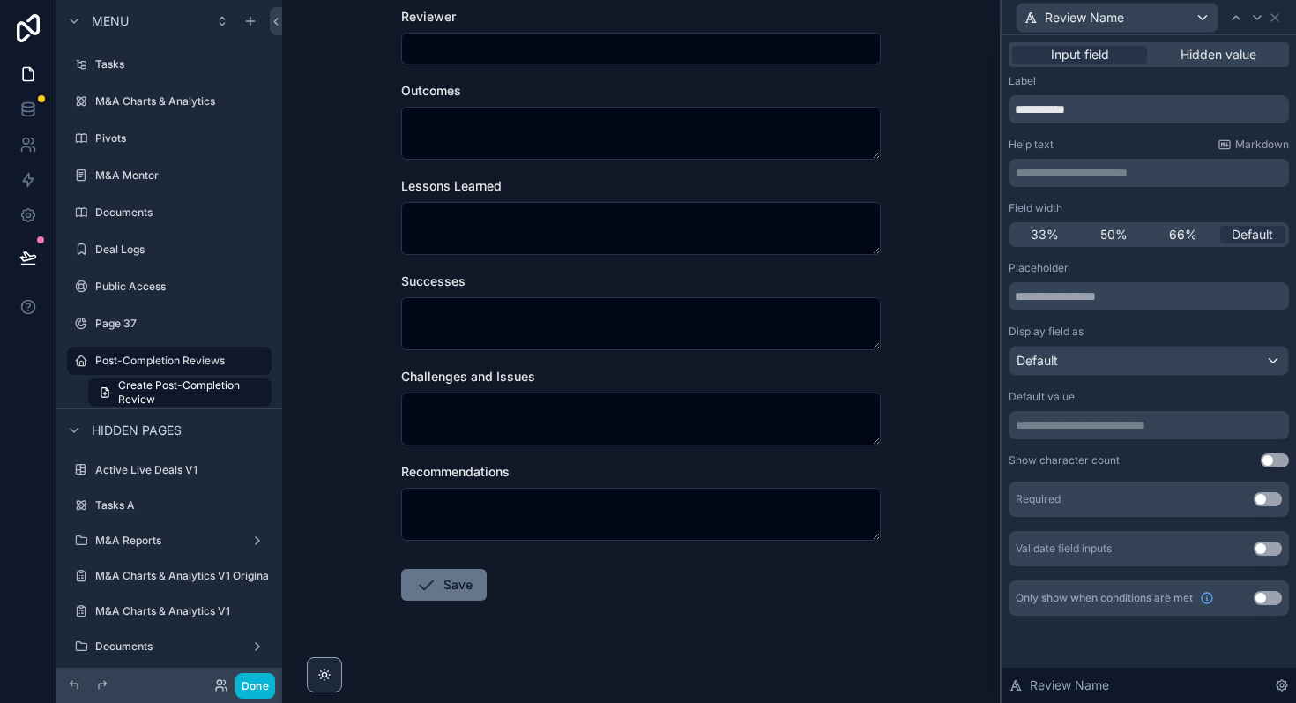
scroll to position [406, 0]
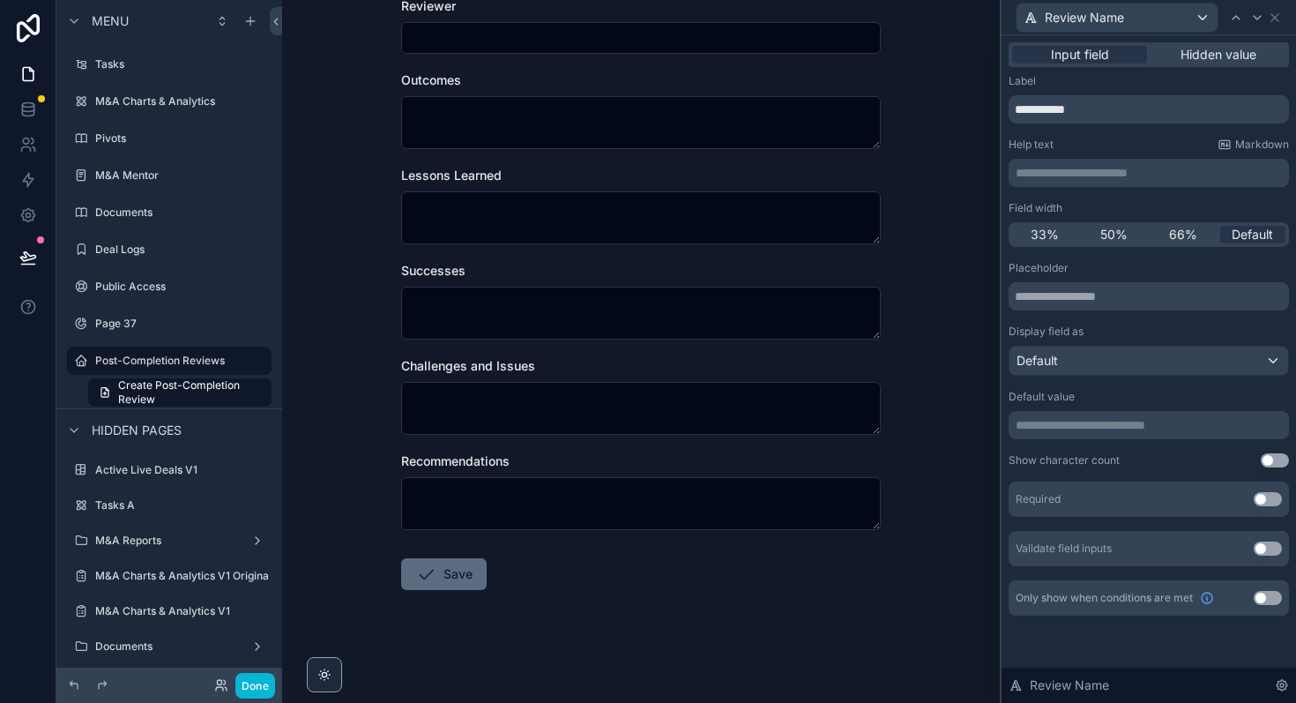
click at [450, 572] on button "Save" at bounding box center [444, 574] width 86 height 32
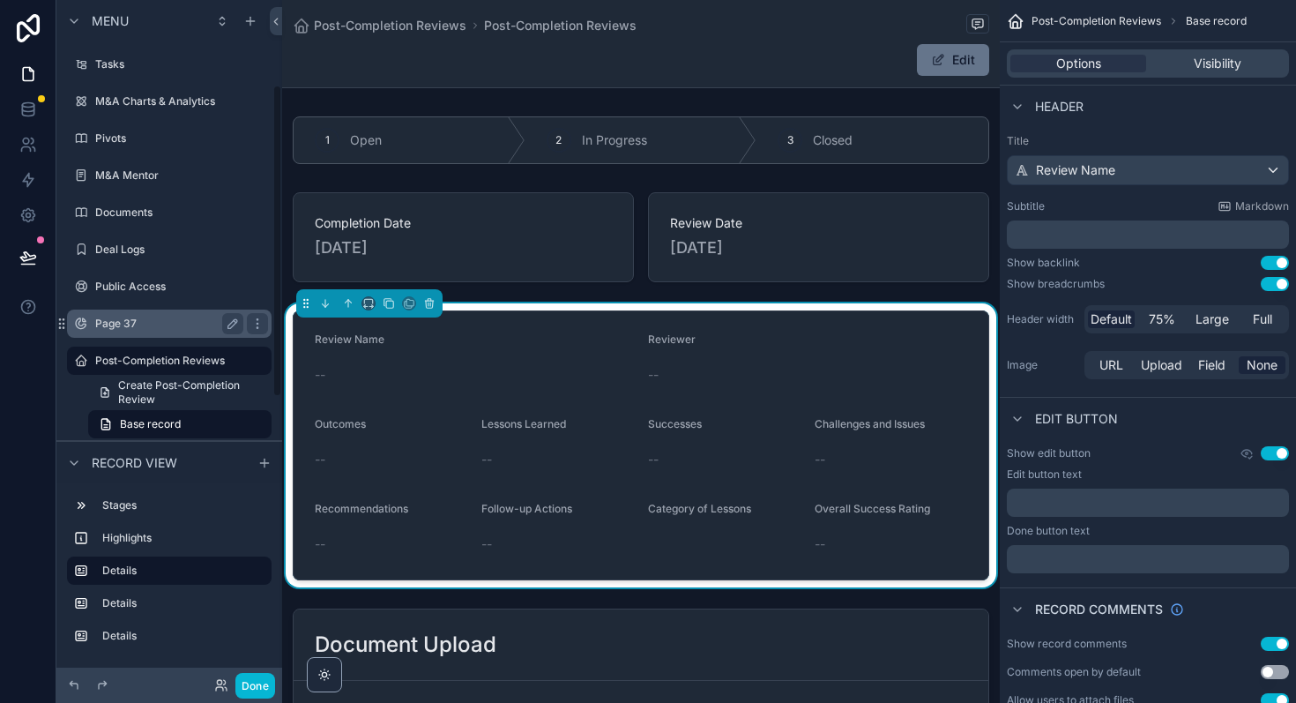
click at [131, 318] on label "Page 37" at bounding box center [165, 324] width 141 height 14
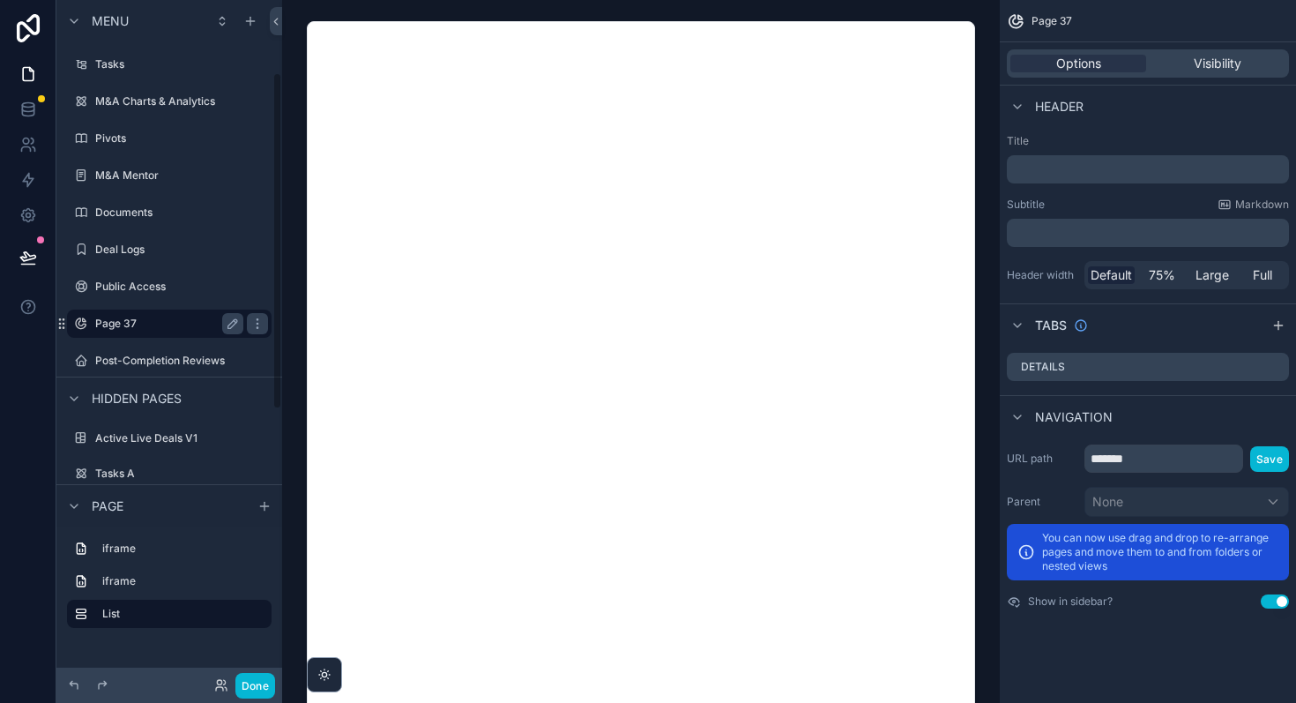
scroll to position [147, 0]
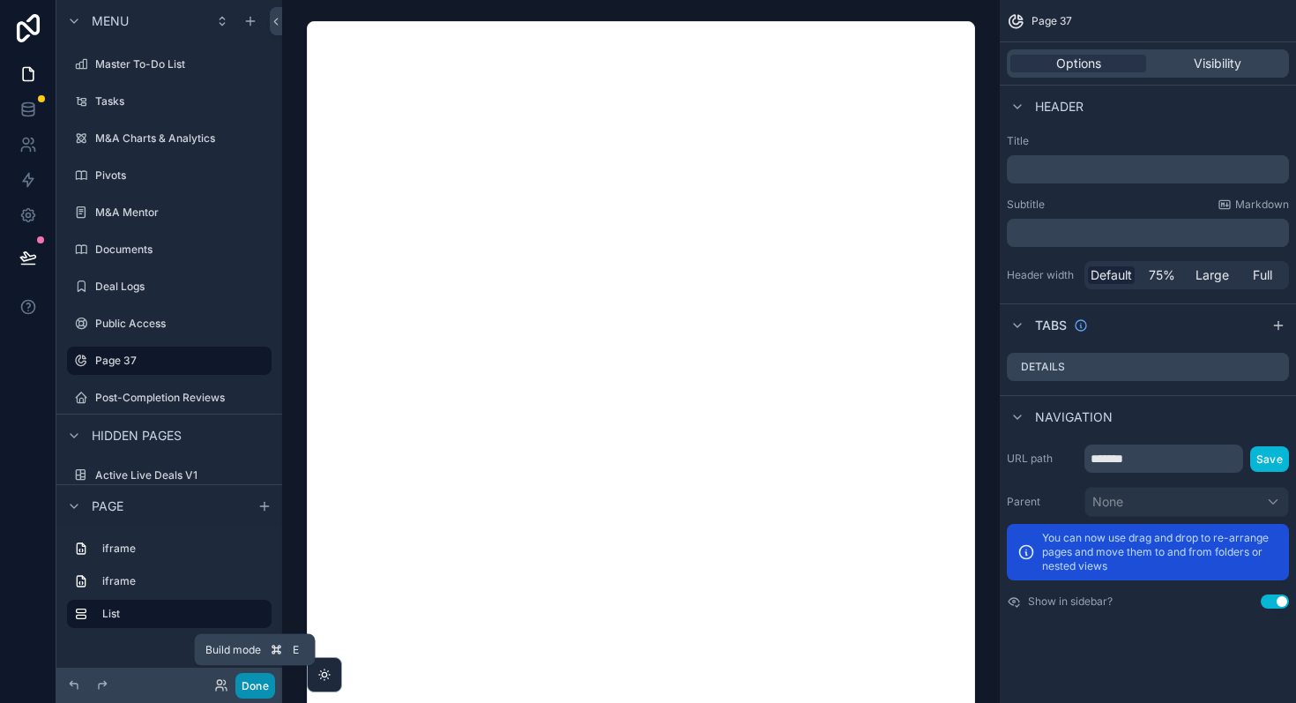
click at [246, 686] on button "Done" at bounding box center [255, 686] width 40 height 26
